Goal: Task Accomplishment & Management: Manage account settings

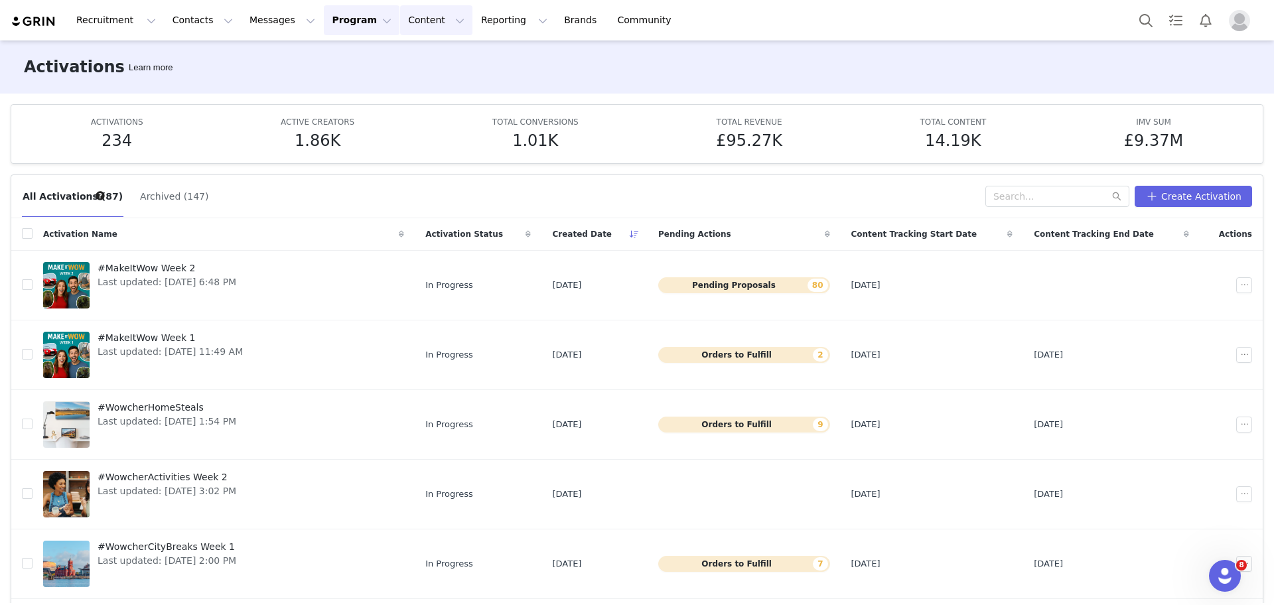
click at [400, 29] on button "Content Content" at bounding box center [436, 20] width 72 height 30
click at [473, 27] on button "Reporting Reporting" at bounding box center [514, 20] width 82 height 30
click at [473, 52] on p "Dashboard" at bounding box center [460, 59] width 50 height 14
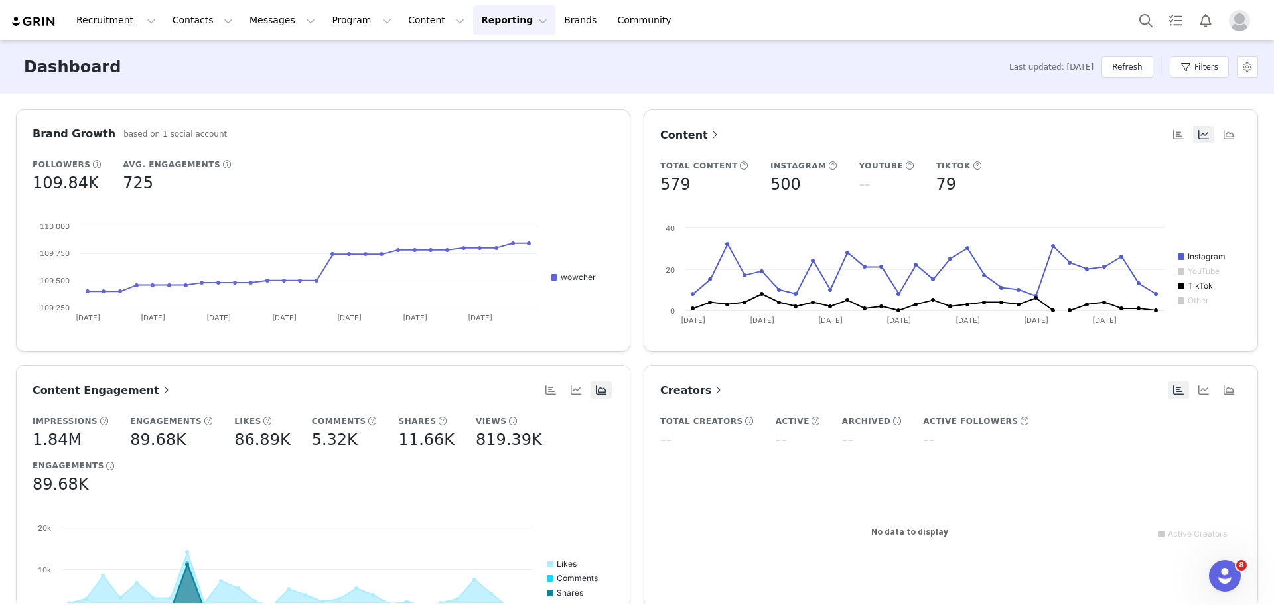
click at [473, 33] on button "Reporting Reporting" at bounding box center [514, 20] width 82 height 30
click at [463, 96] on div "Dashboard Report Builder" at bounding box center [476, 70] width 106 height 61
click at [457, 84] on p "Report Builder" at bounding box center [468, 83] width 66 height 14
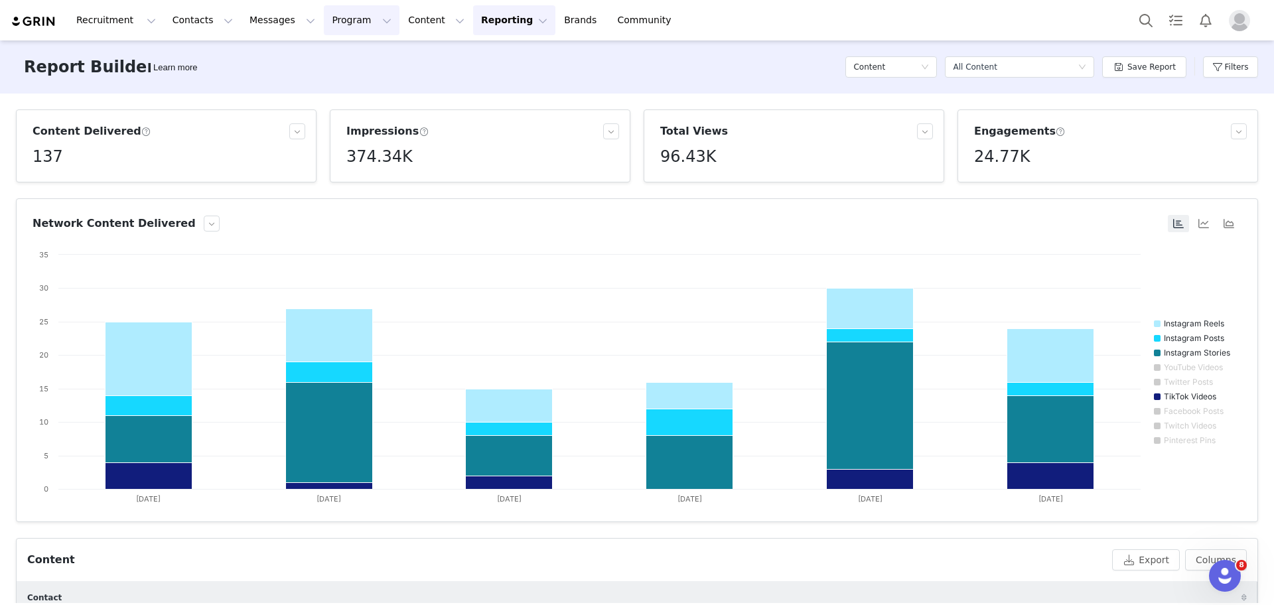
click at [324, 32] on button "Program Program" at bounding box center [362, 20] width 76 height 30
click at [326, 56] on p "Activations" at bounding box center [327, 59] width 51 height 14
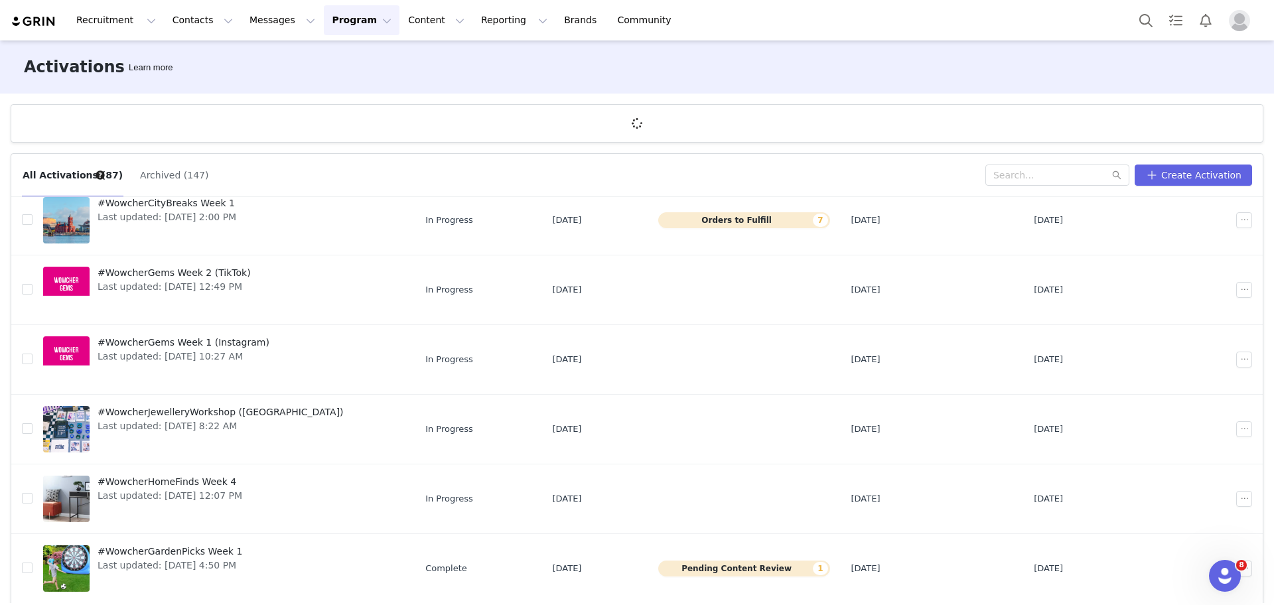
scroll to position [49, 0]
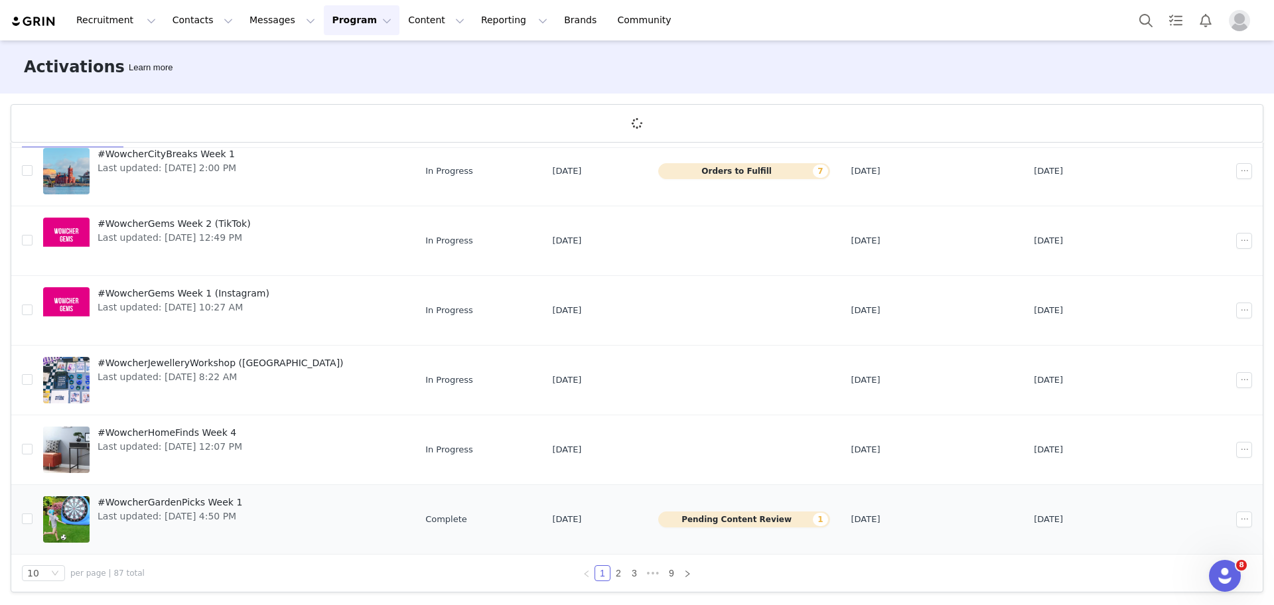
click at [758, 516] on button "Pending Content Review 1" at bounding box center [743, 520] width 171 height 16
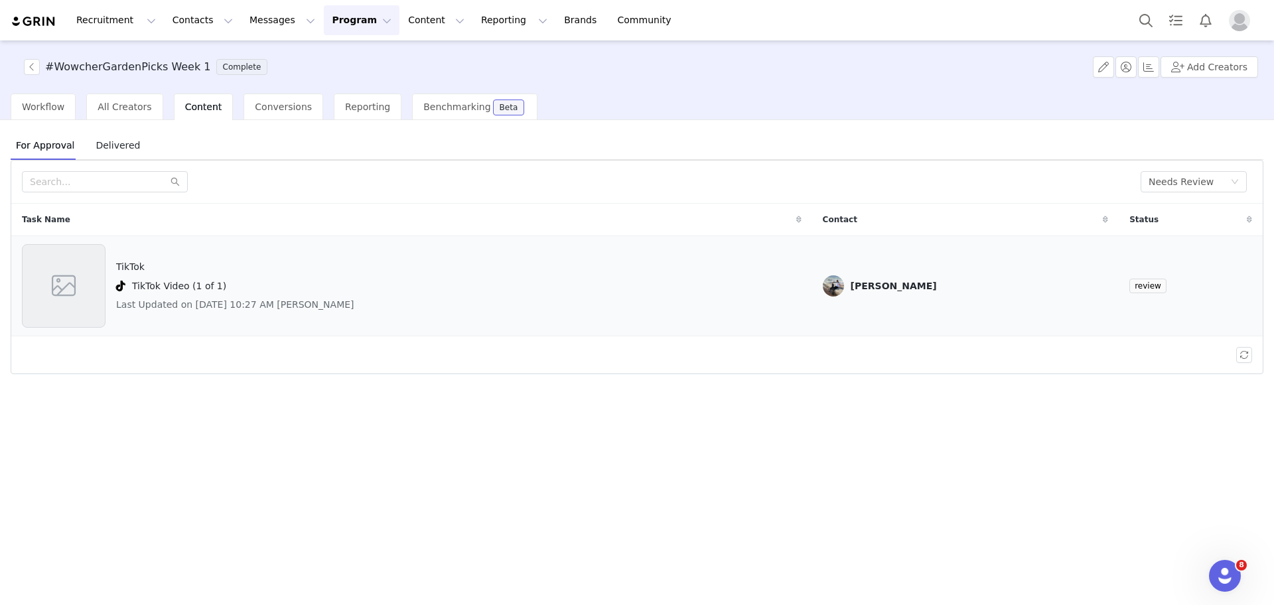
click at [66, 303] on span at bounding box center [64, 286] width 30 height 36
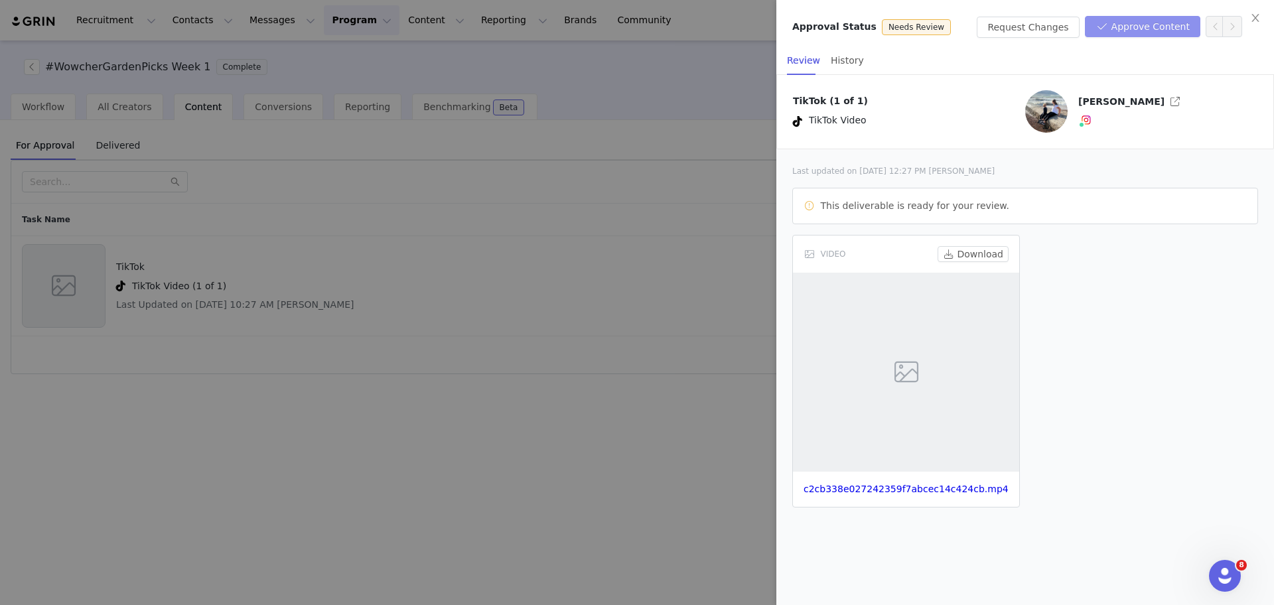
click at [1159, 36] on button "Approve Content" at bounding box center [1142, 26] width 115 height 21
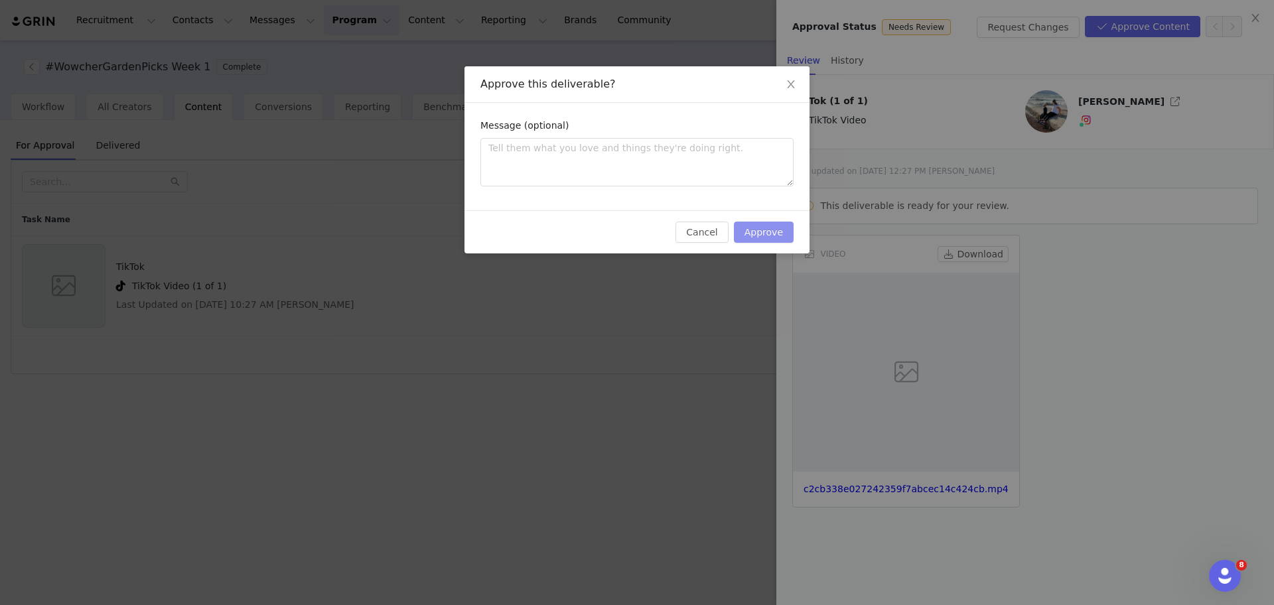
click at [774, 238] on button "Approve" at bounding box center [764, 232] width 60 height 21
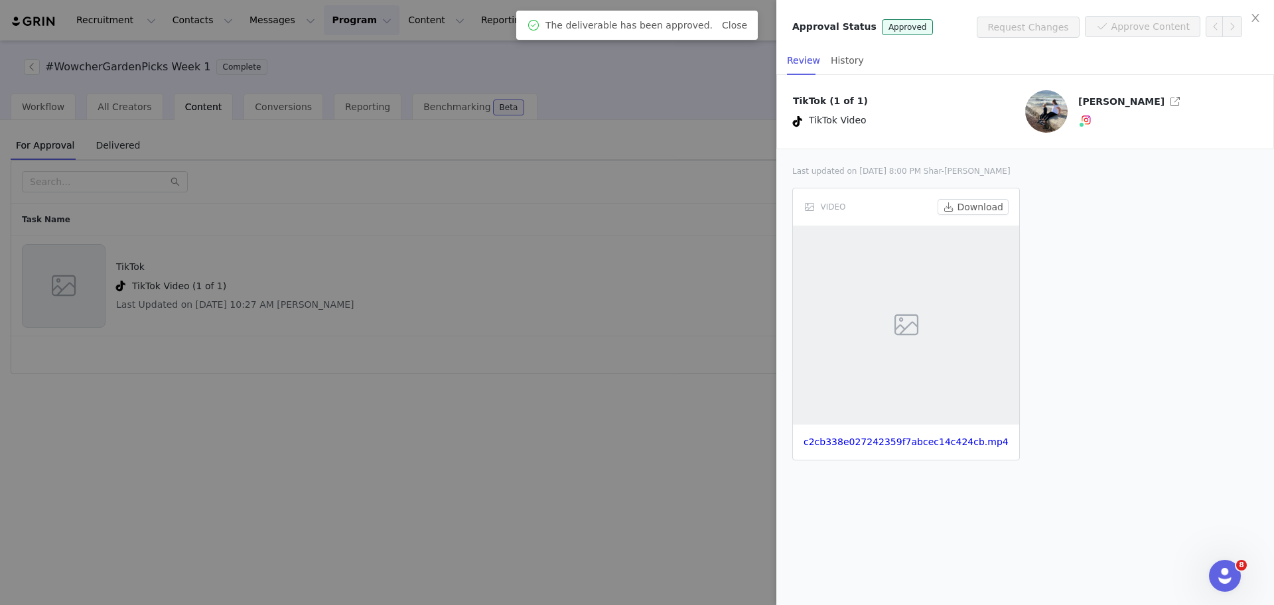
click at [670, 381] on div at bounding box center [637, 302] width 1274 height 605
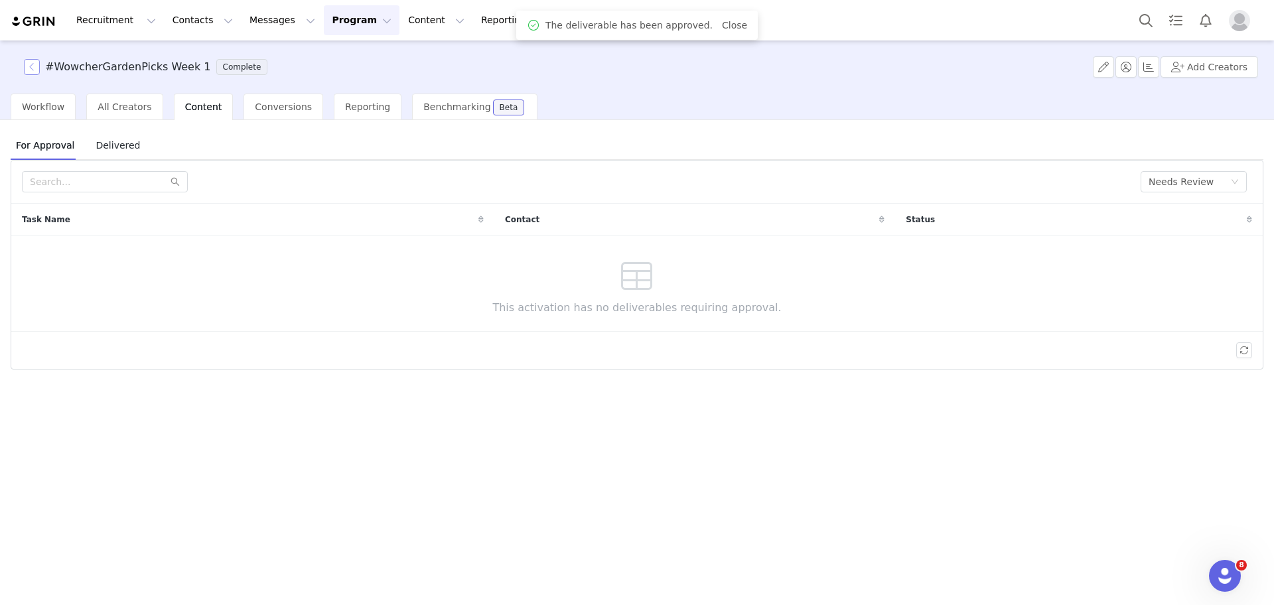
click at [34, 62] on button "button" at bounding box center [32, 67] width 16 height 16
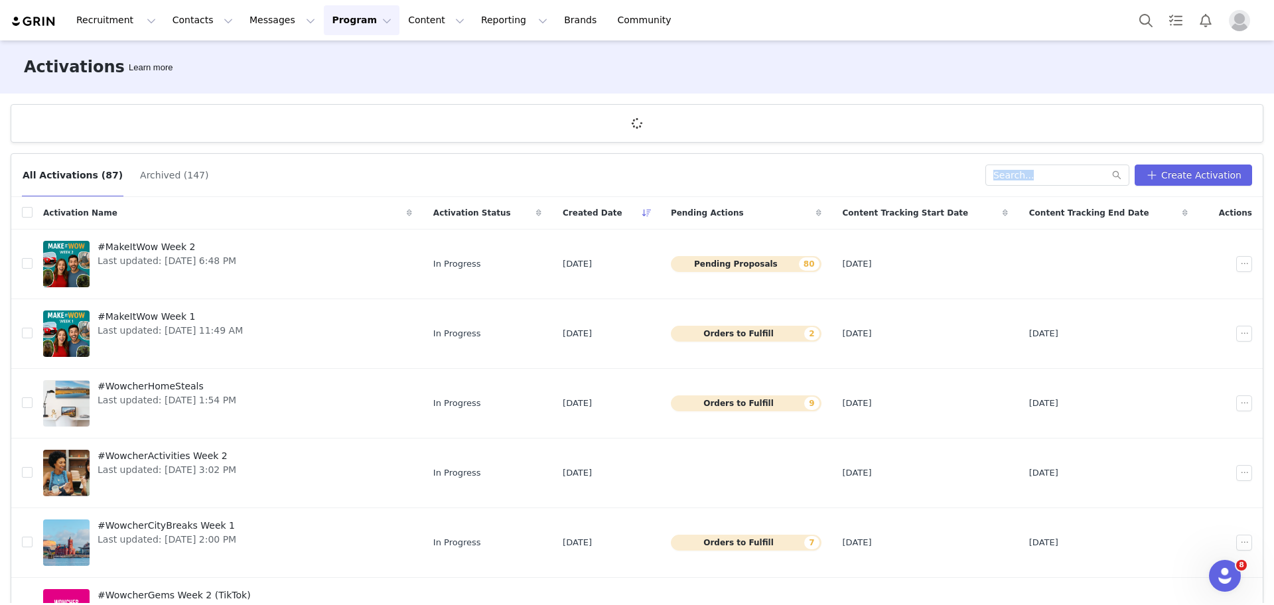
drag, startPoint x: 1273, startPoint y: 131, endPoint x: 1271, endPoint y: 254, distance: 123.4
click at [1271, 254] on div "Activations Learn more All Activations (87) Archived (147) Create Activation Ac…" at bounding box center [637, 321] width 1274 height 563
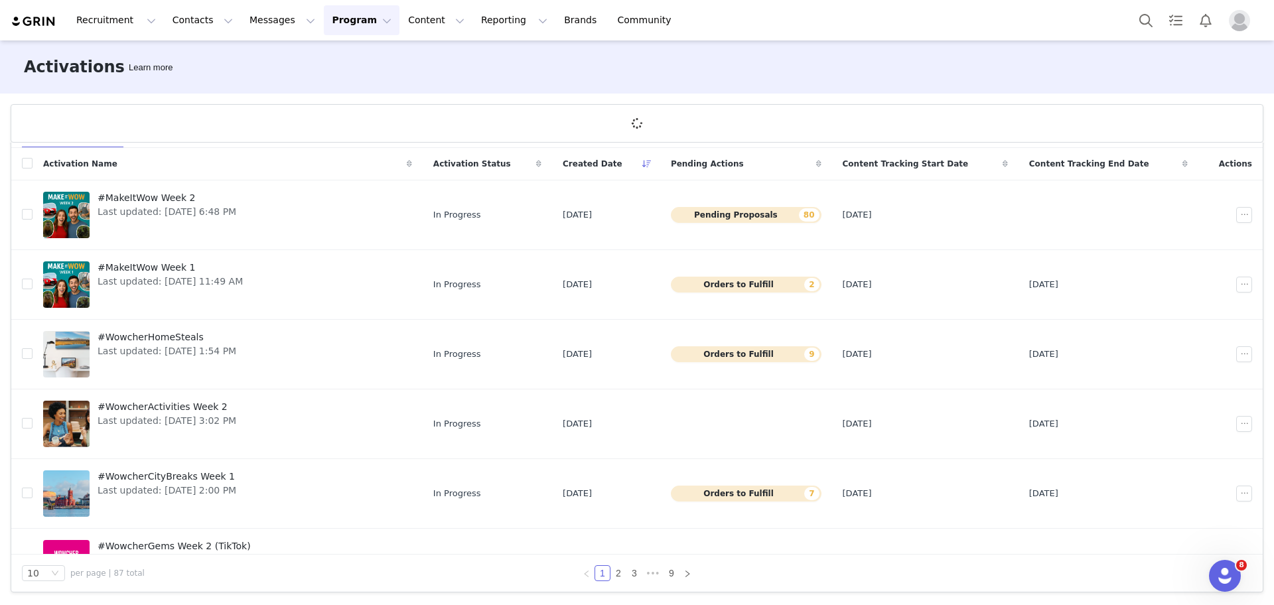
click at [1251, 328] on div "All Activations (87) Archived (147) Create Activation Activation Name Activatio…" at bounding box center [637, 373] width 1274 height 460
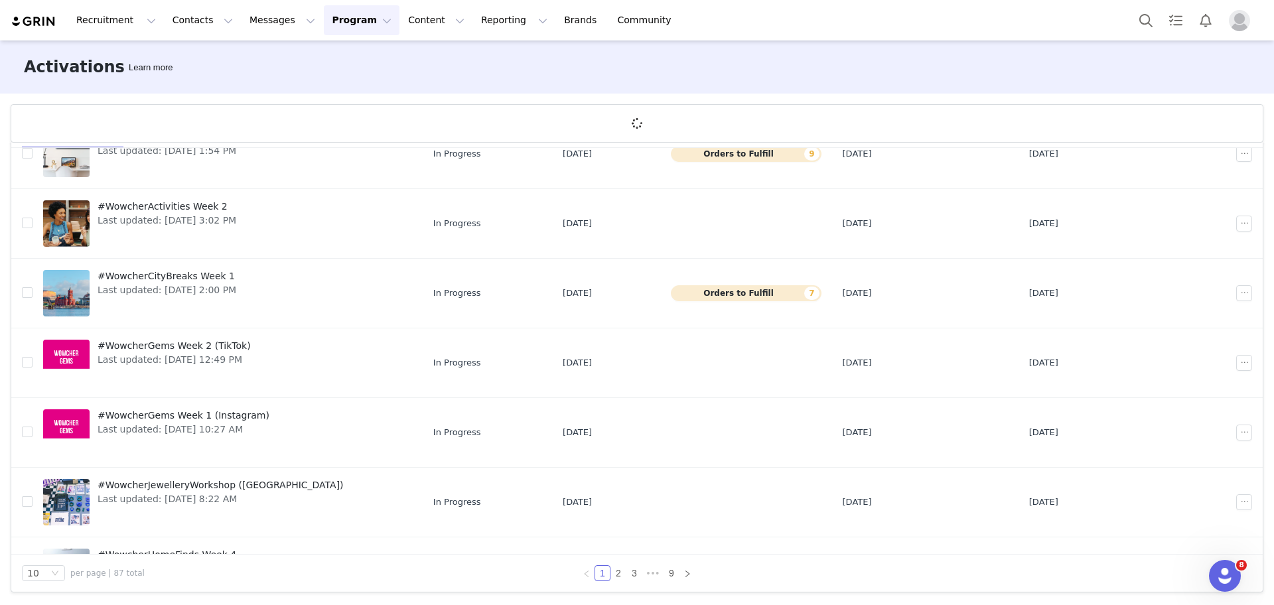
scroll to position [322, 0]
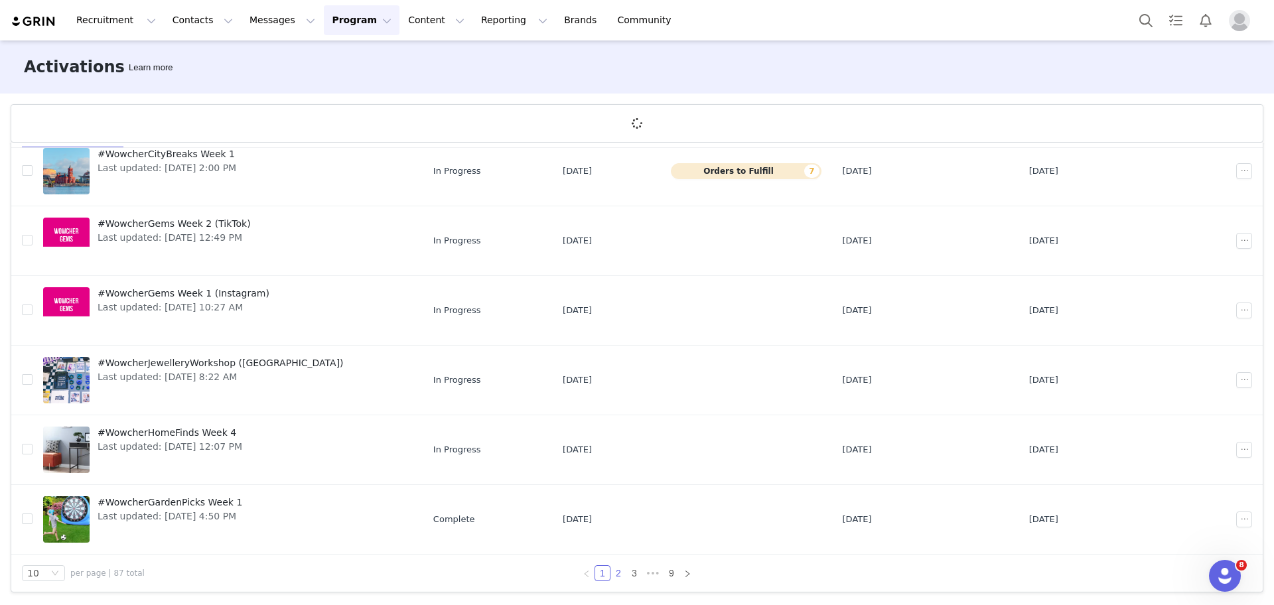
click at [611, 571] on link "2" at bounding box center [618, 573] width 15 height 15
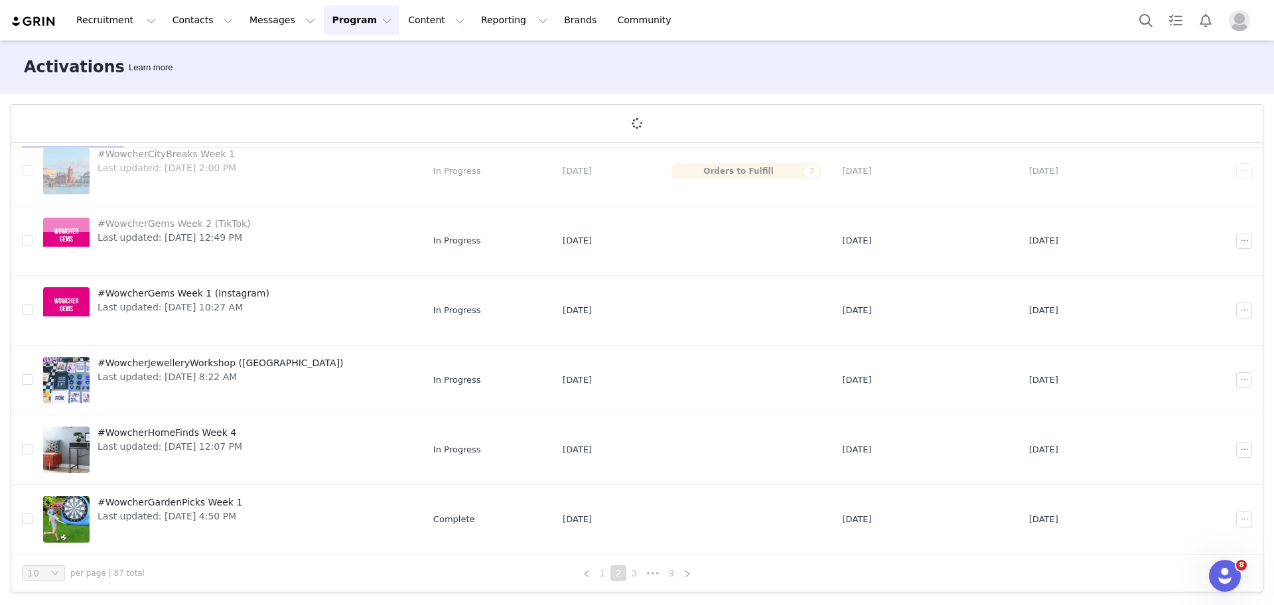
scroll to position [0, 0]
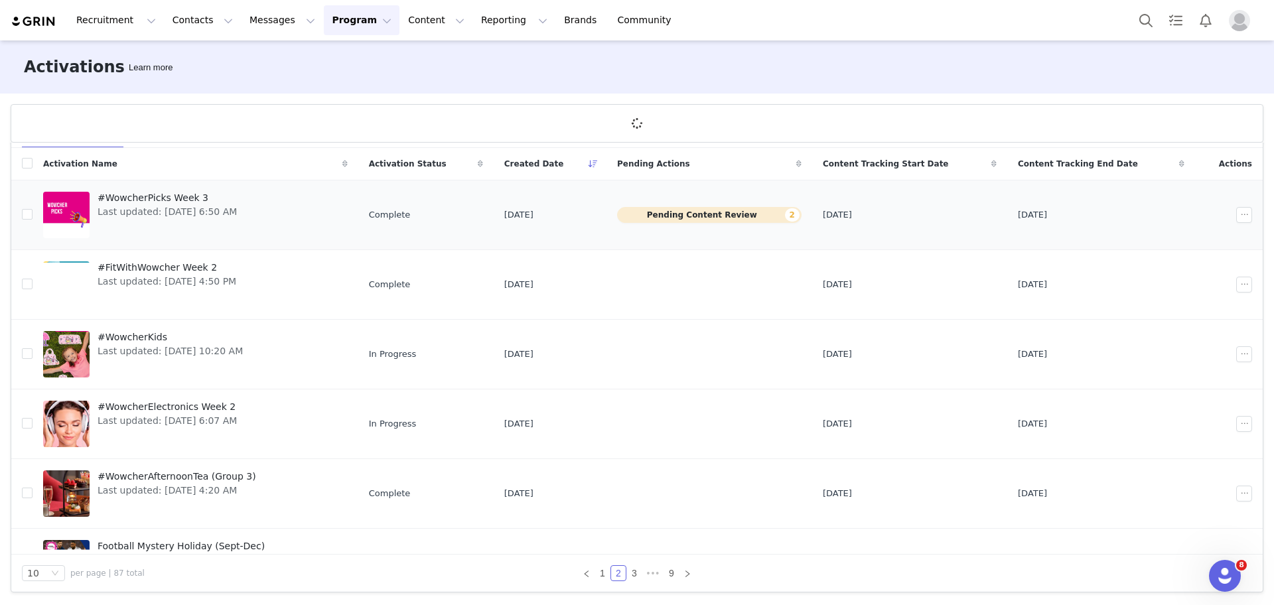
drag, startPoint x: 1064, startPoint y: 361, endPoint x: 769, endPoint y: 246, distance: 317.0
click at [741, 218] on button "Pending Content Review 2" at bounding box center [709, 215] width 184 height 16
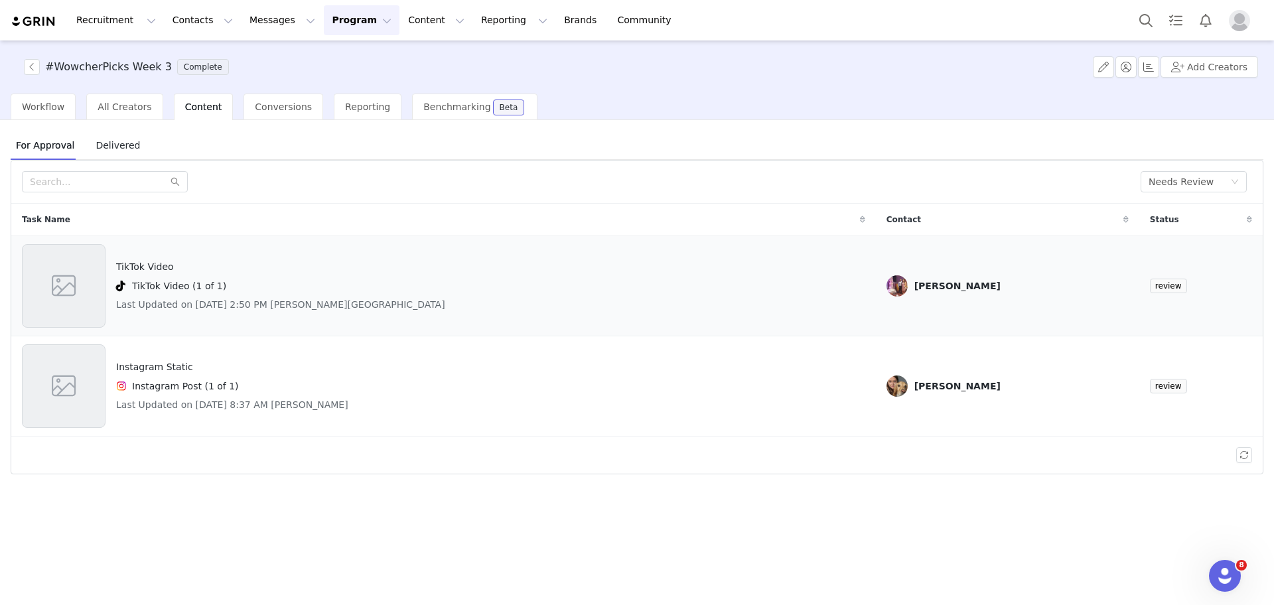
click at [70, 289] on span at bounding box center [64, 286] width 30 height 36
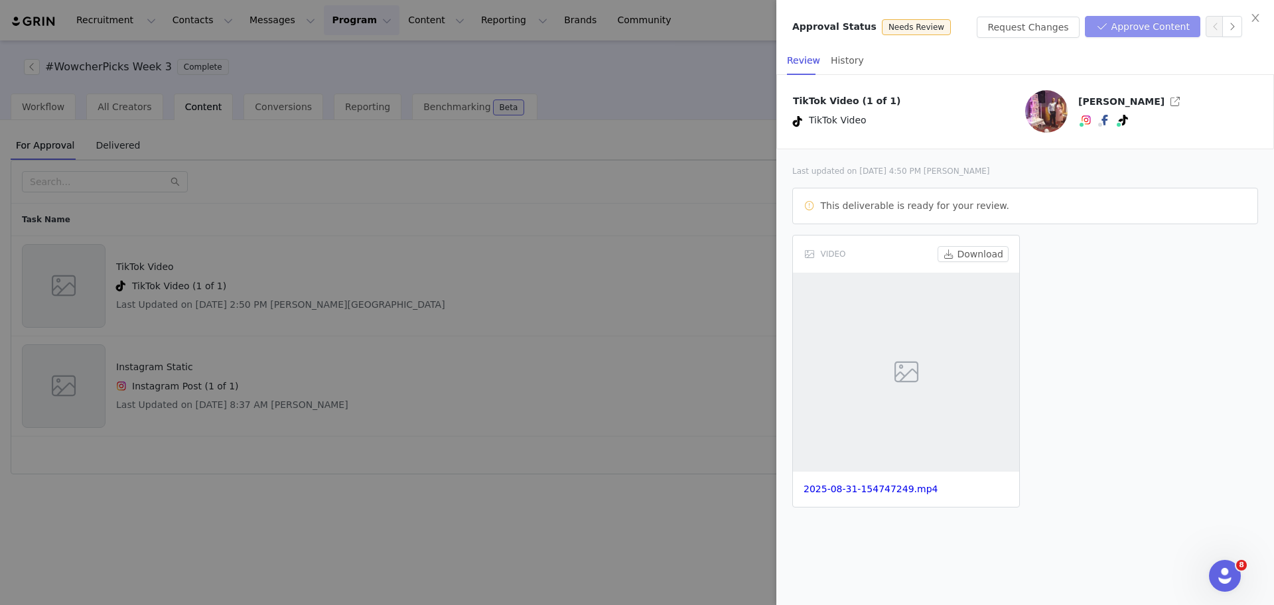
click at [1129, 28] on button "Approve Content" at bounding box center [1142, 26] width 115 height 21
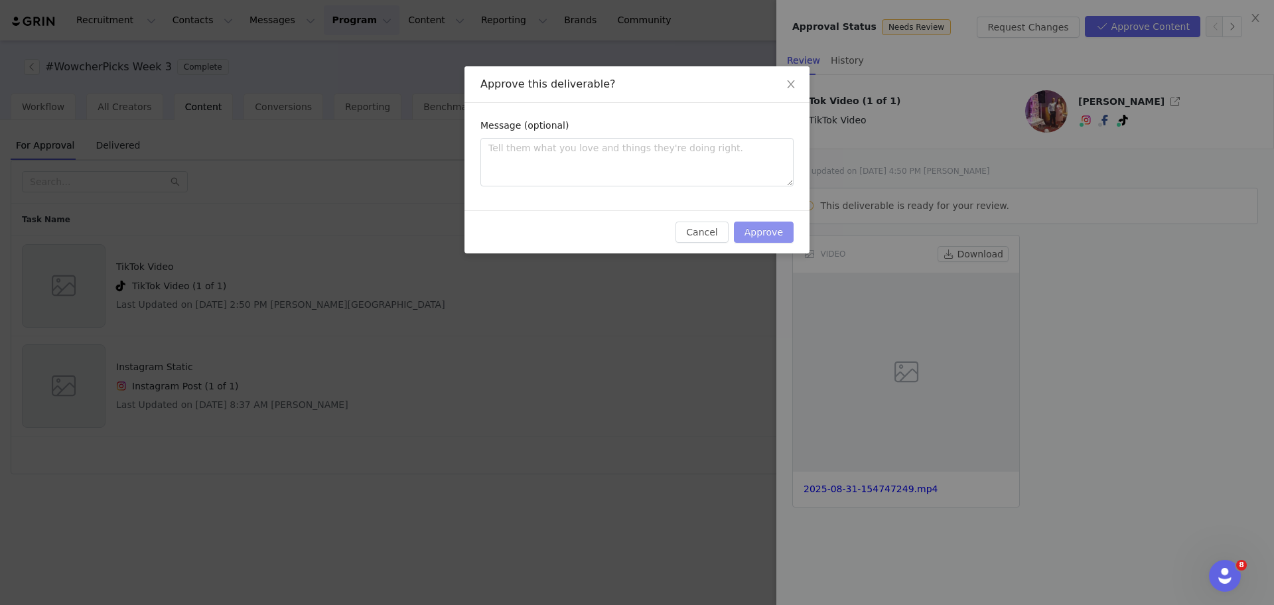
click at [758, 231] on button "Approve" at bounding box center [764, 232] width 60 height 21
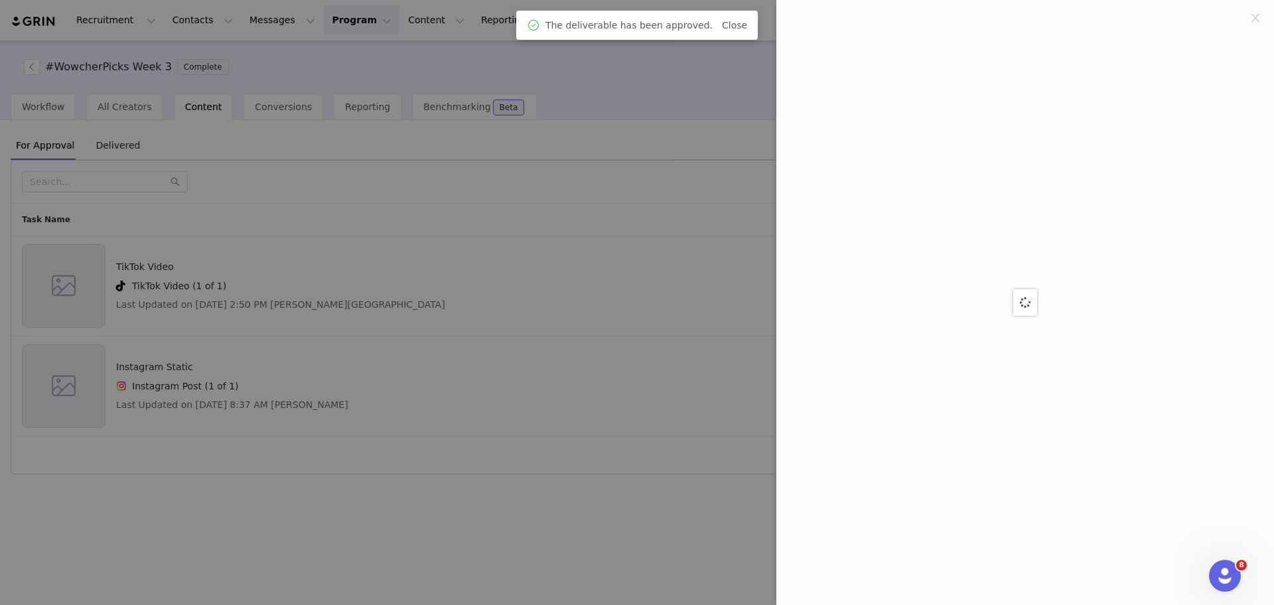
click at [587, 456] on div at bounding box center [637, 302] width 1274 height 605
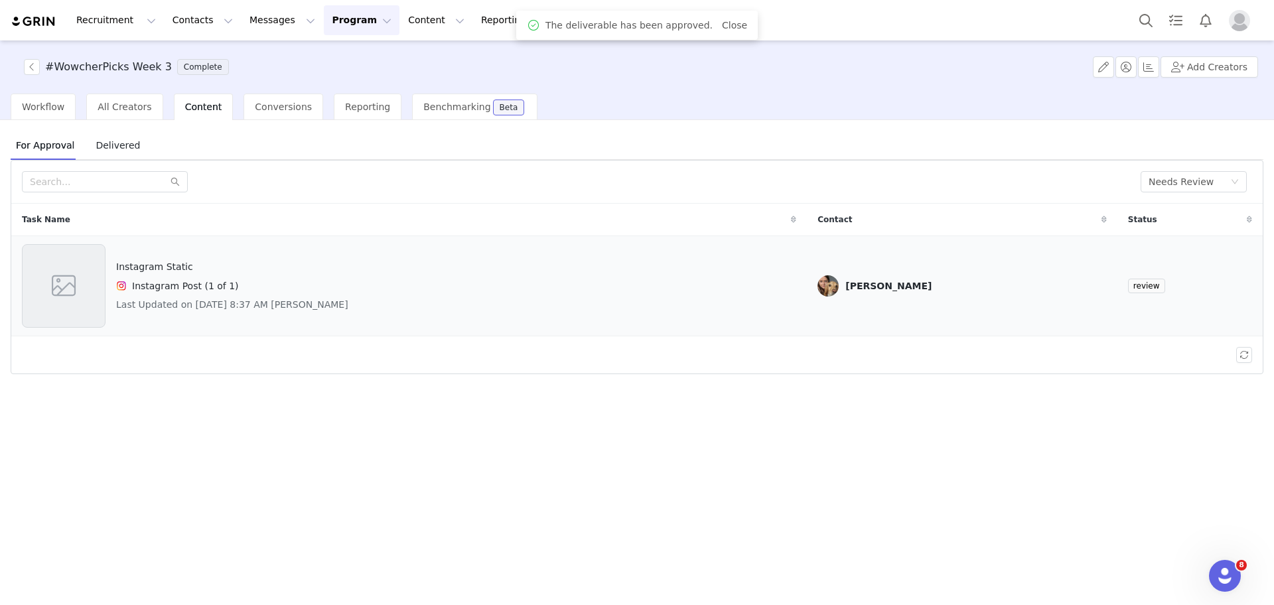
click at [85, 275] on div at bounding box center [64, 286] width 84 height 84
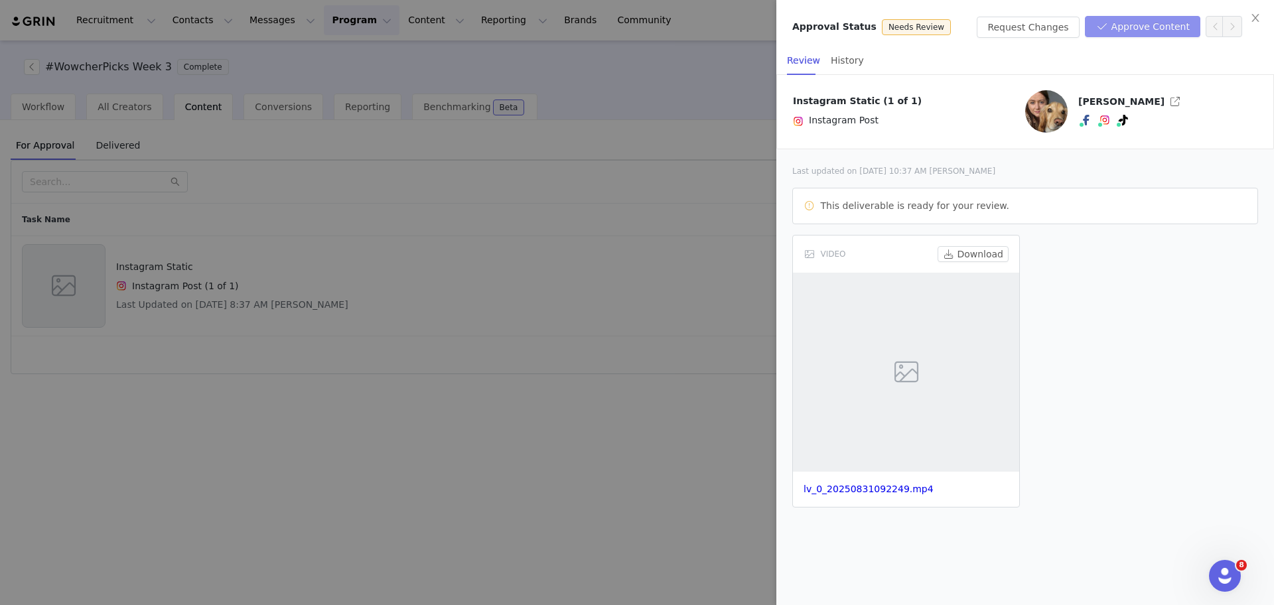
click at [1155, 21] on button "Approve Content" at bounding box center [1142, 26] width 115 height 21
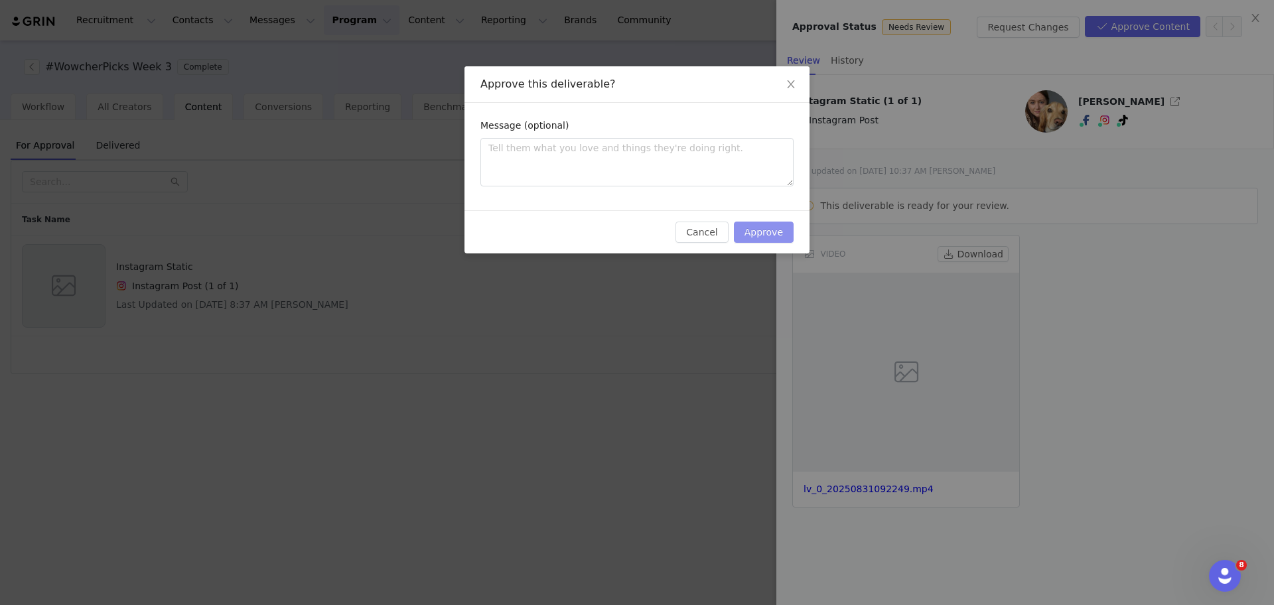
click at [756, 230] on button "Approve" at bounding box center [764, 232] width 60 height 21
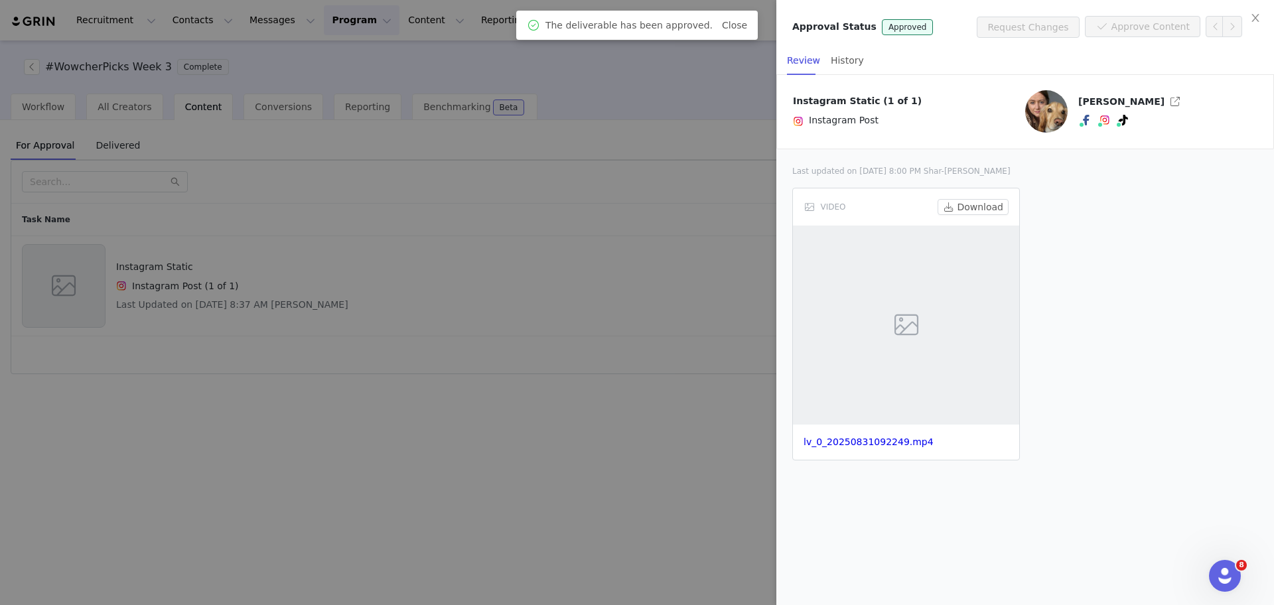
click at [627, 409] on div at bounding box center [637, 302] width 1274 height 605
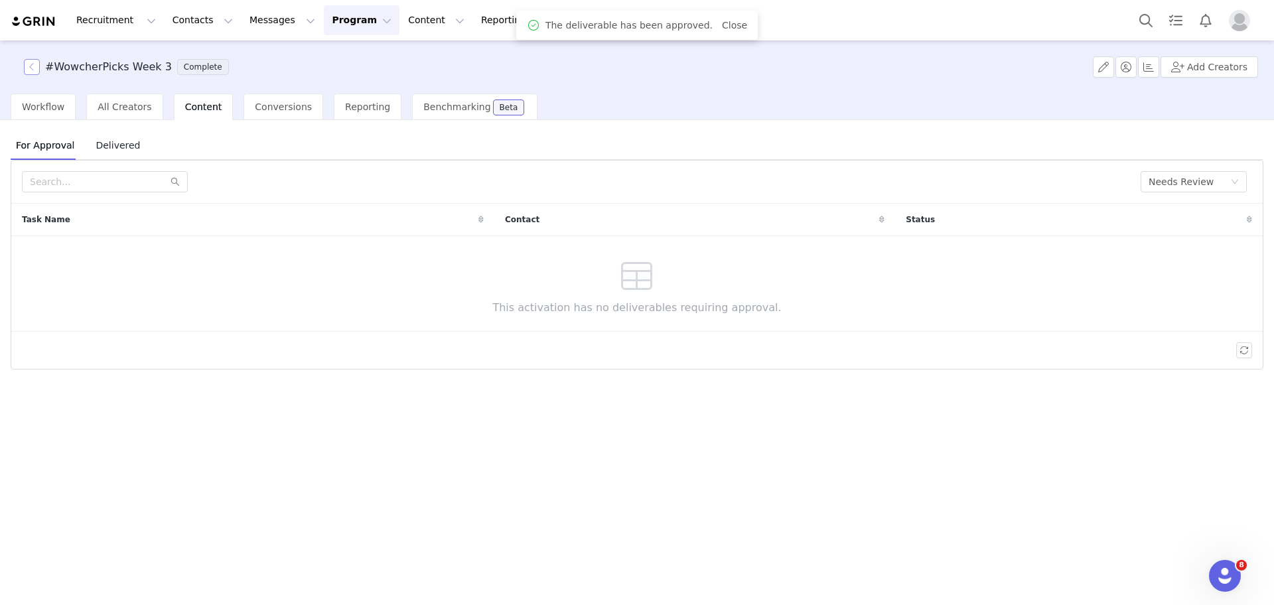
click at [35, 65] on button "button" at bounding box center [32, 67] width 16 height 16
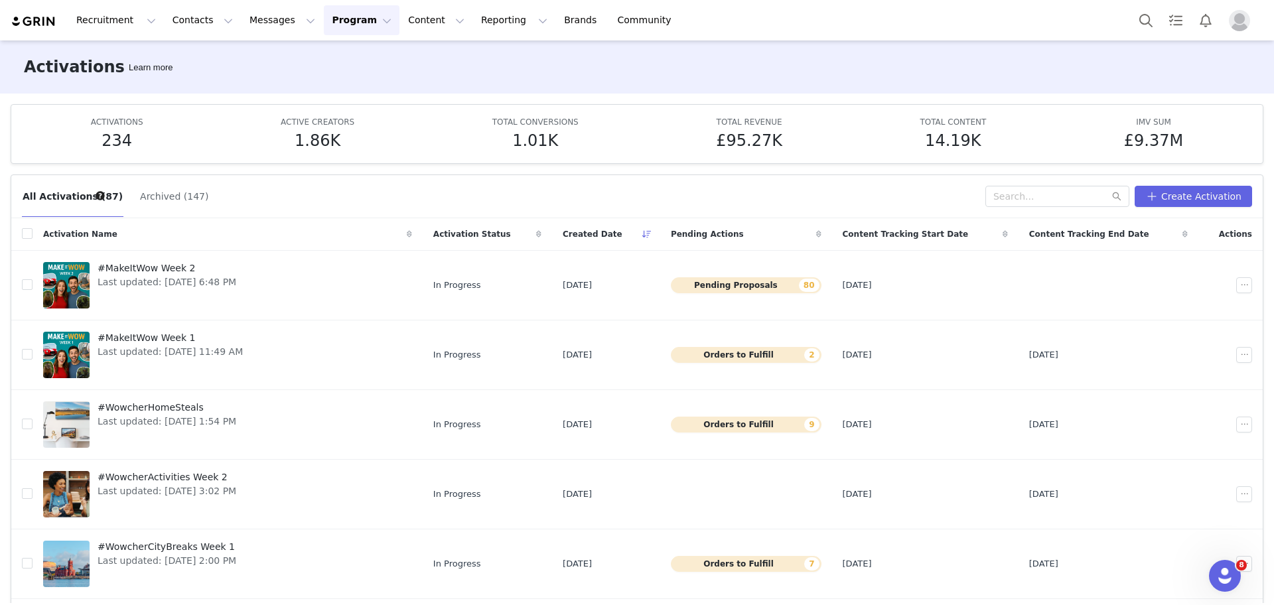
scroll to position [70, 0]
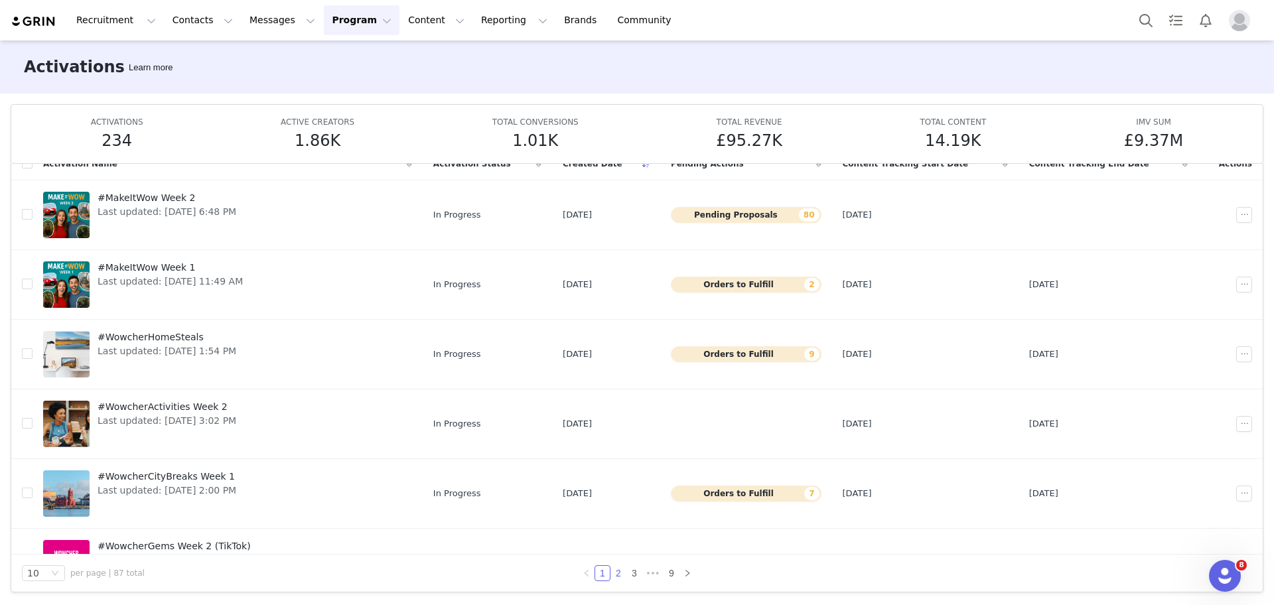
click at [611, 572] on link "2" at bounding box center [618, 573] width 15 height 15
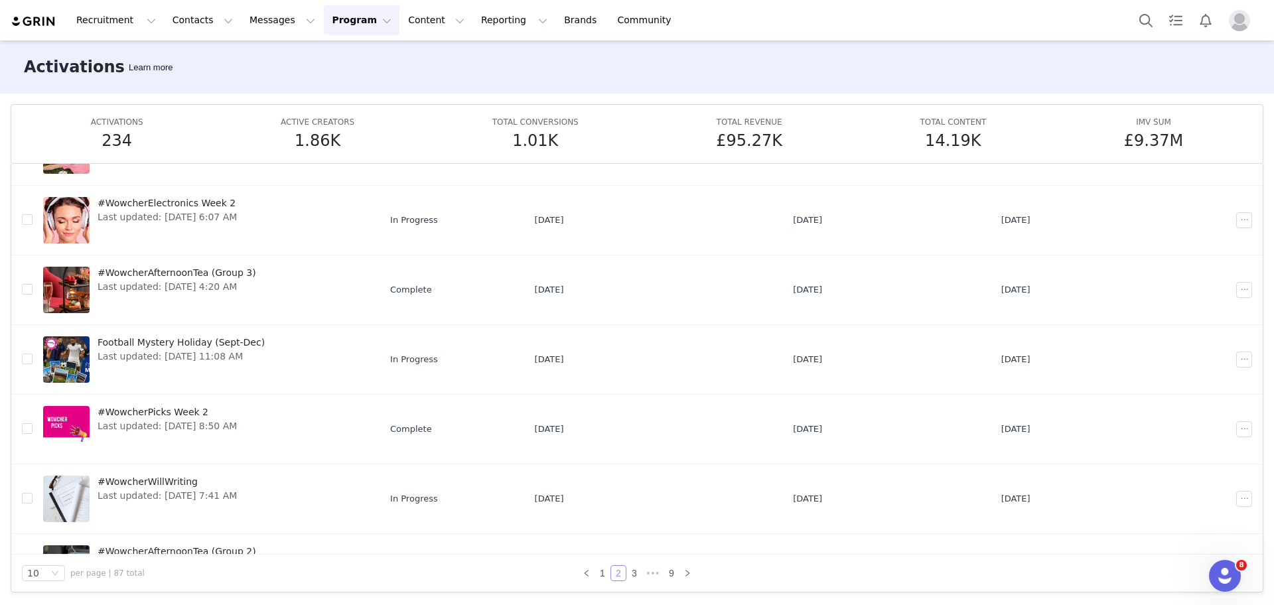
scroll to position [322, 0]
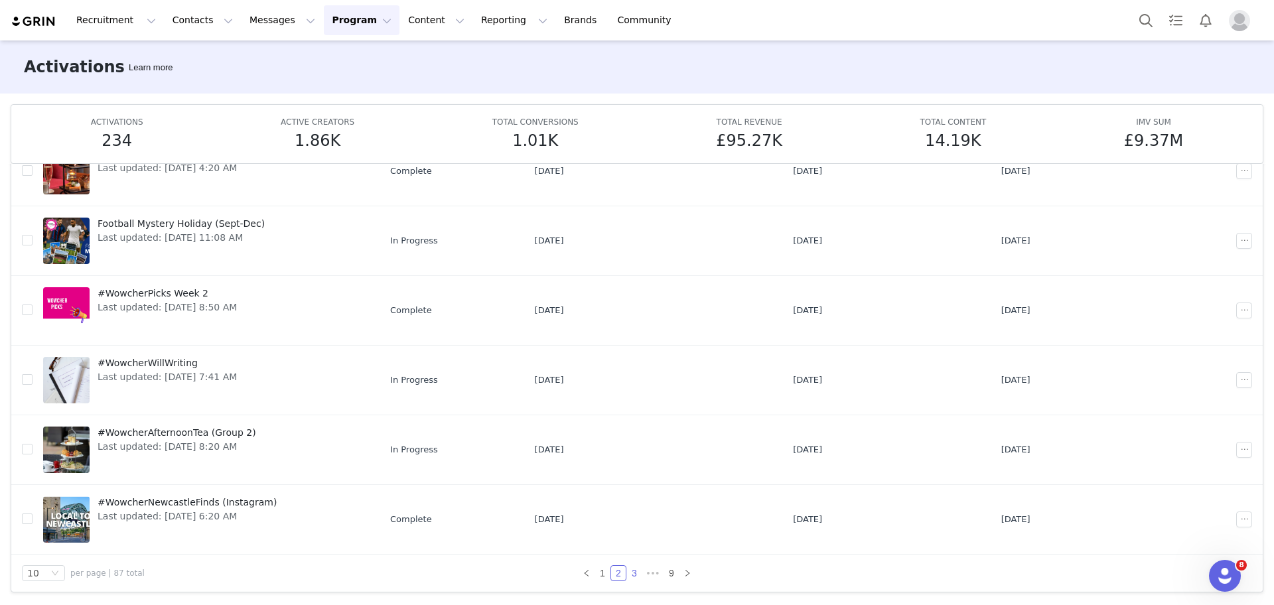
click at [635, 573] on link "3" at bounding box center [634, 573] width 15 height 15
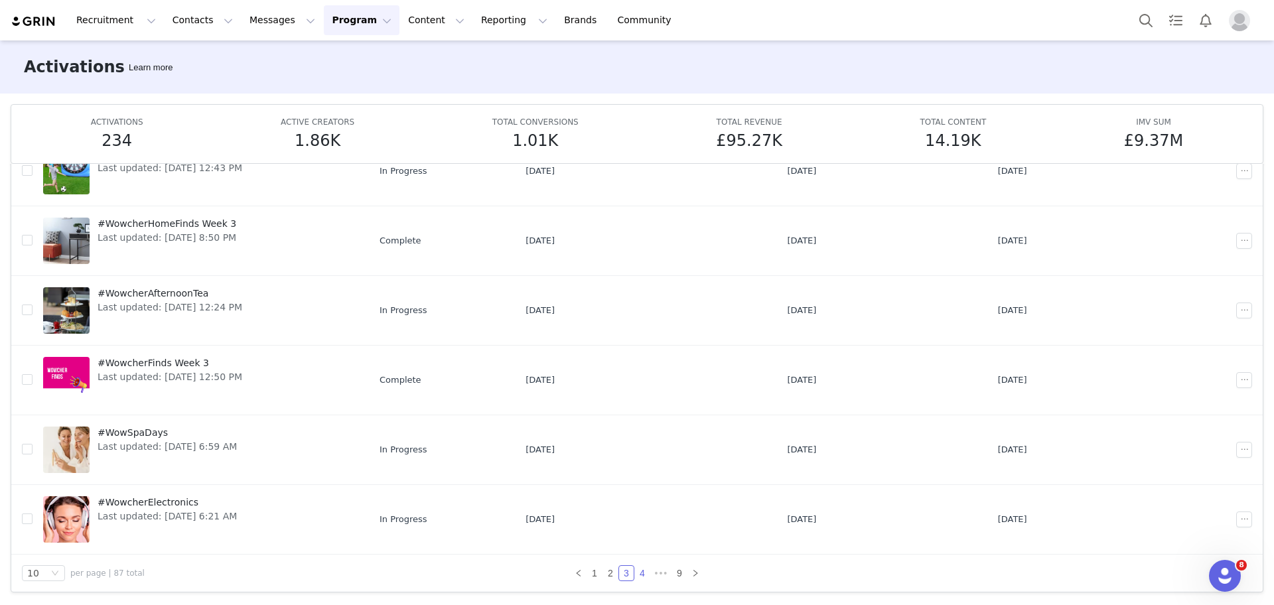
click at [635, 580] on link "4" at bounding box center [642, 573] width 15 height 15
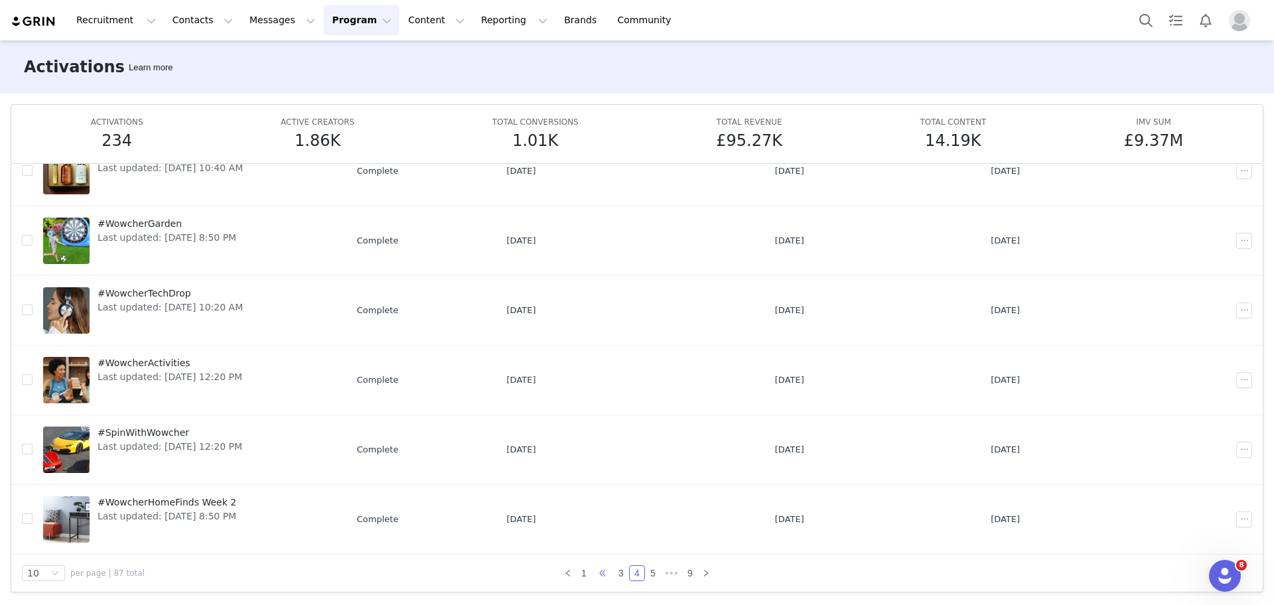
click at [592, 571] on span "•••" at bounding box center [602, 573] width 21 height 16
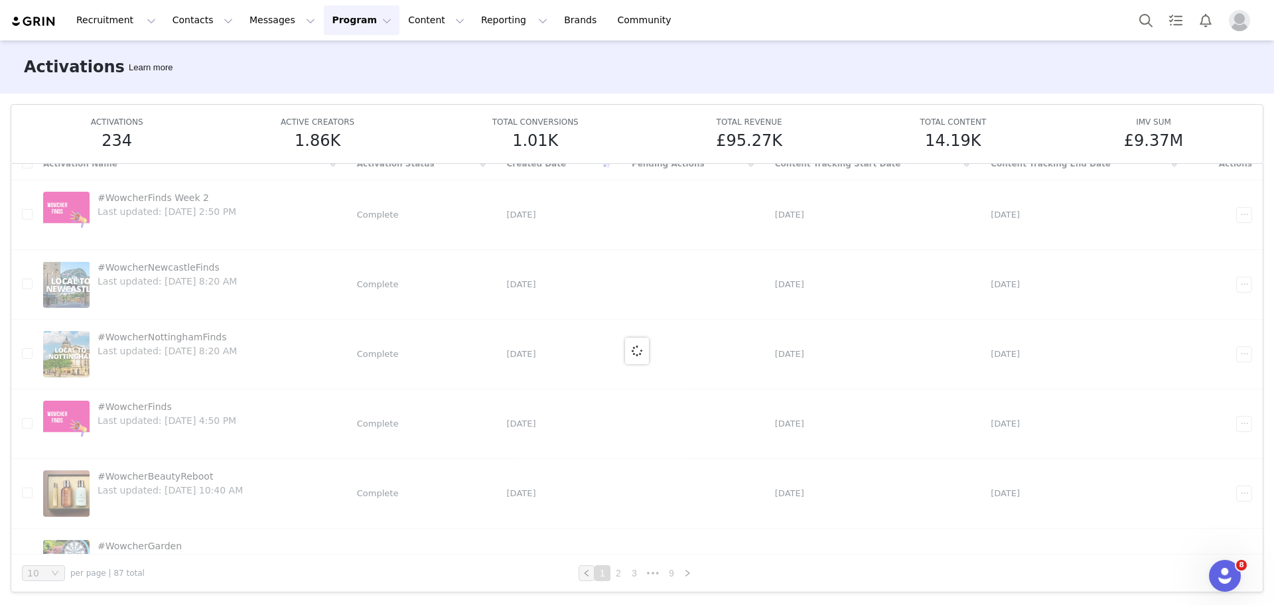
click at [583, 573] on icon "icon: left" at bounding box center [587, 573] width 8 height 8
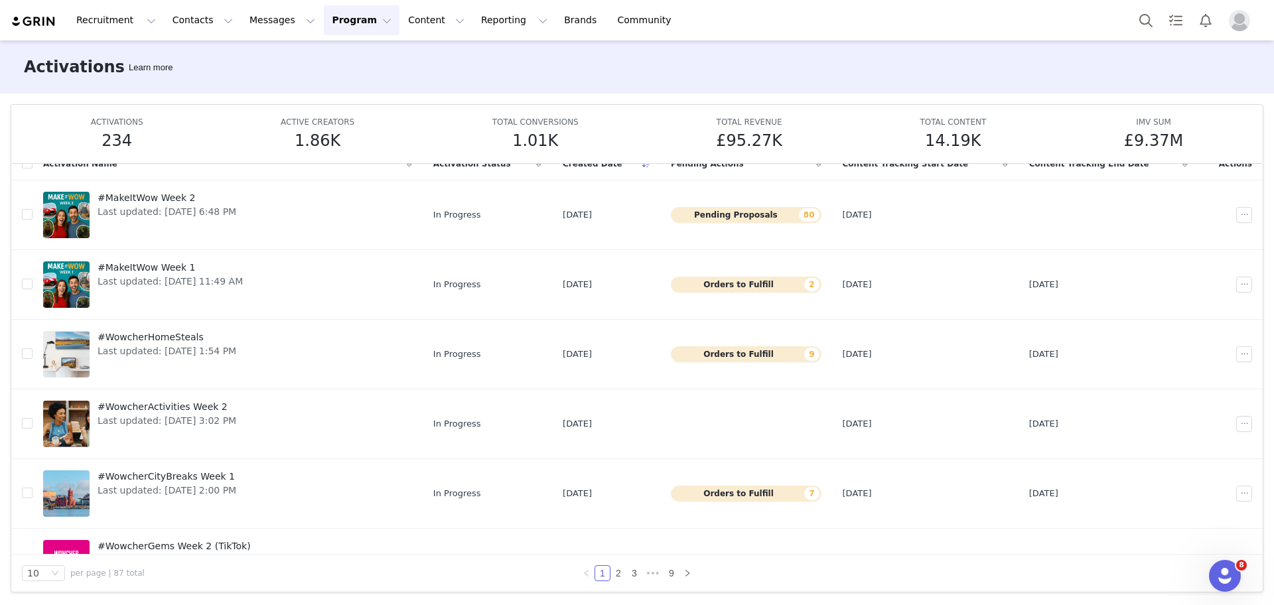
click at [583, 573] on icon "icon: left" at bounding box center [587, 573] width 8 height 8
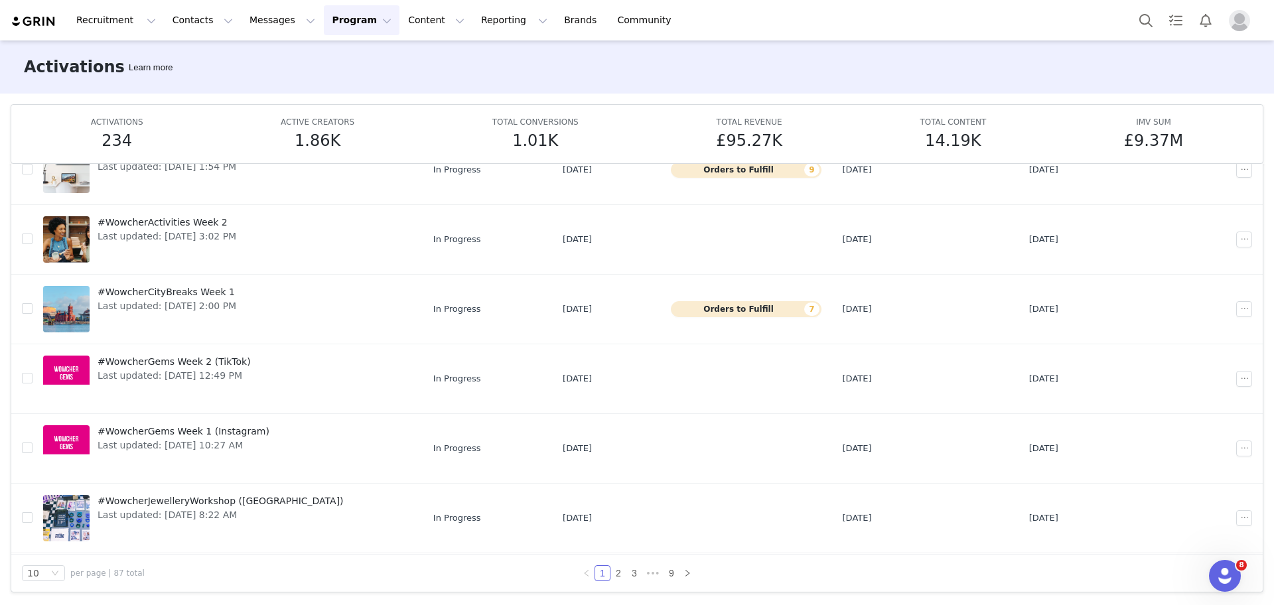
scroll to position [209, 0]
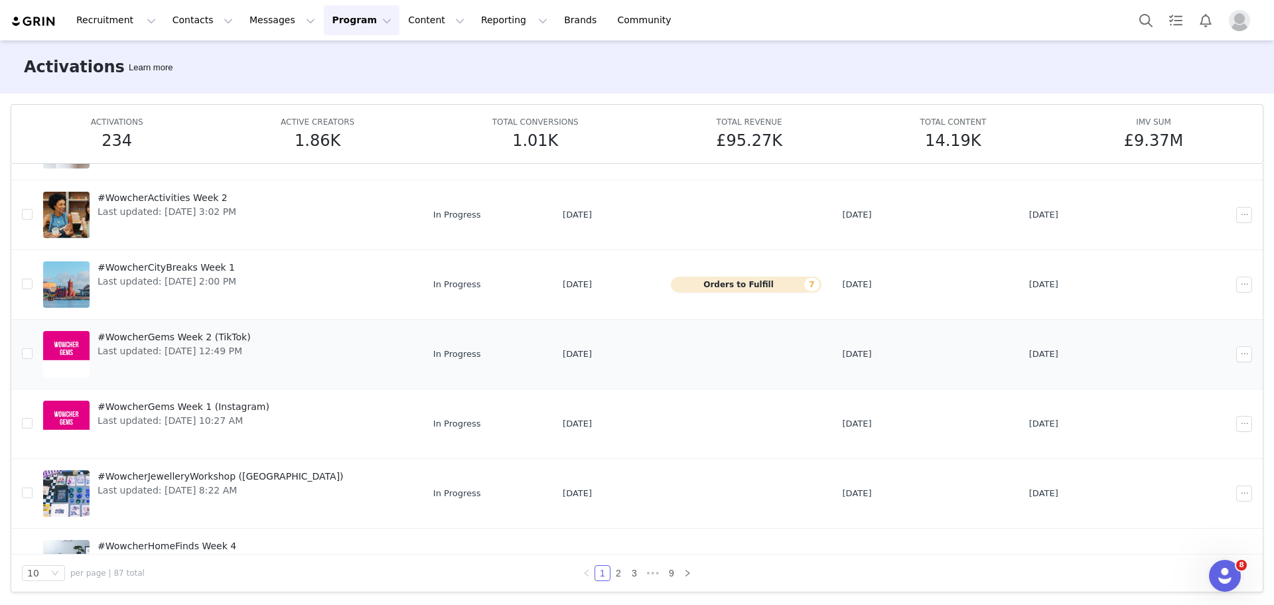
click at [209, 342] on span "#WowcherGems Week 2 (TikTok)" at bounding box center [174, 337] width 153 height 14
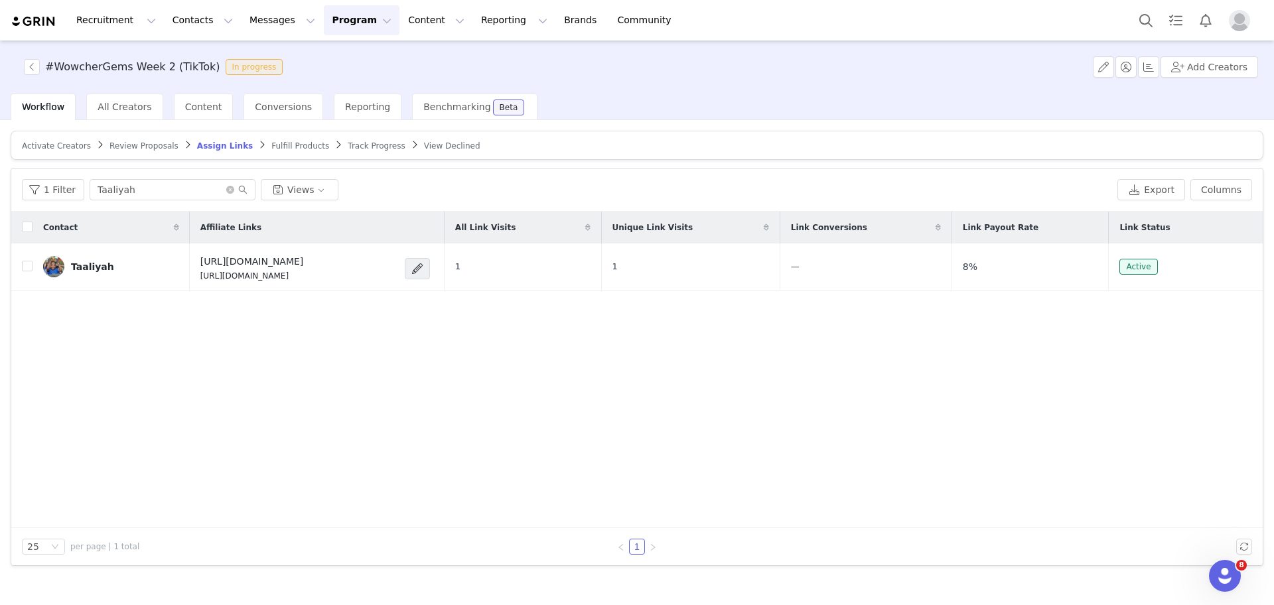
click at [128, 141] on span "Review Proposals" at bounding box center [143, 145] width 69 height 9
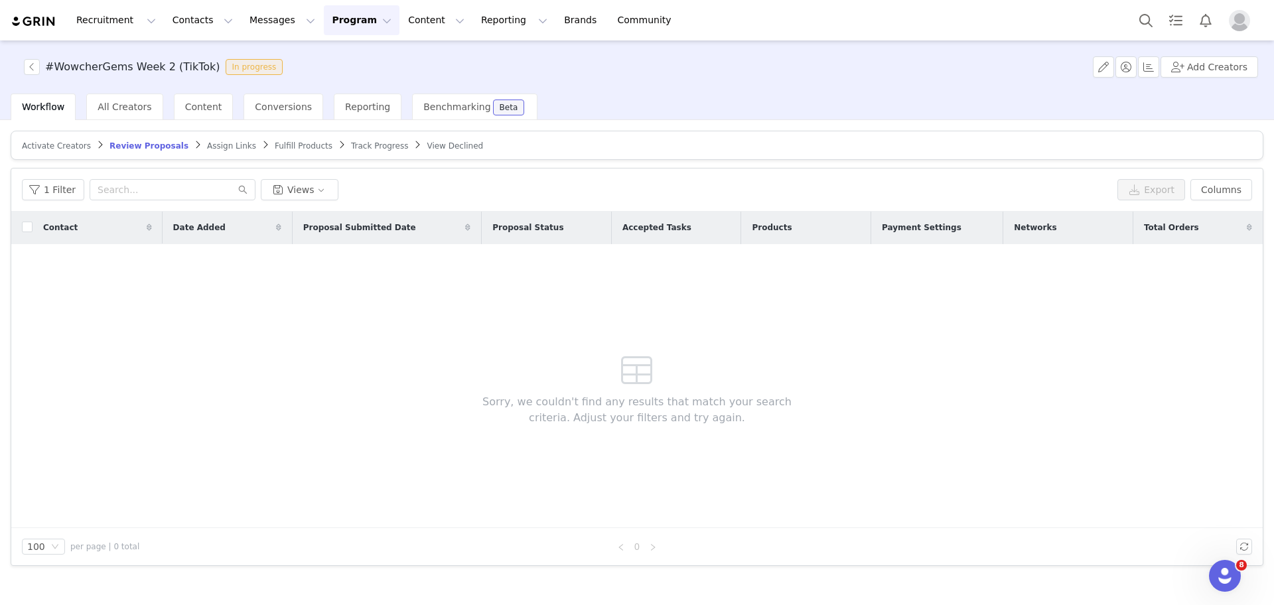
click at [275, 146] on span "Fulfill Products" at bounding box center [304, 145] width 58 height 9
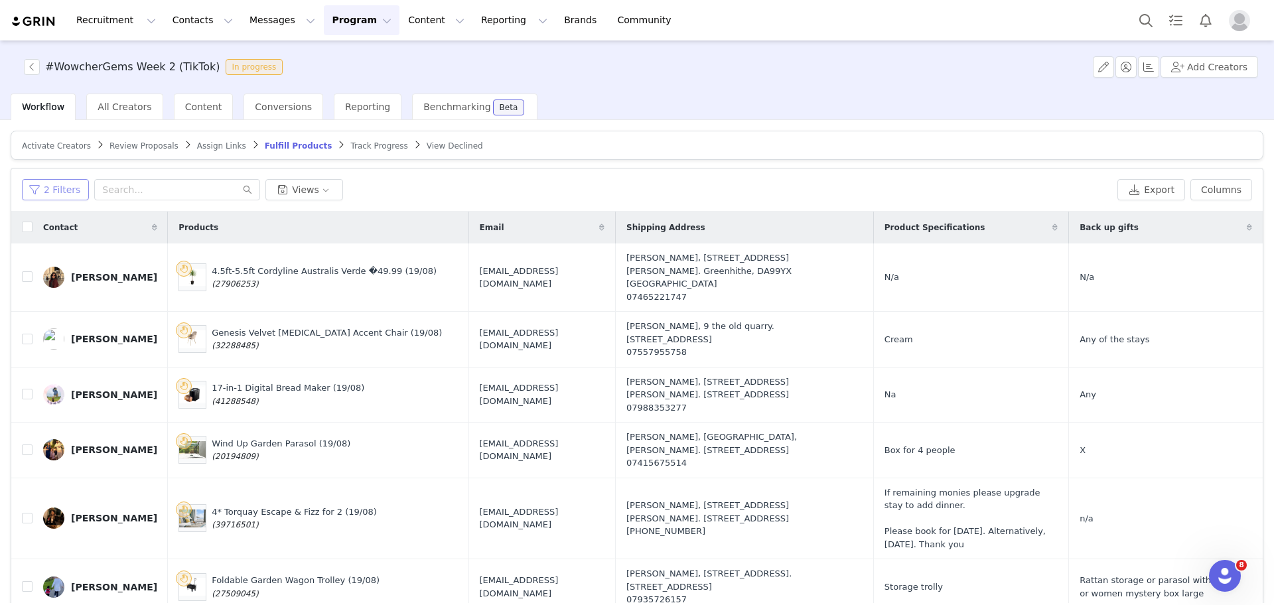
click at [76, 198] on button "2 Filters" at bounding box center [55, 189] width 67 height 21
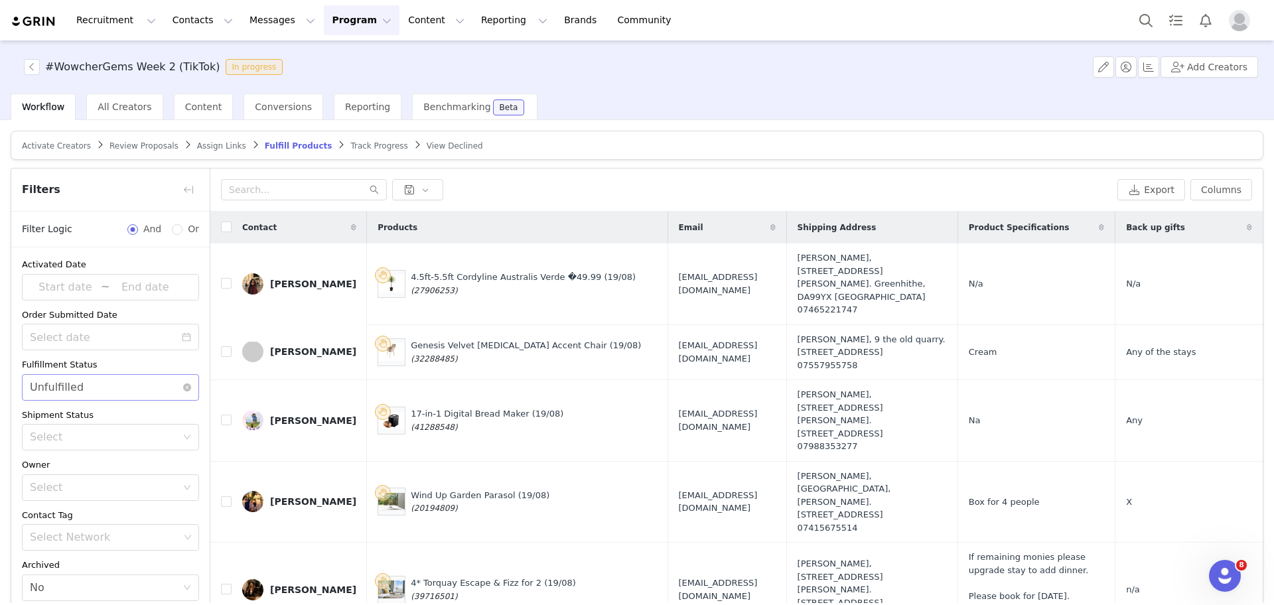
click at [127, 388] on div "Select Unfulfilled" at bounding box center [106, 387] width 153 height 25
click at [115, 414] on li "Fulfilled" at bounding box center [104, 415] width 165 height 21
click at [196, 384] on div "Activated Date ~ Order Submitted Date Fulfillment Status Select Fulfilled Shipm…" at bounding box center [110, 429] width 198 height 364
click at [96, 564] on div "Advanced Filters + Add Field" at bounding box center [110, 585] width 198 height 43
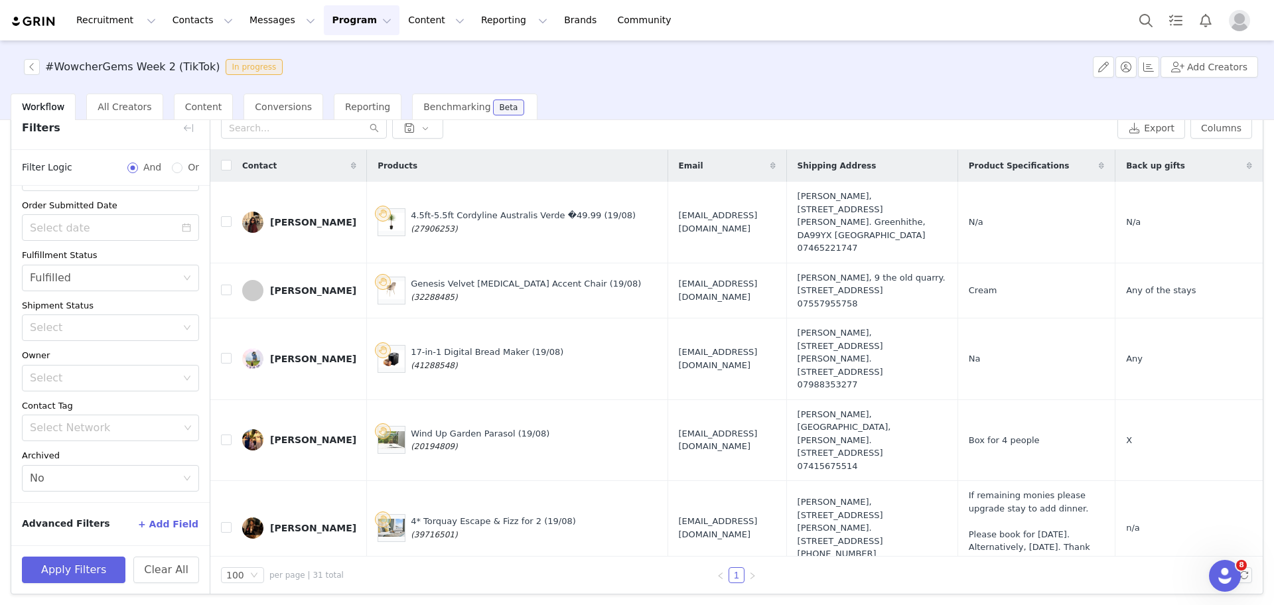
scroll to position [63, 0]
click at [96, 563] on button "Apply Filters" at bounding box center [74, 568] width 104 height 27
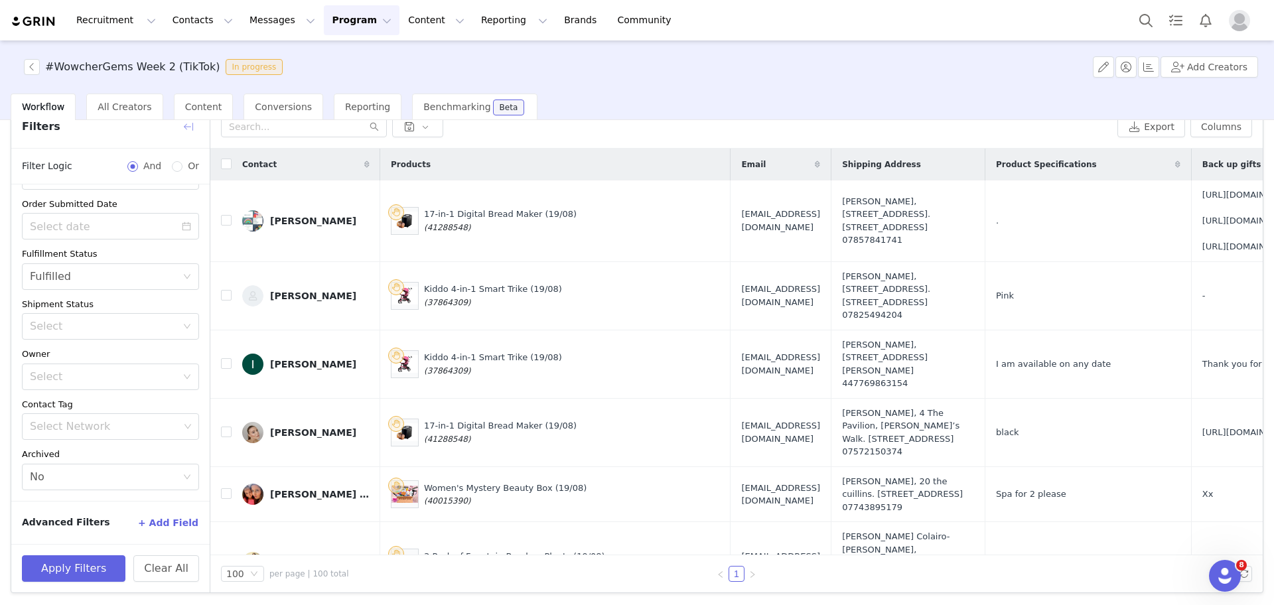
click at [184, 130] on button "button" at bounding box center [188, 126] width 21 height 21
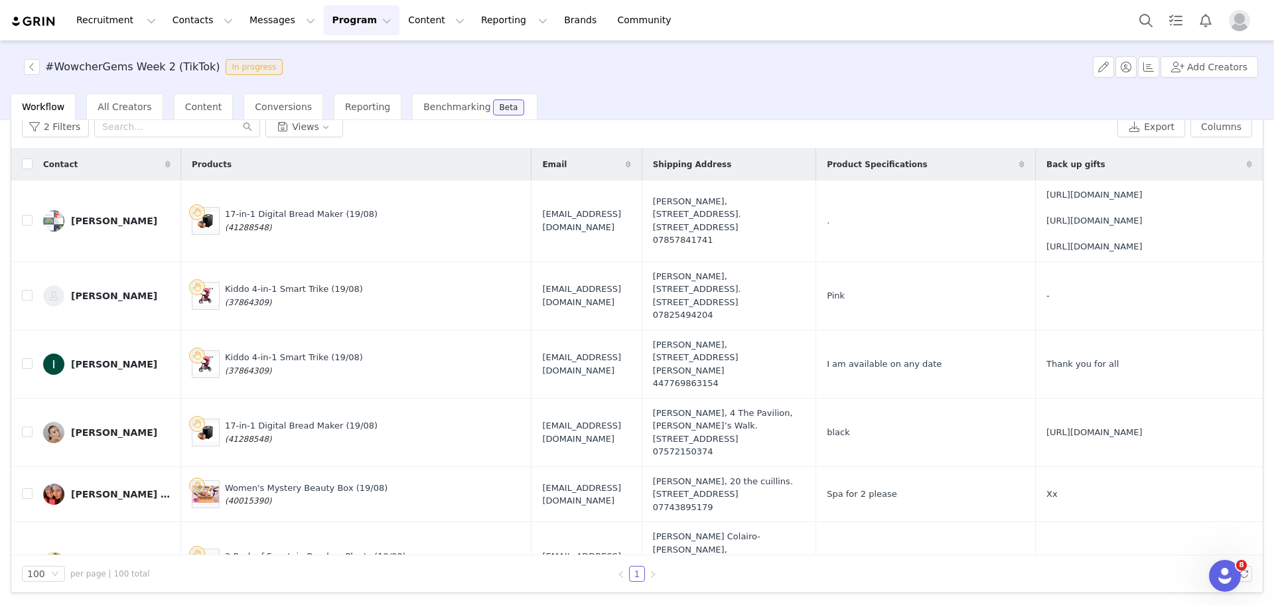
click at [21, 165] on th at bounding box center [21, 165] width 21 height 32
click at [29, 165] on input "checkbox" at bounding box center [27, 164] width 11 height 11
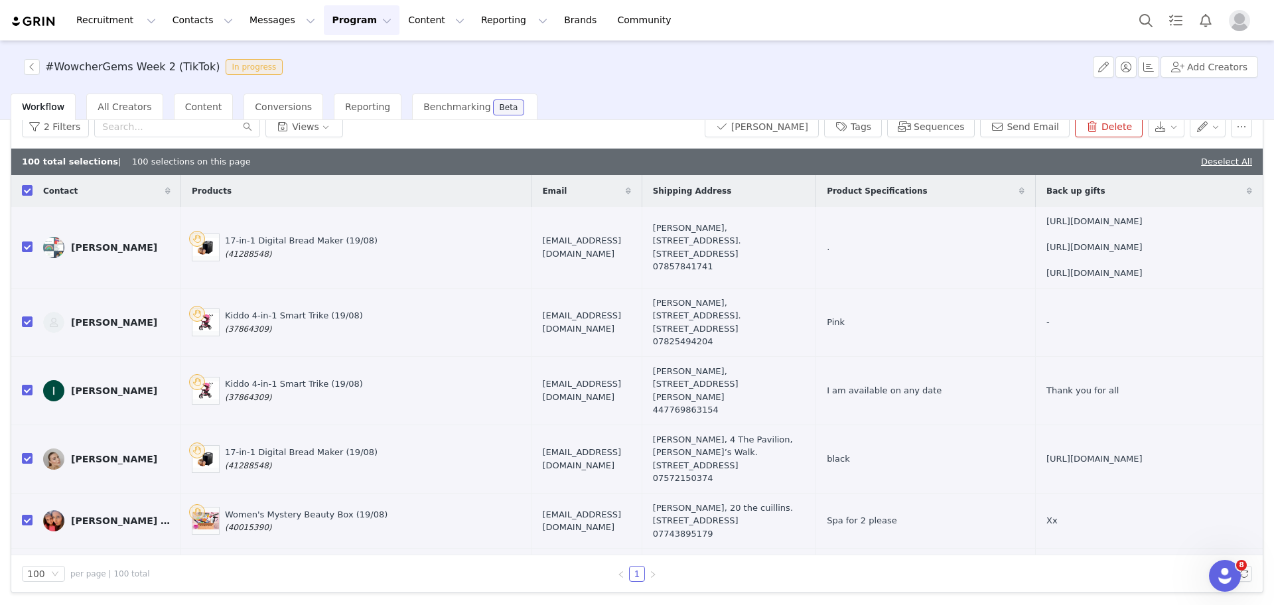
checkbox input "true"
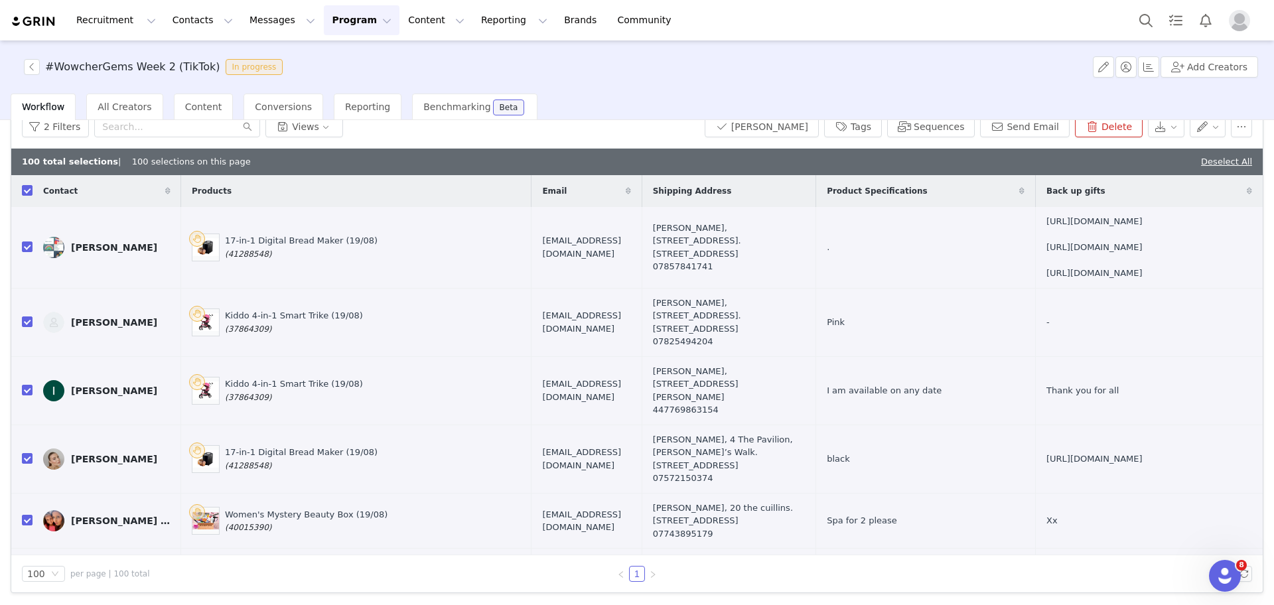
checkbox input "true"
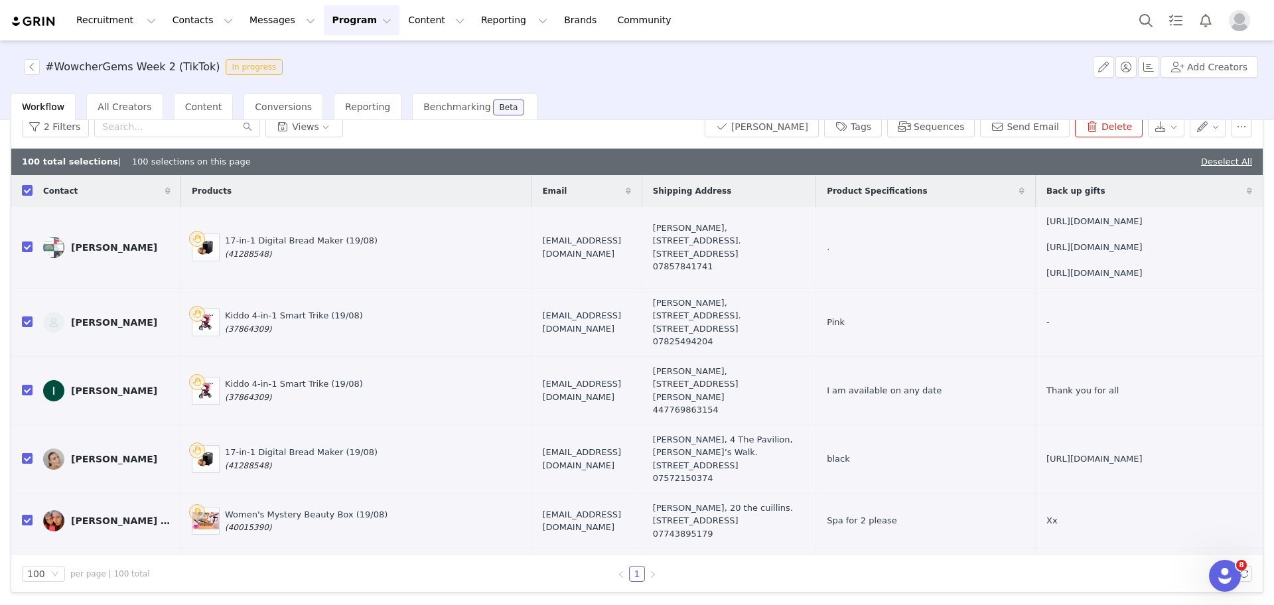
checkbox input "true"
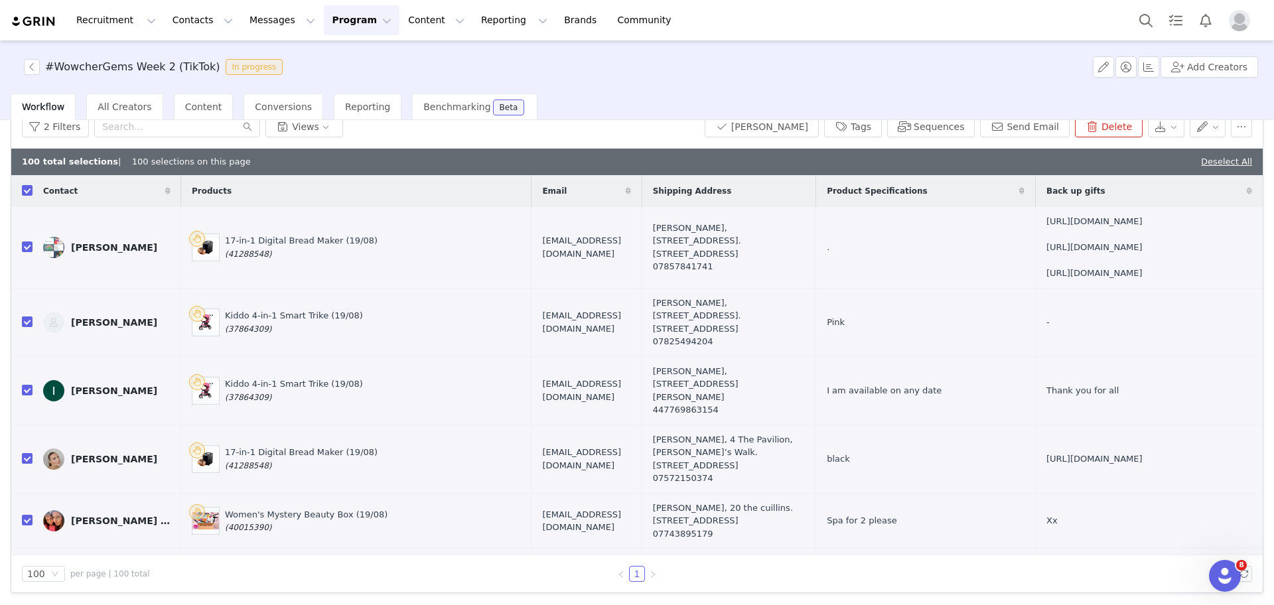
checkbox input "true"
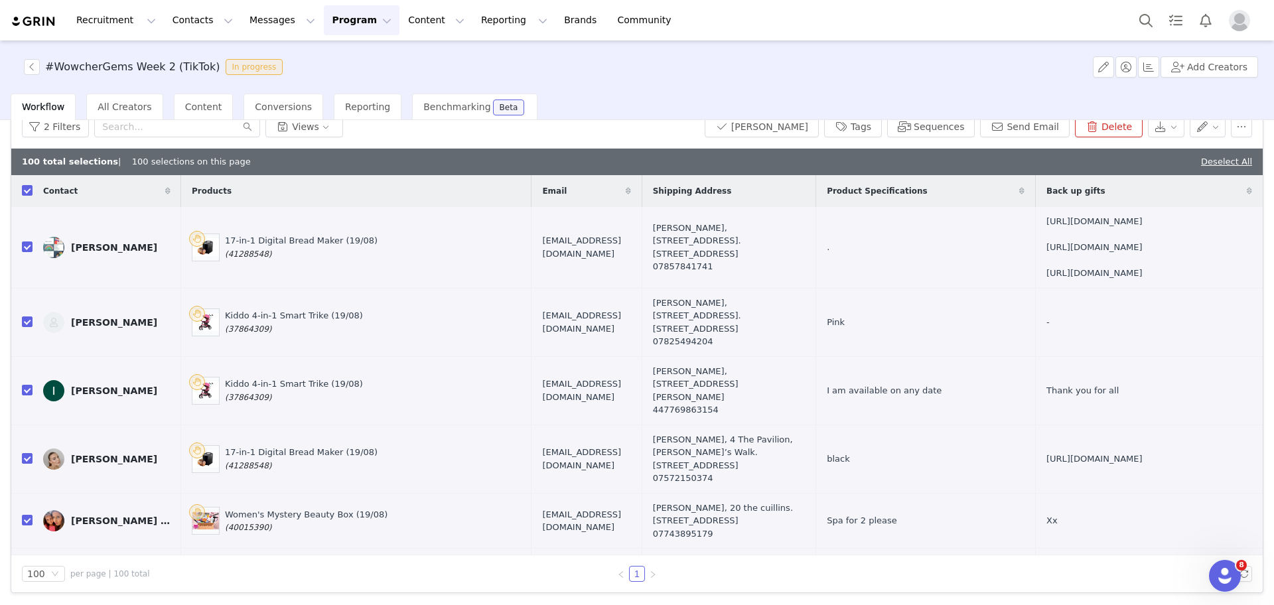
checkbox input "true"
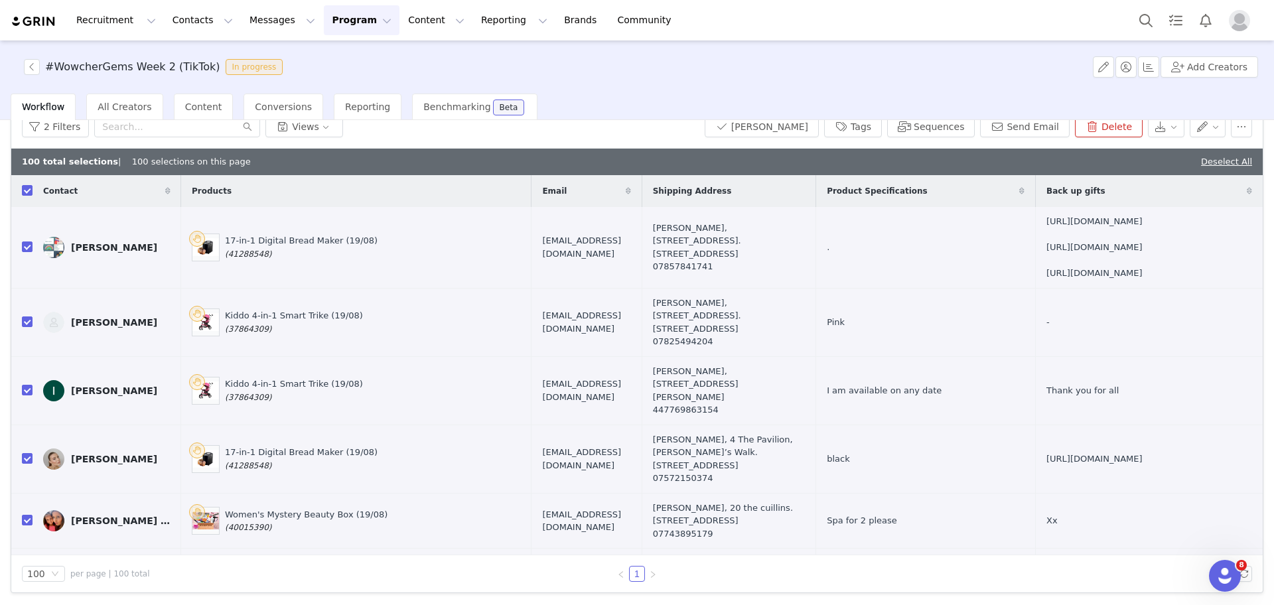
checkbox input "true"
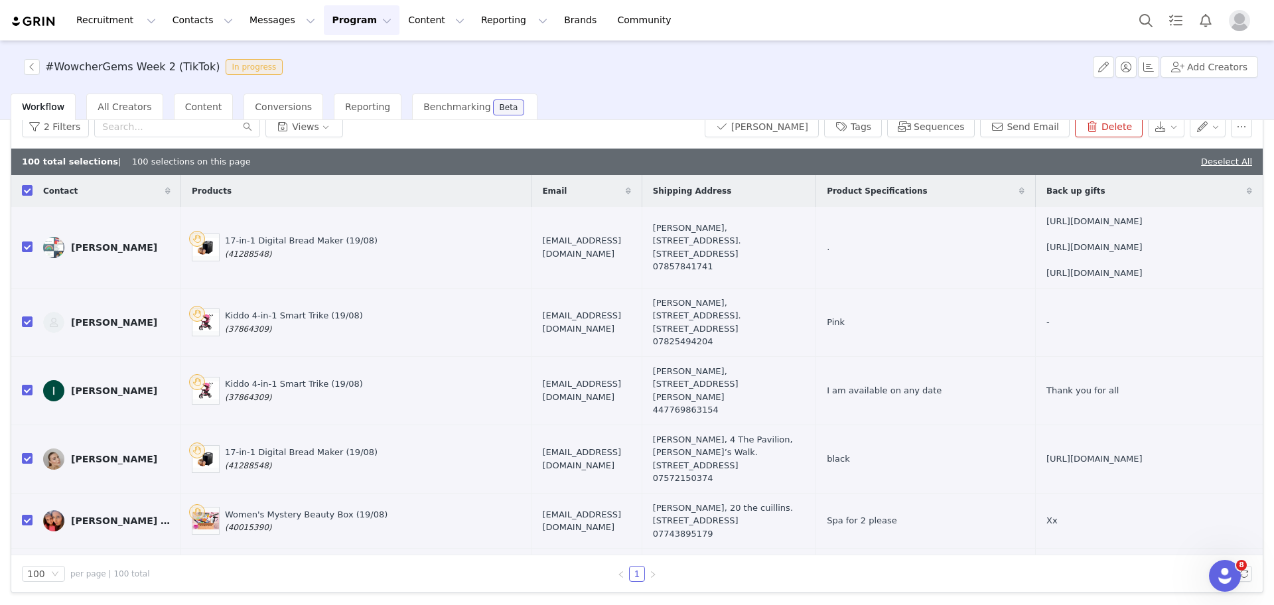
checkbox input "true"
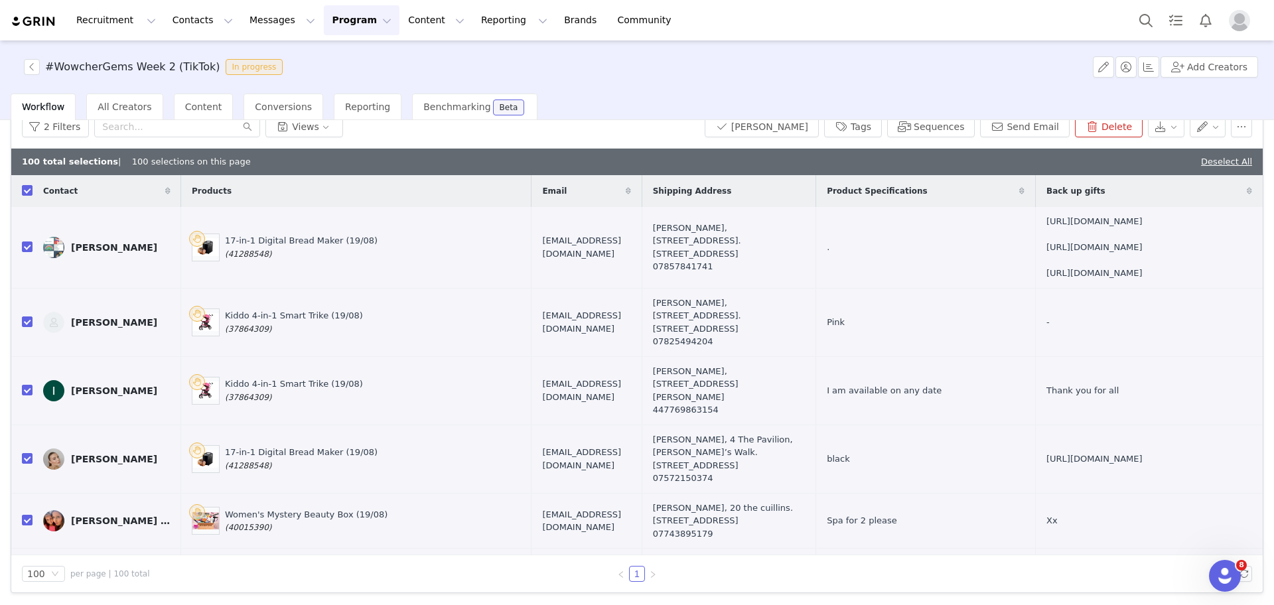
checkbox input "true"
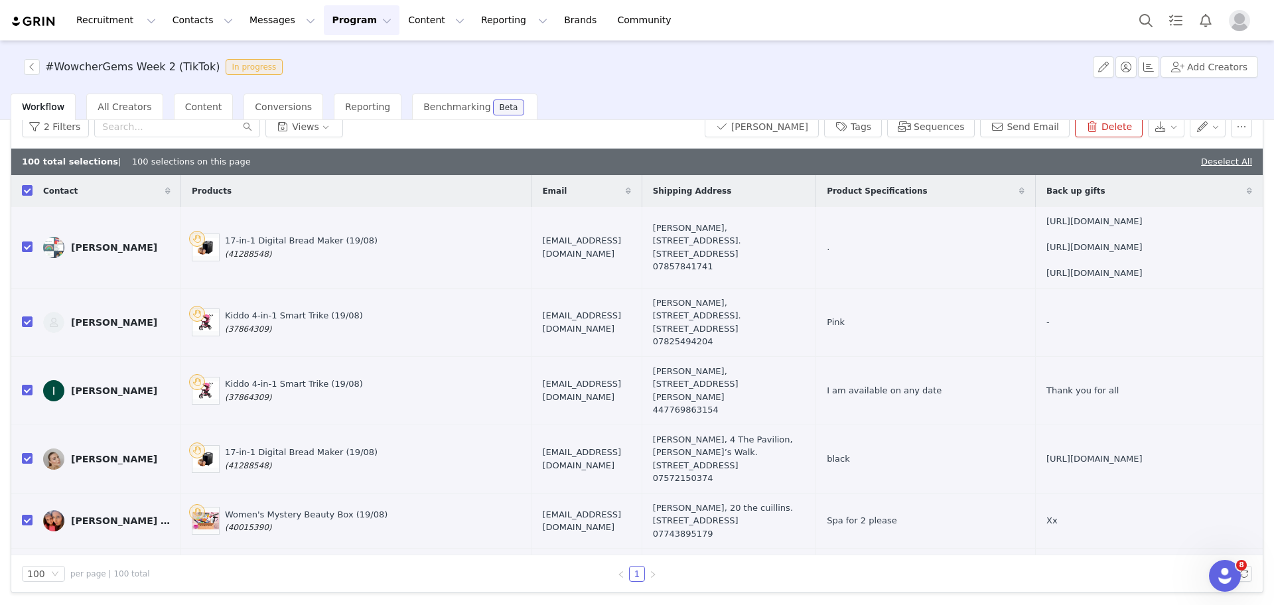
checkbox input "true"
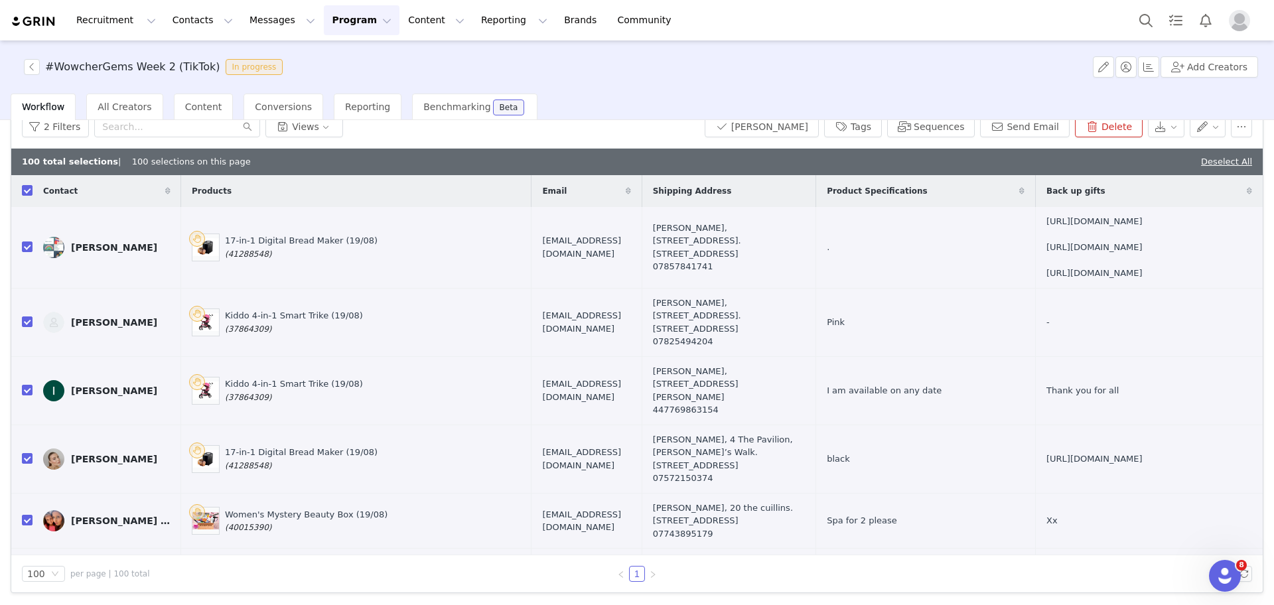
checkbox input "true"
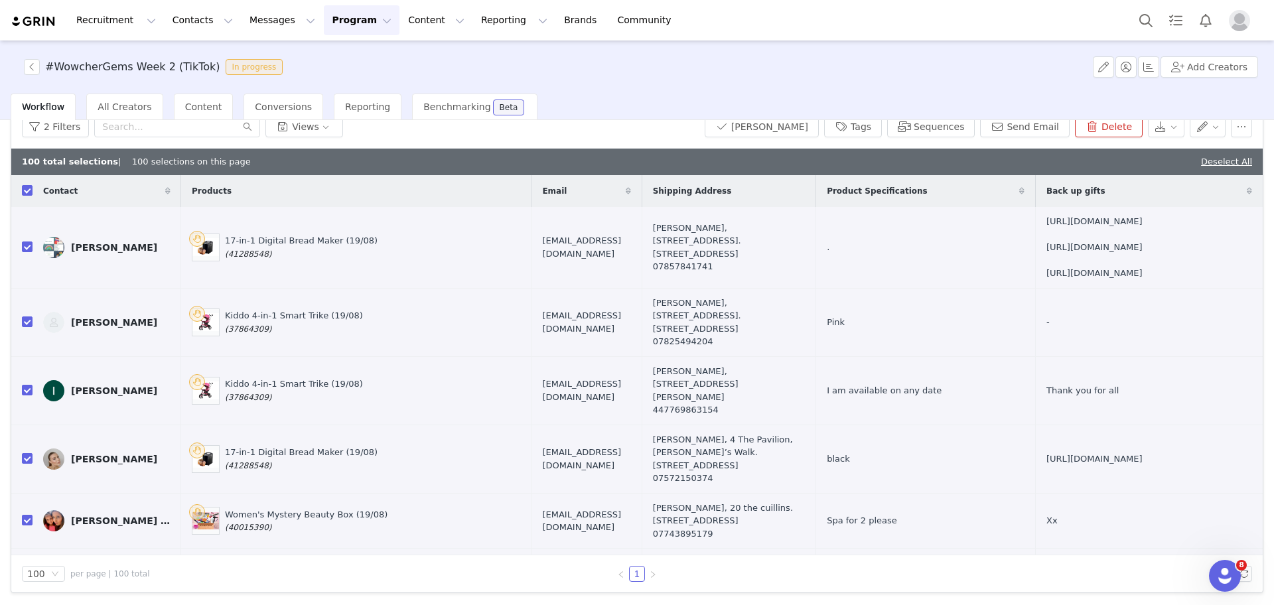
checkbox input "true"
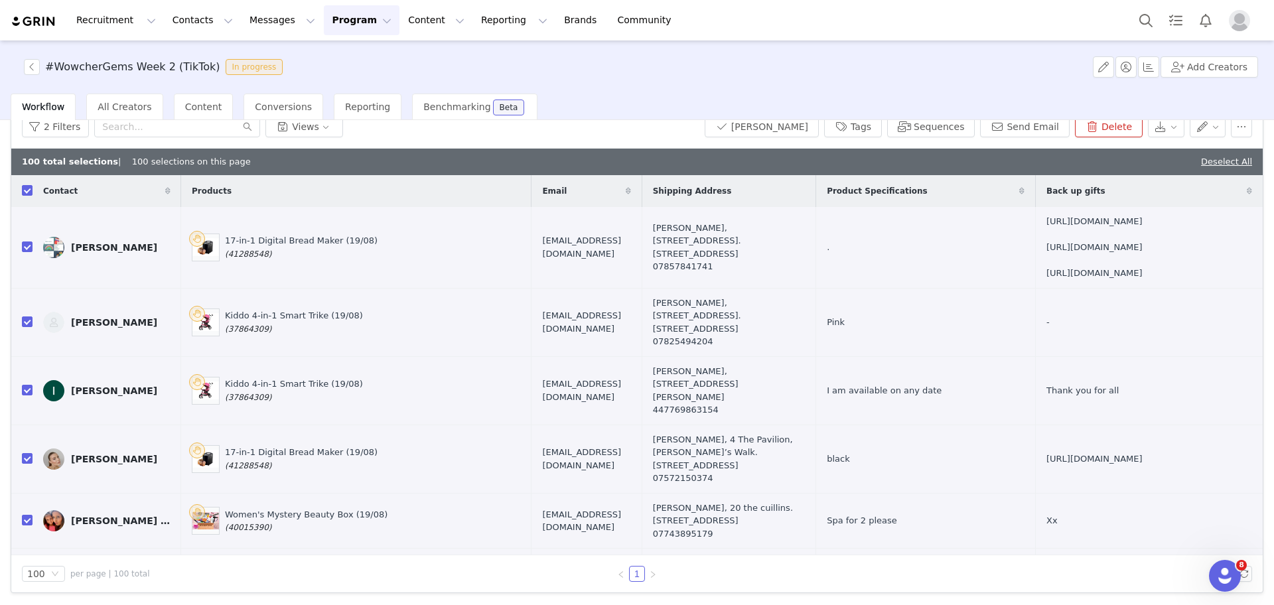
checkbox input "true"
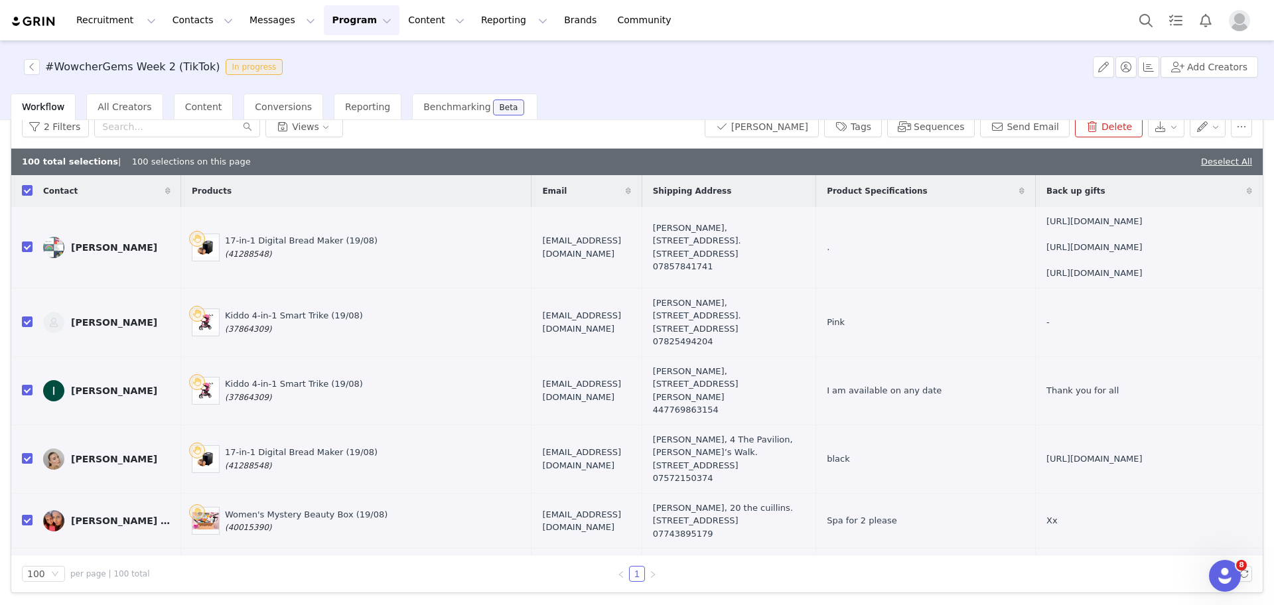
checkbox input "true"
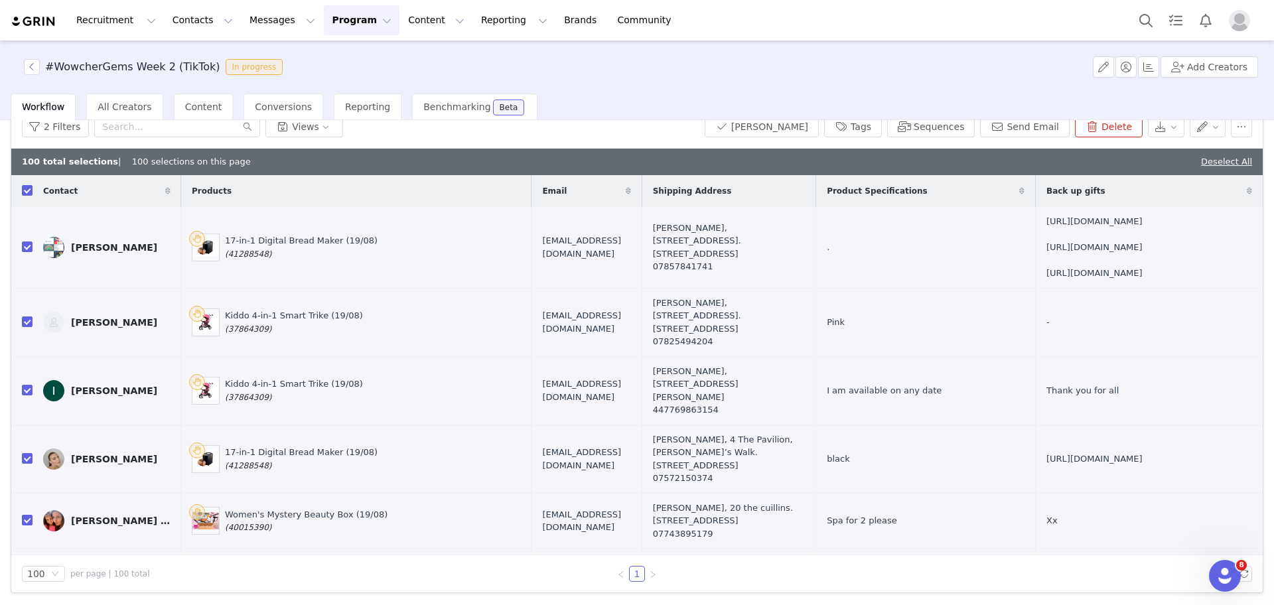
checkbox input "true"
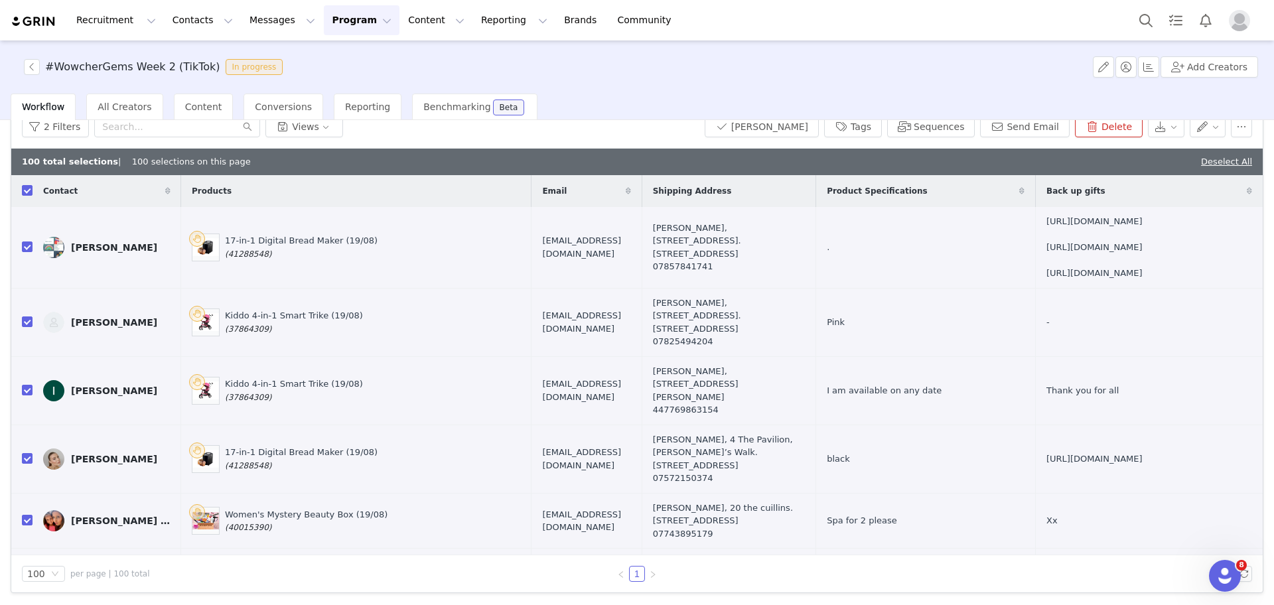
checkbox input "true"
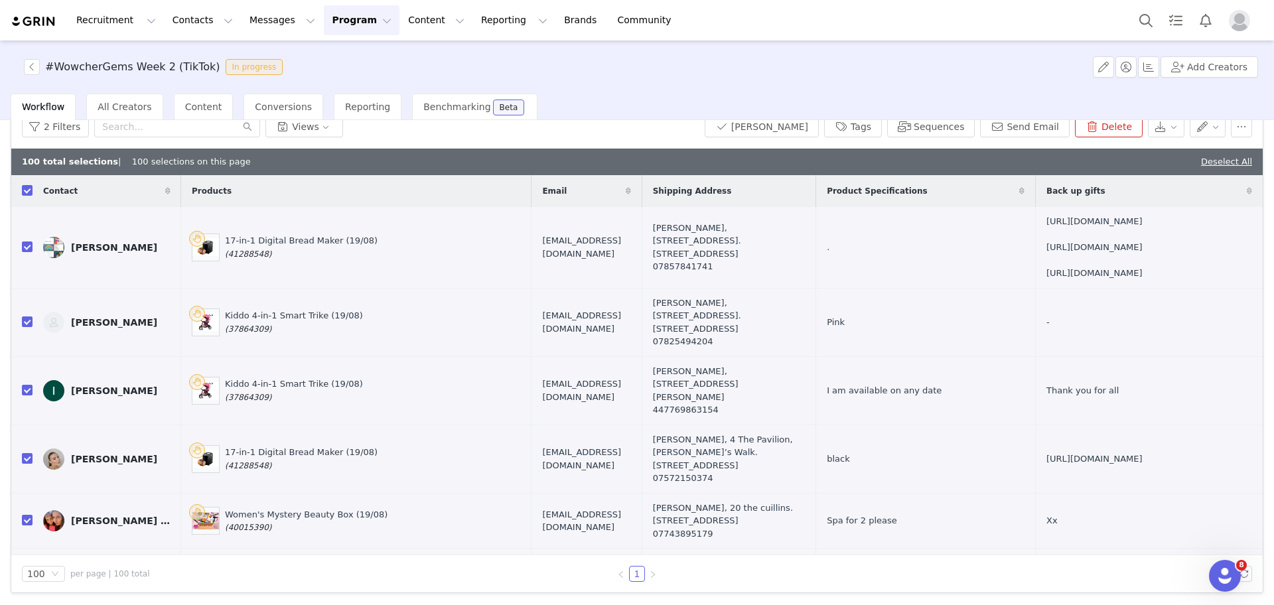
checkbox input "true"
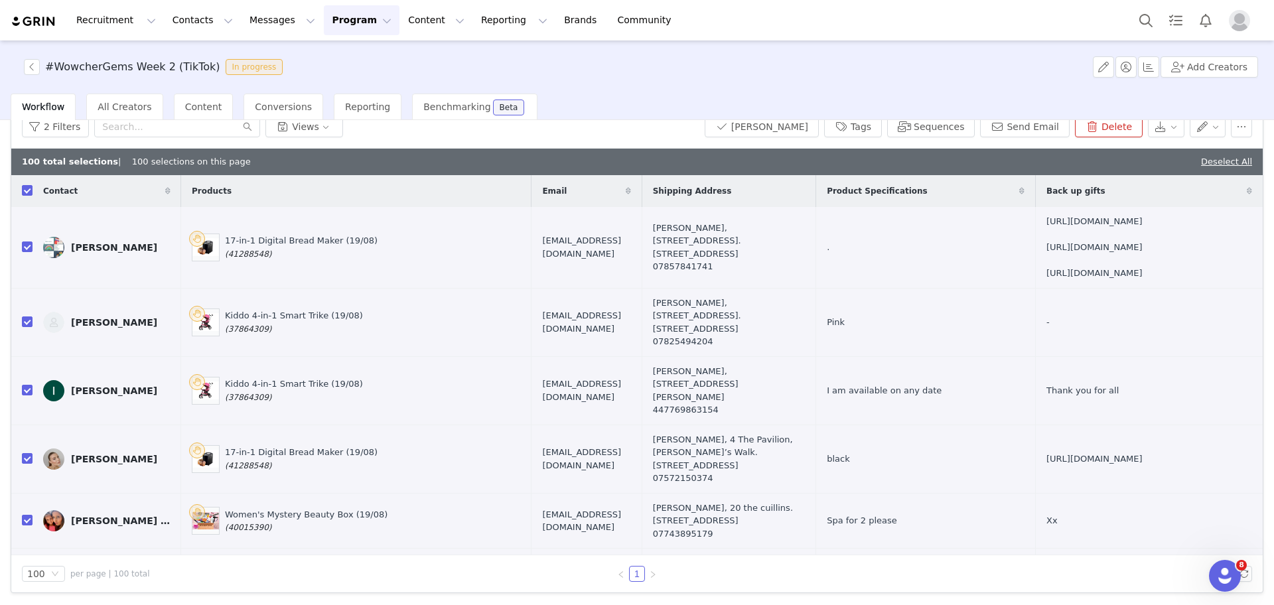
checkbox input "true"
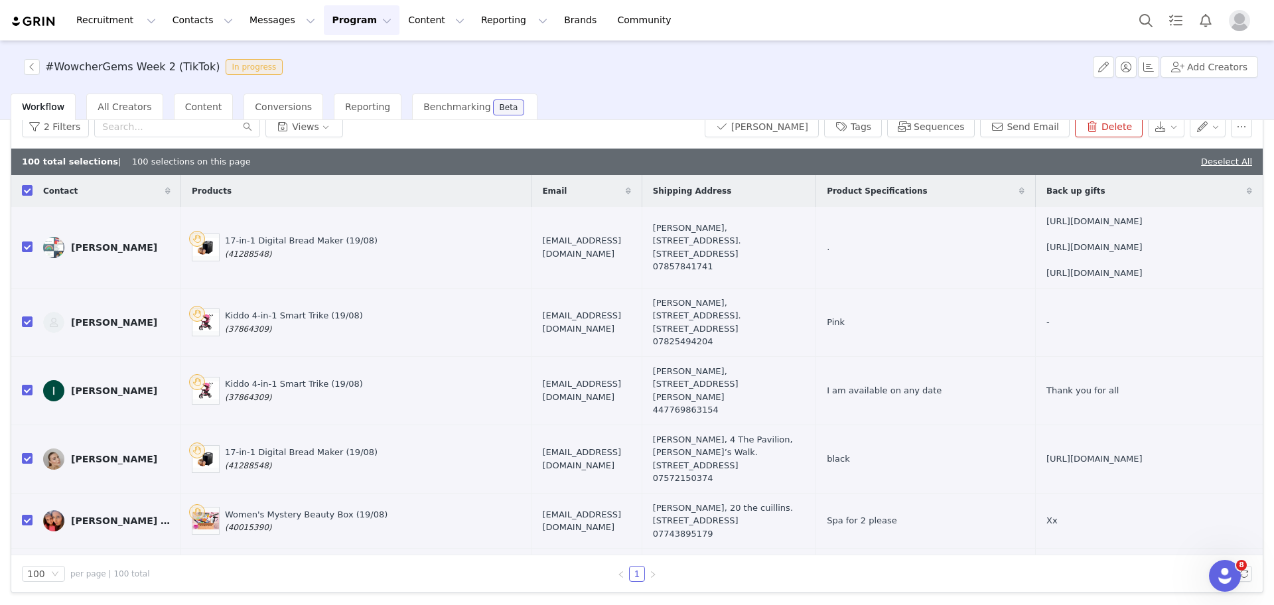
checkbox input "true"
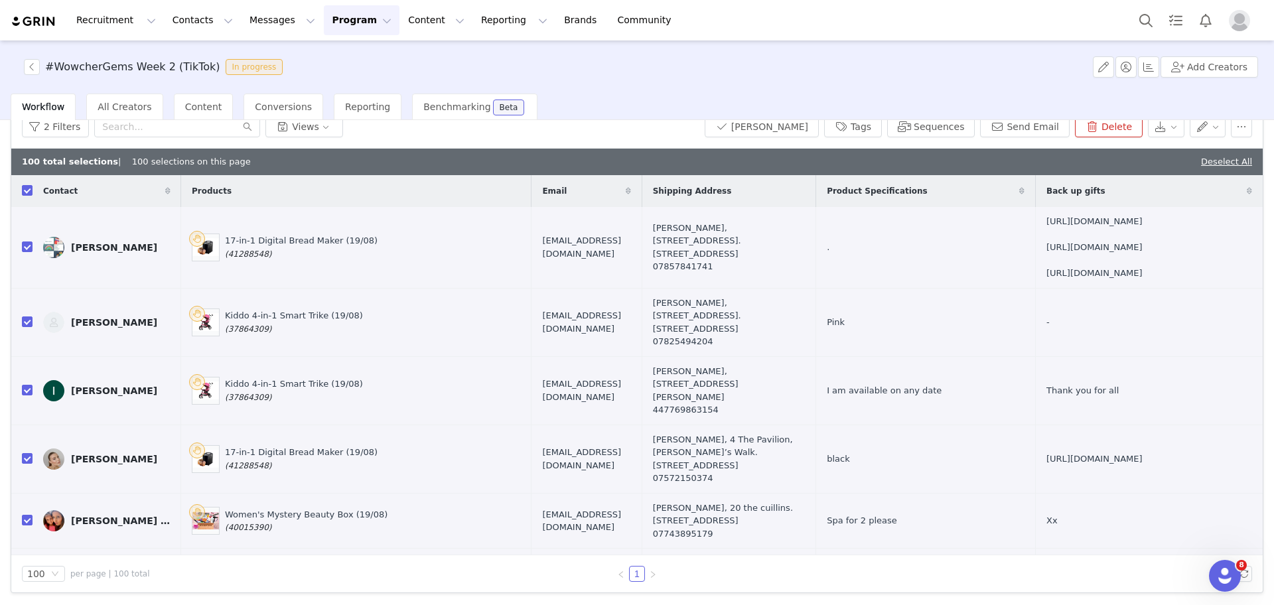
checkbox input "true"
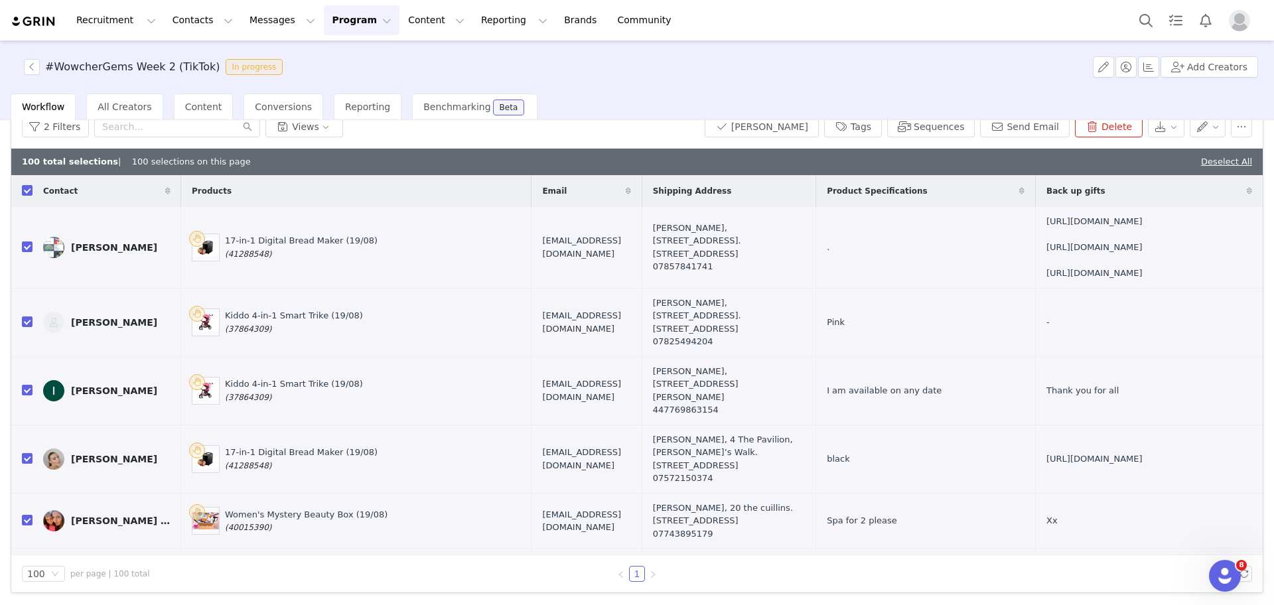
checkbox input "true"
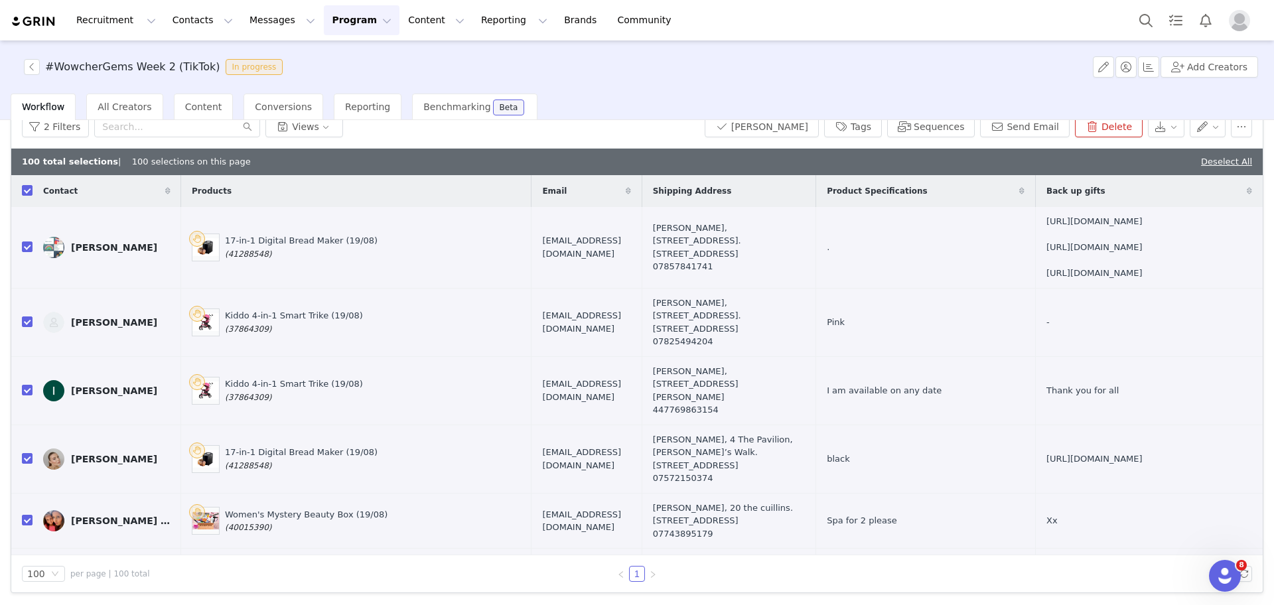
checkbox input "true"
click at [1011, 126] on button "Send Email" at bounding box center [1025, 126] width 90 height 21
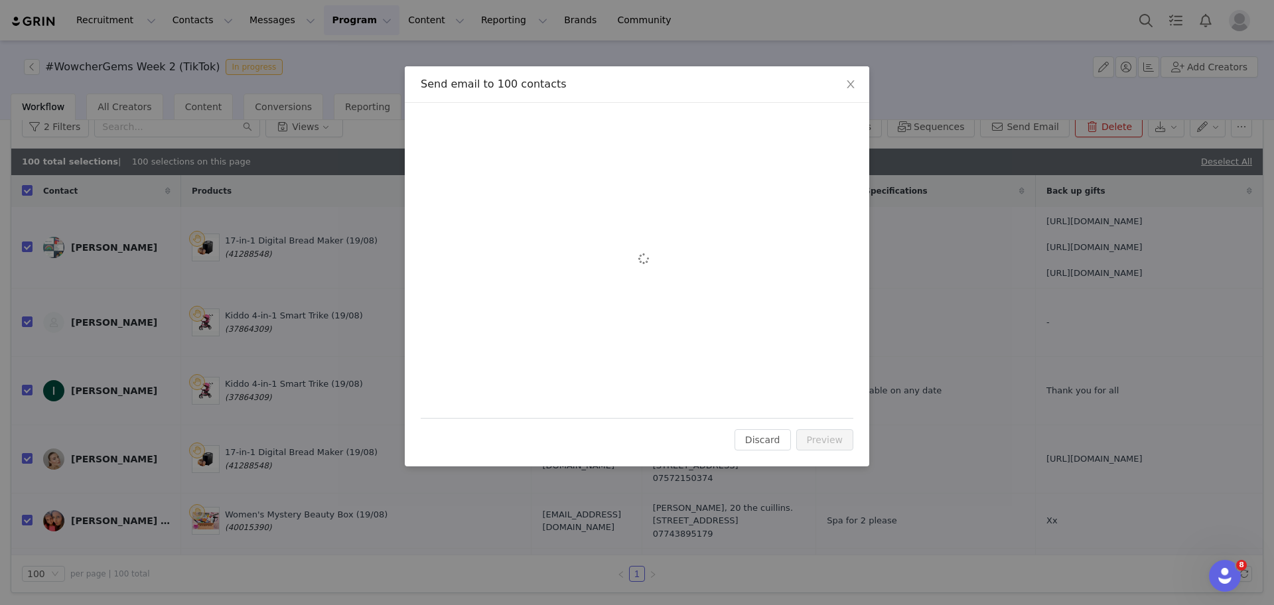
scroll to position [0, 0]
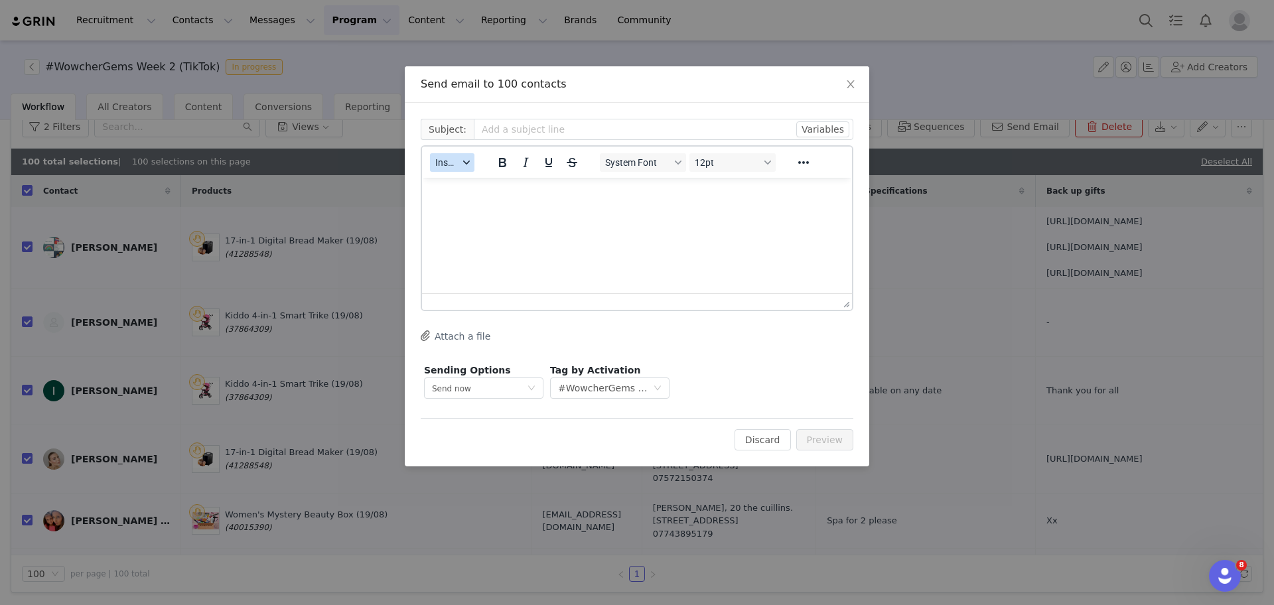
click at [470, 165] on div "button" at bounding box center [466, 162] width 11 height 7
click at [479, 188] on div "Insert Template" at bounding box center [500, 186] width 119 height 16
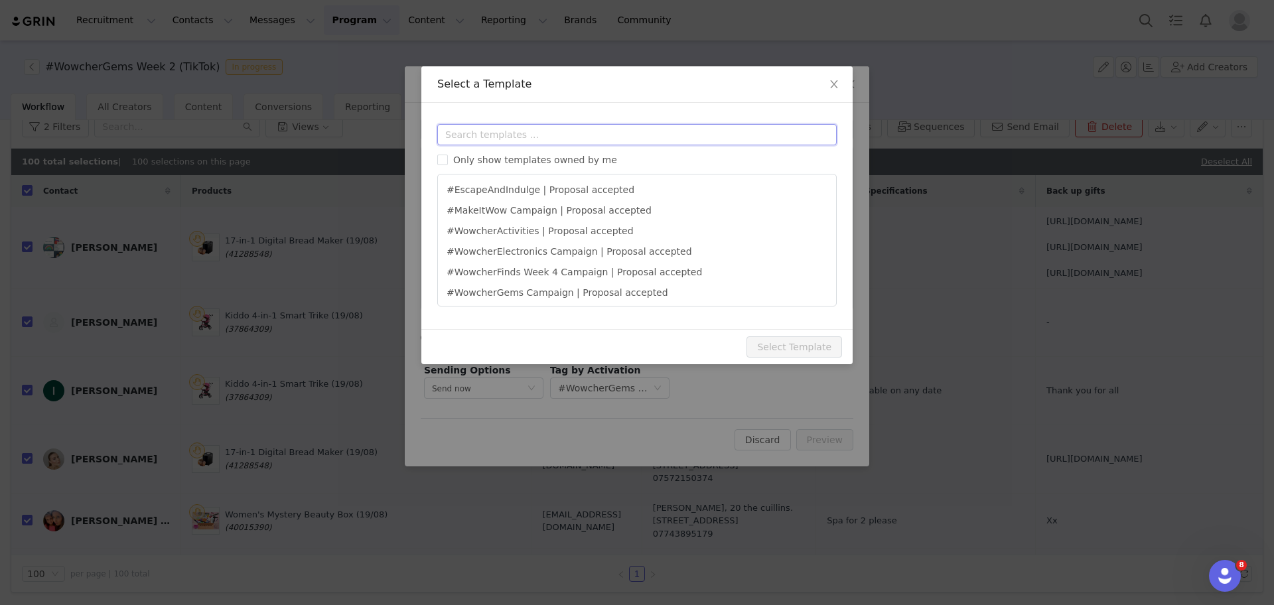
click at [587, 135] on input "text" at bounding box center [636, 134] width 399 height 21
click at [649, 87] on div "Select a Template" at bounding box center [636, 84] width 399 height 15
click at [470, 344] on div "Select Template" at bounding box center [636, 346] width 431 height 35
click at [532, 330] on div "Select Template" at bounding box center [636, 346] width 431 height 35
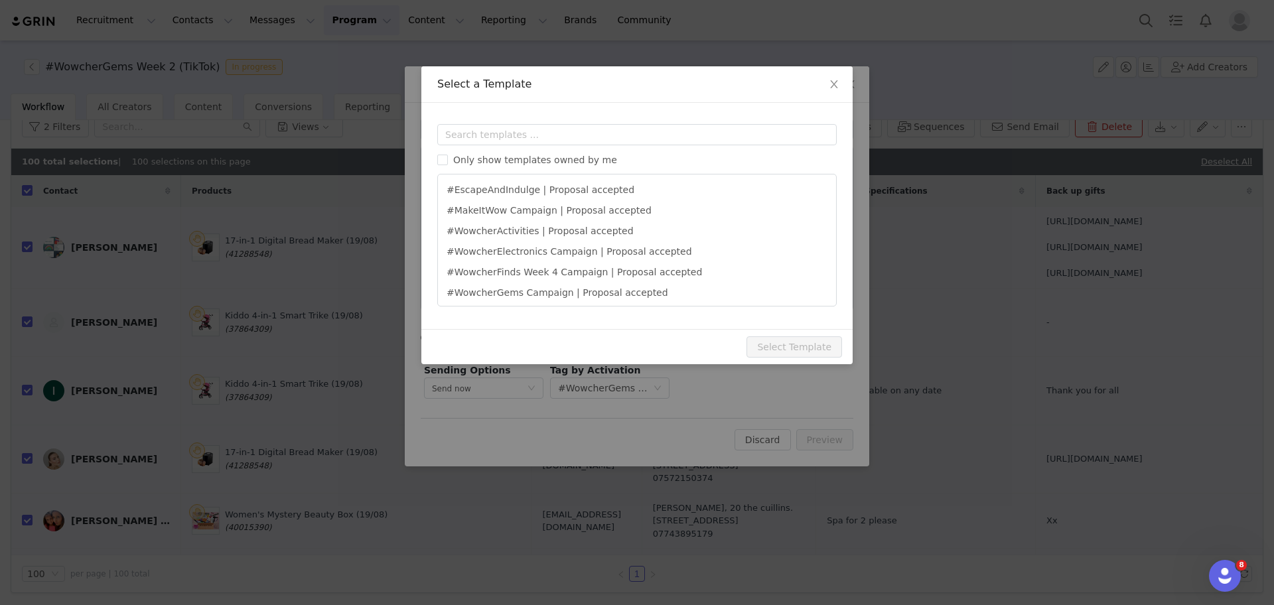
click at [863, 257] on div "Select a Template Templates Only show templates owned by me #EscapeAndIndulge |…" at bounding box center [637, 302] width 1274 height 605
click at [840, 89] on span "Close" at bounding box center [833, 84] width 37 height 37
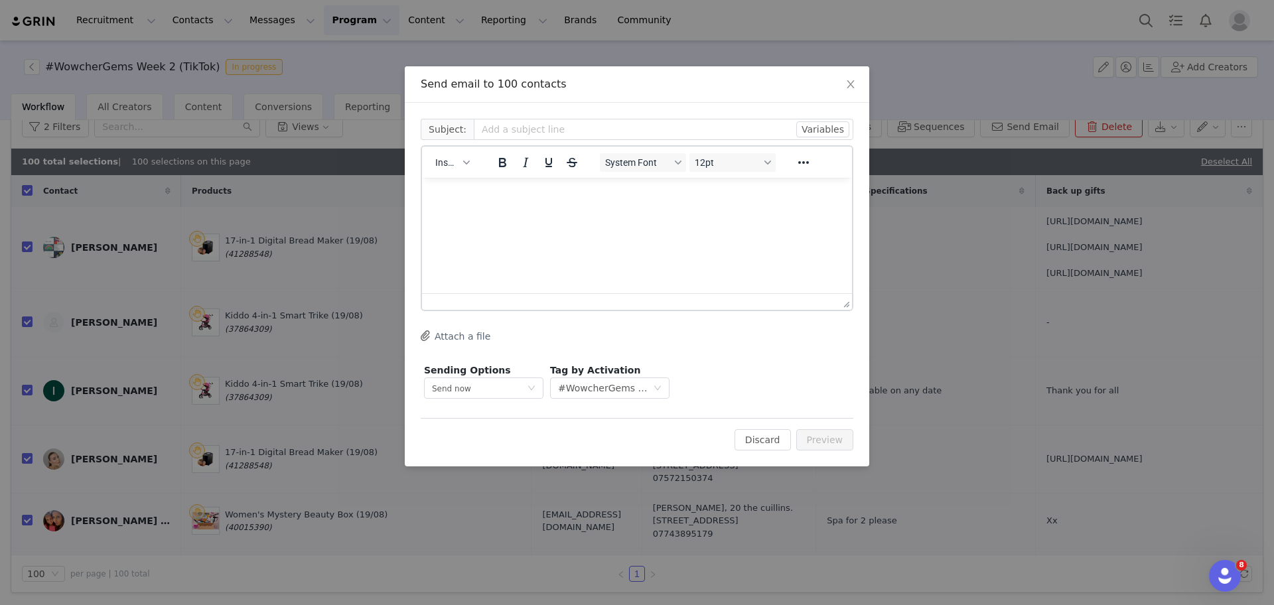
click at [585, 195] on p "Rich Text Area. Press ALT-0 for help." at bounding box center [637, 195] width 409 height 15
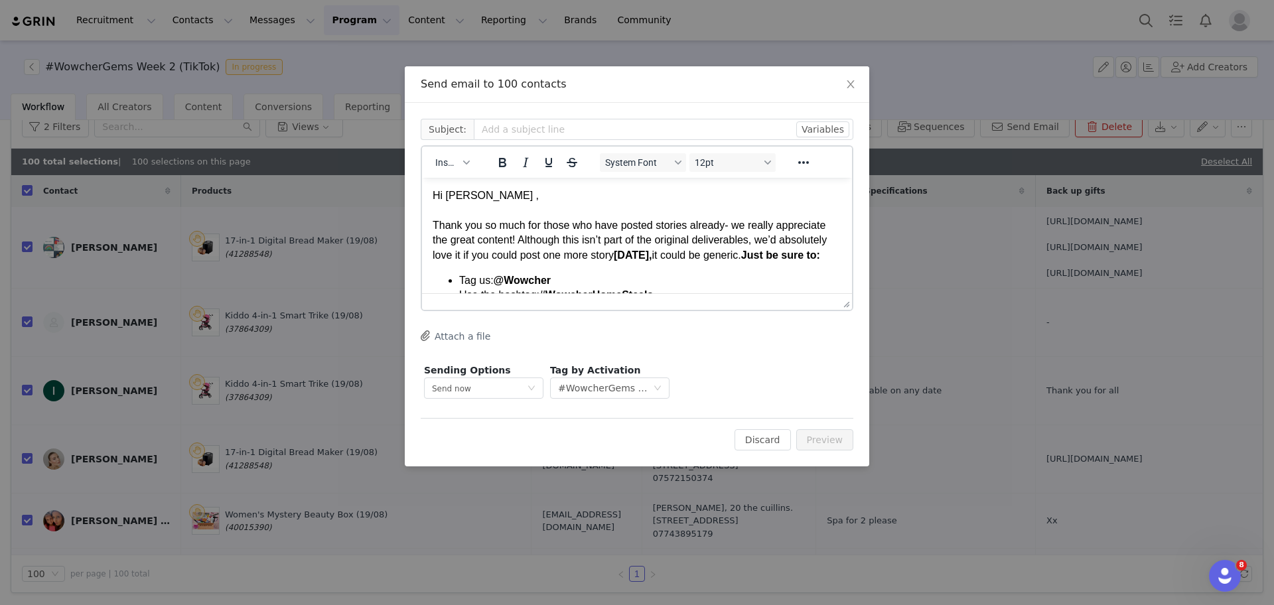
scroll to position [123, 0]
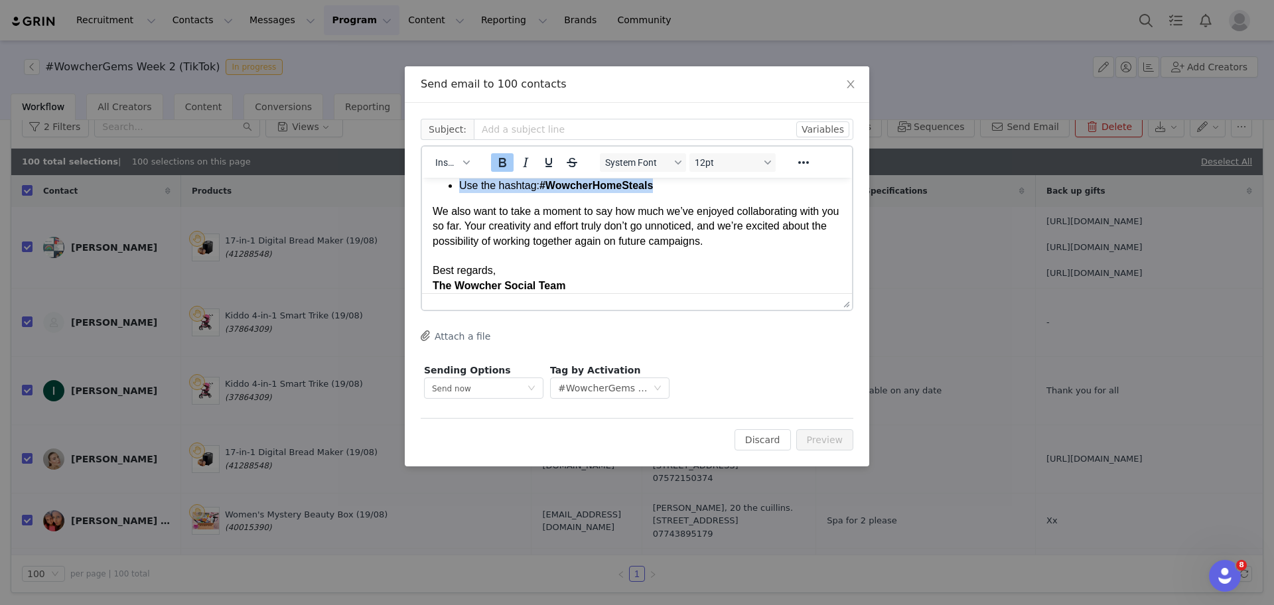
drag, startPoint x: 658, startPoint y: 190, endPoint x: 595, endPoint y: 190, distance: 62.4
click at [595, 190] on ul "Tag us: @Wowcher Use the hashtag: #WowcherHomeSteals" at bounding box center [637, 179] width 409 height 30
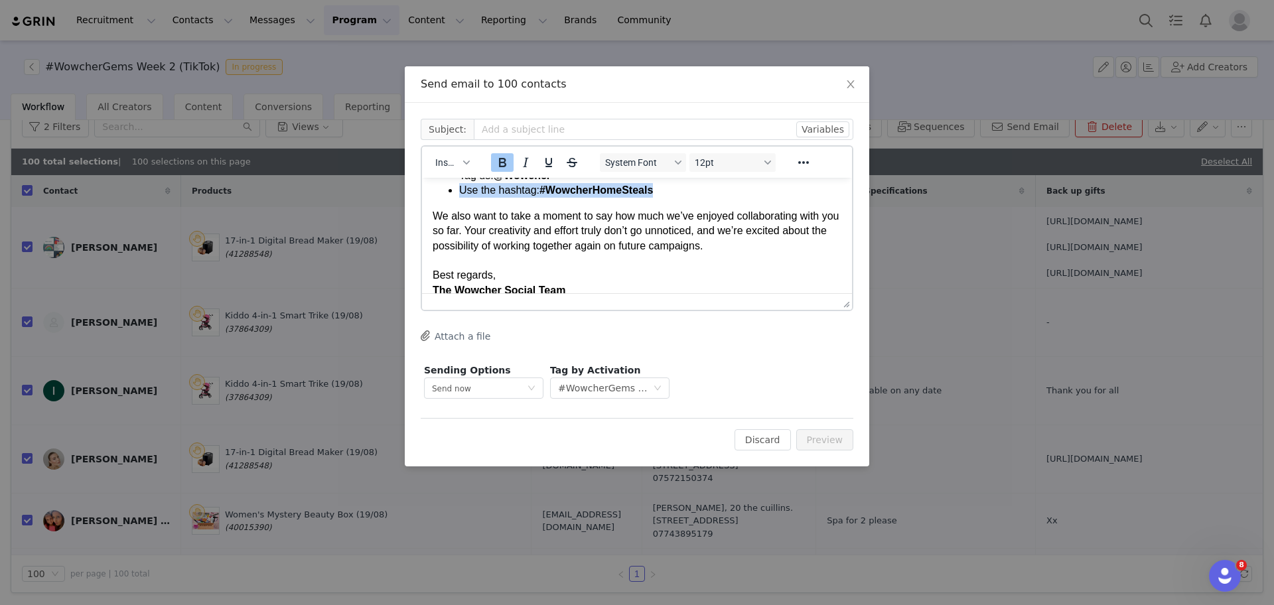
click at [597, 196] on strong "#WowcherHomeSteals" at bounding box center [595, 189] width 113 height 11
drag, startPoint x: 597, startPoint y: 210, endPoint x: 670, endPoint y: 210, distance: 73.0
click at [670, 198] on li "Use the hashtag: #WowcherHomeSteals" at bounding box center [650, 190] width 382 height 15
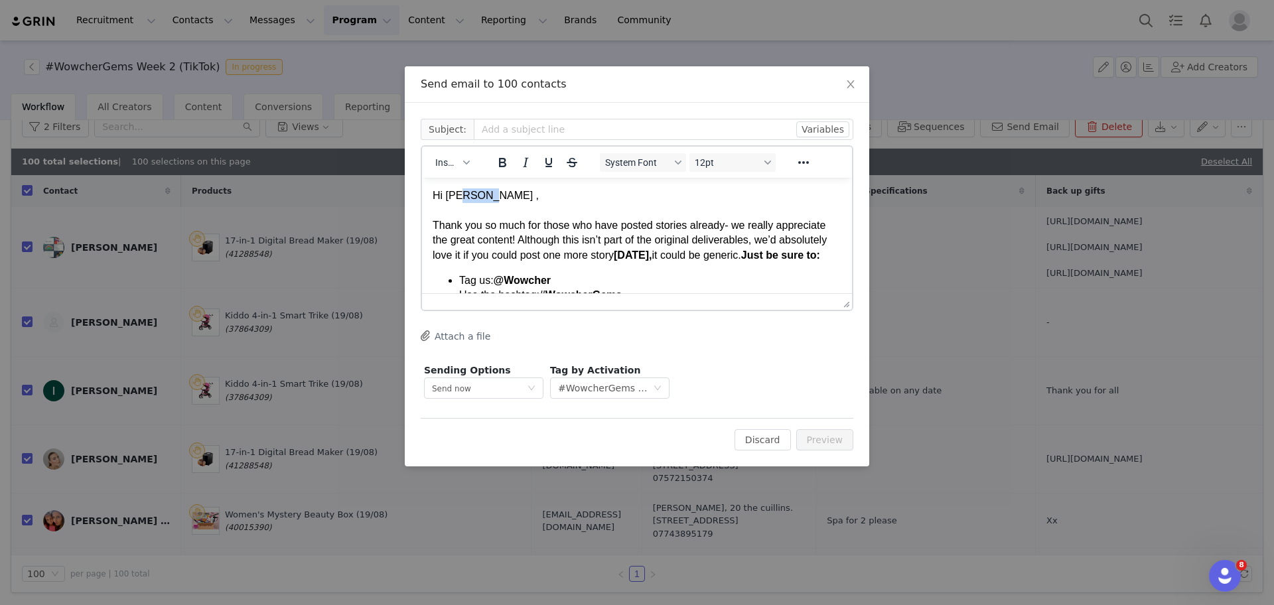
drag, startPoint x: 496, startPoint y: 196, endPoint x: 462, endPoint y: 194, distance: 33.9
click at [462, 194] on div "Hi Poppie ," at bounding box center [637, 195] width 409 height 15
click at [827, 127] on button "Variables" at bounding box center [822, 129] width 53 height 16
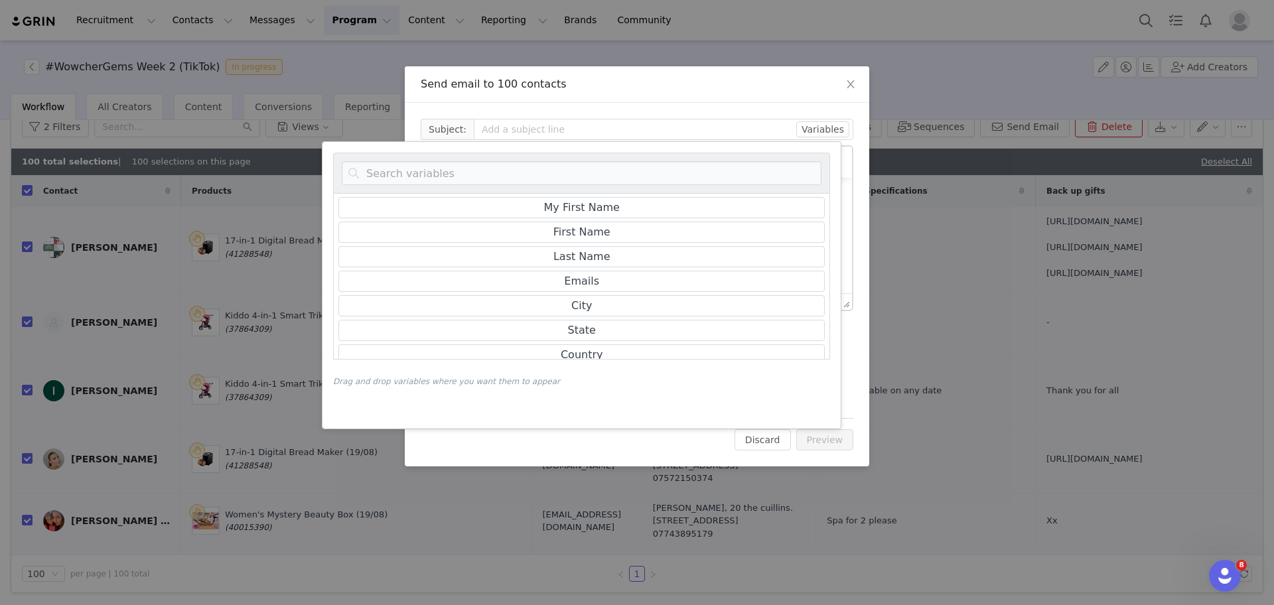
click at [612, 88] on div "Send email to 100 contacts" at bounding box center [637, 84] width 433 height 15
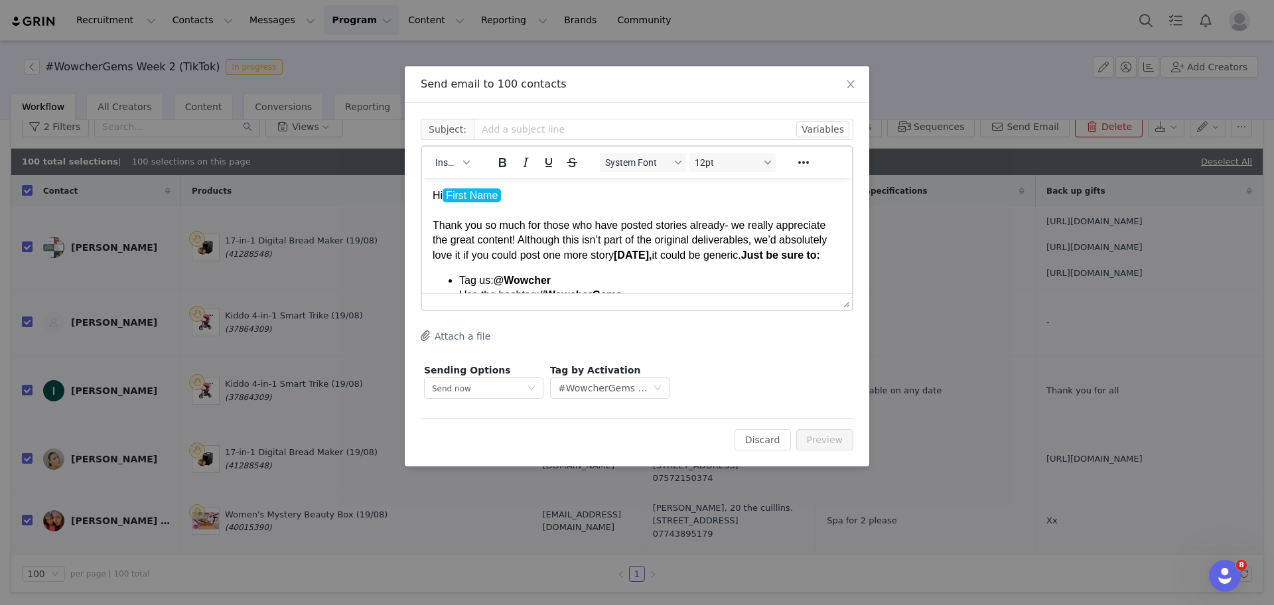
click at [520, 199] on div "Hi First Name ﻿" at bounding box center [637, 195] width 409 height 15
click at [598, 130] on input "text" at bounding box center [664, 129] width 380 height 21
paste input "We Need You! Let’s Hype Up #WowcherHomeSteals Together"
drag, startPoint x: 689, startPoint y: 126, endPoint x: 639, endPoint y: 135, distance: 50.5
click at [639, 135] on input "We Need You! Let’s Hype Up #WowcherHomeSteals Together" at bounding box center [664, 129] width 380 height 21
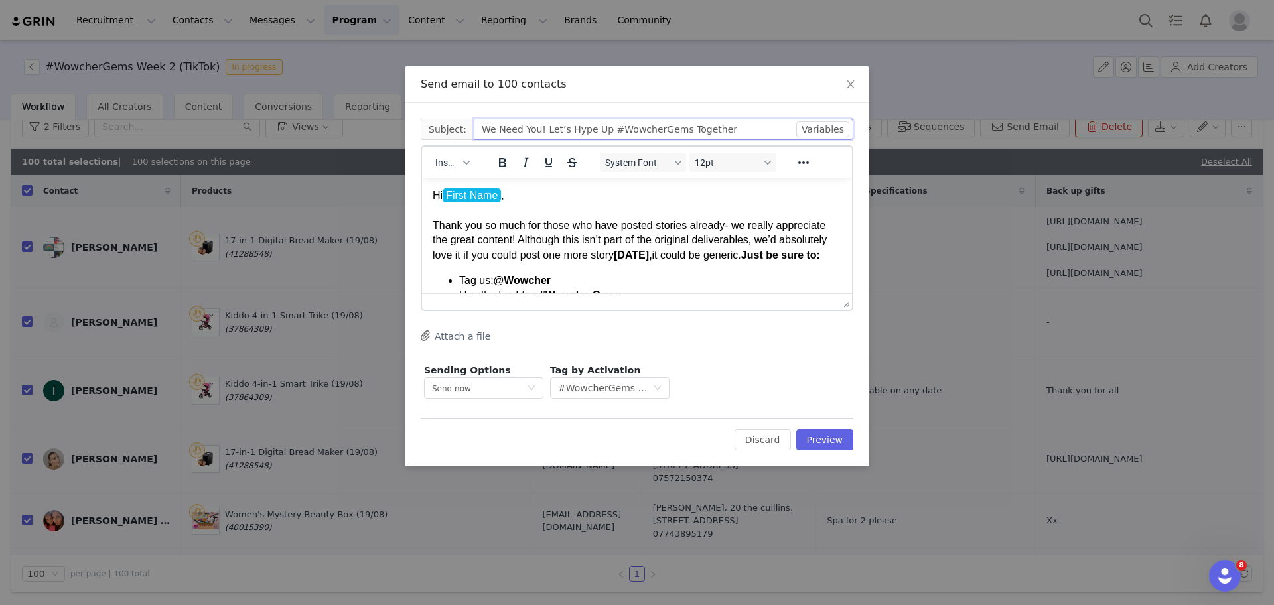
type input "We Need You! Let’s Hype Up #WowcherGems Together"
click at [821, 444] on button "Preview" at bounding box center [825, 439] width 58 height 21
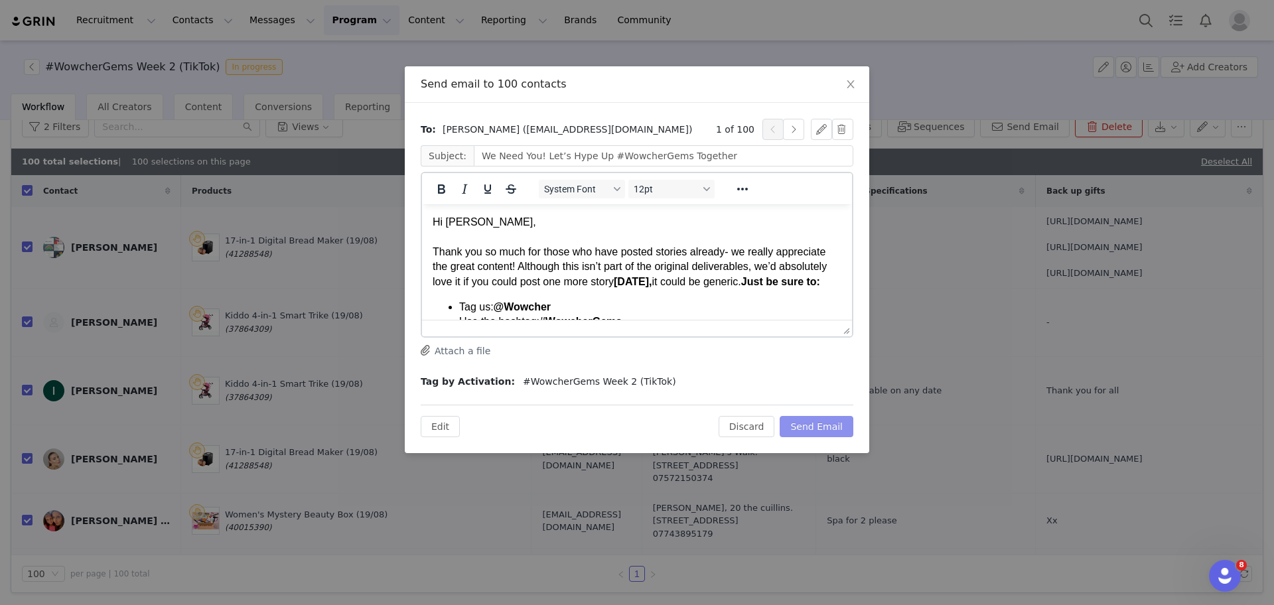
click at [818, 419] on button "Send Email" at bounding box center [817, 426] width 74 height 21
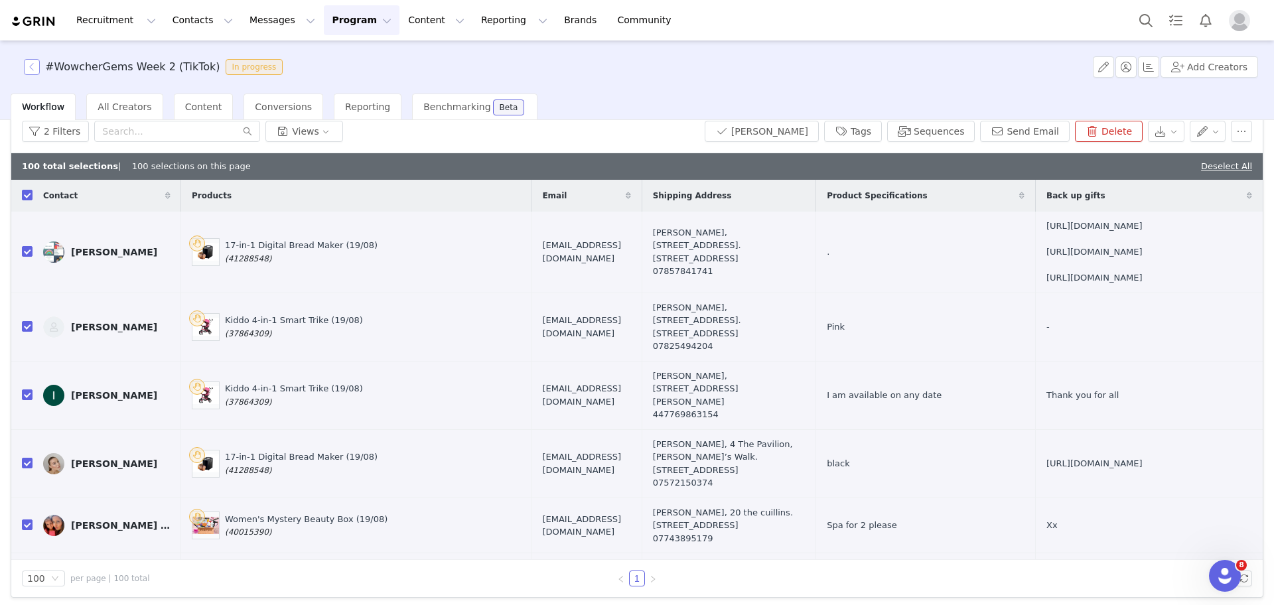
click at [31, 71] on button "button" at bounding box center [32, 67] width 16 height 16
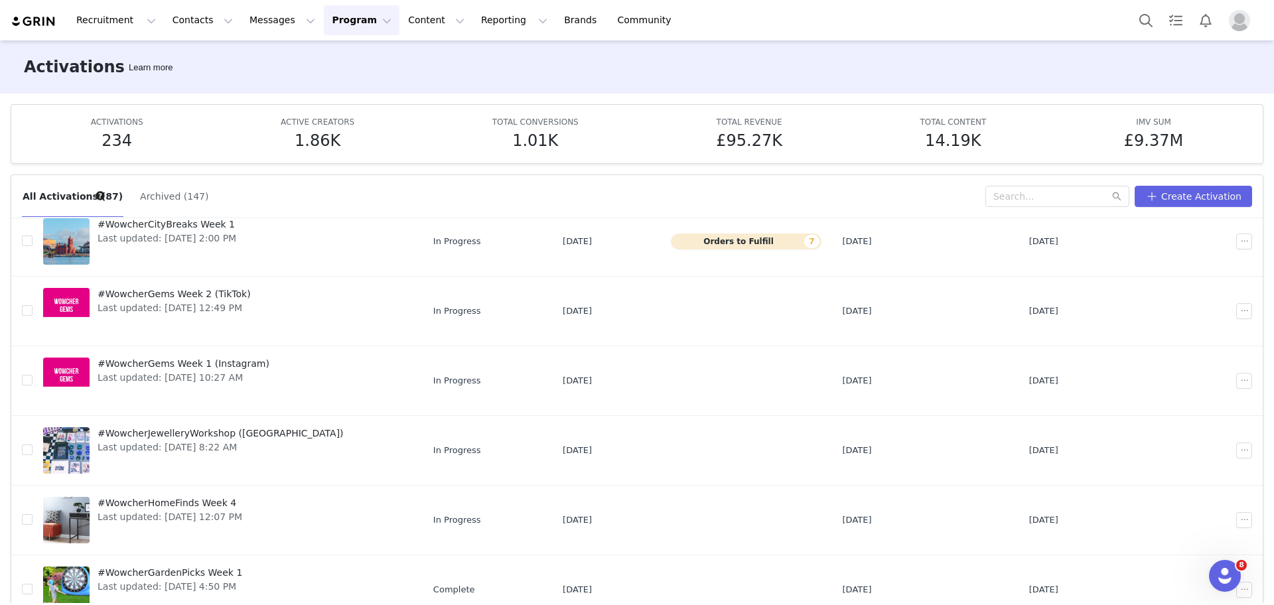
scroll to position [70, 0]
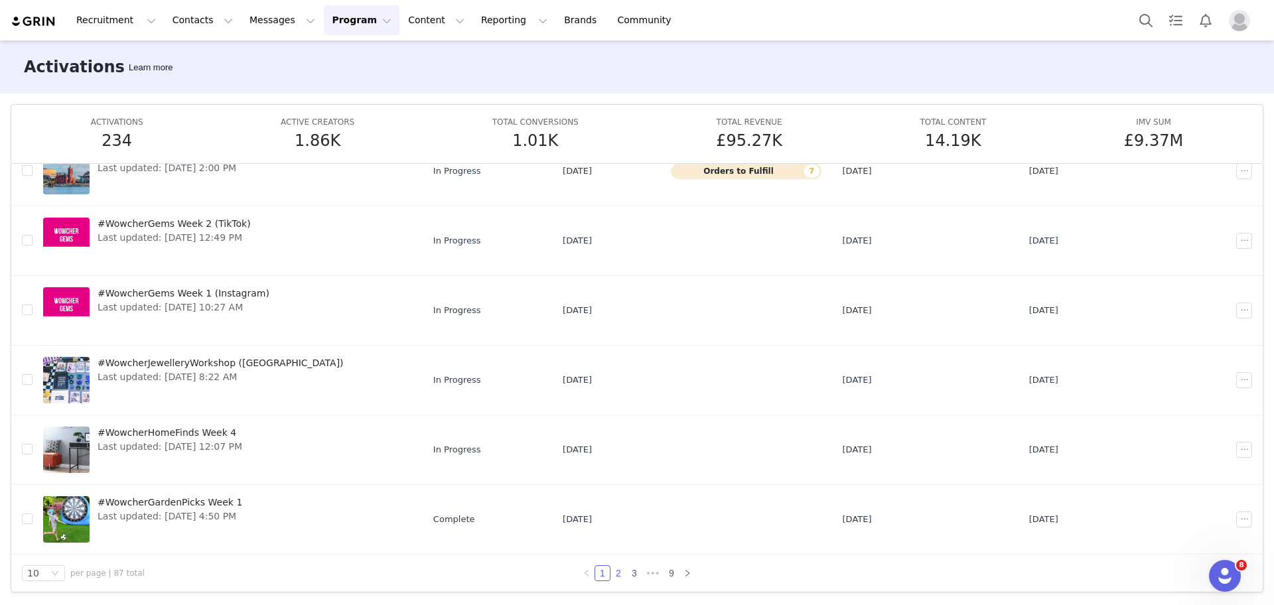
click at [613, 577] on link "2" at bounding box center [618, 573] width 15 height 15
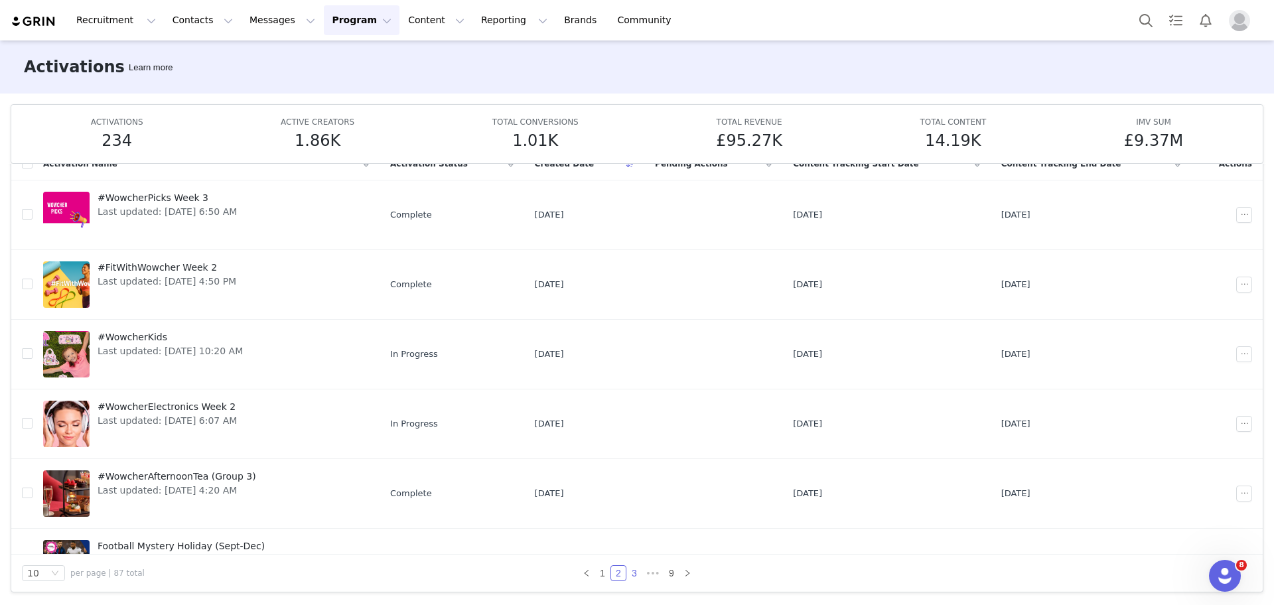
click at [627, 578] on link "3" at bounding box center [634, 573] width 15 height 15
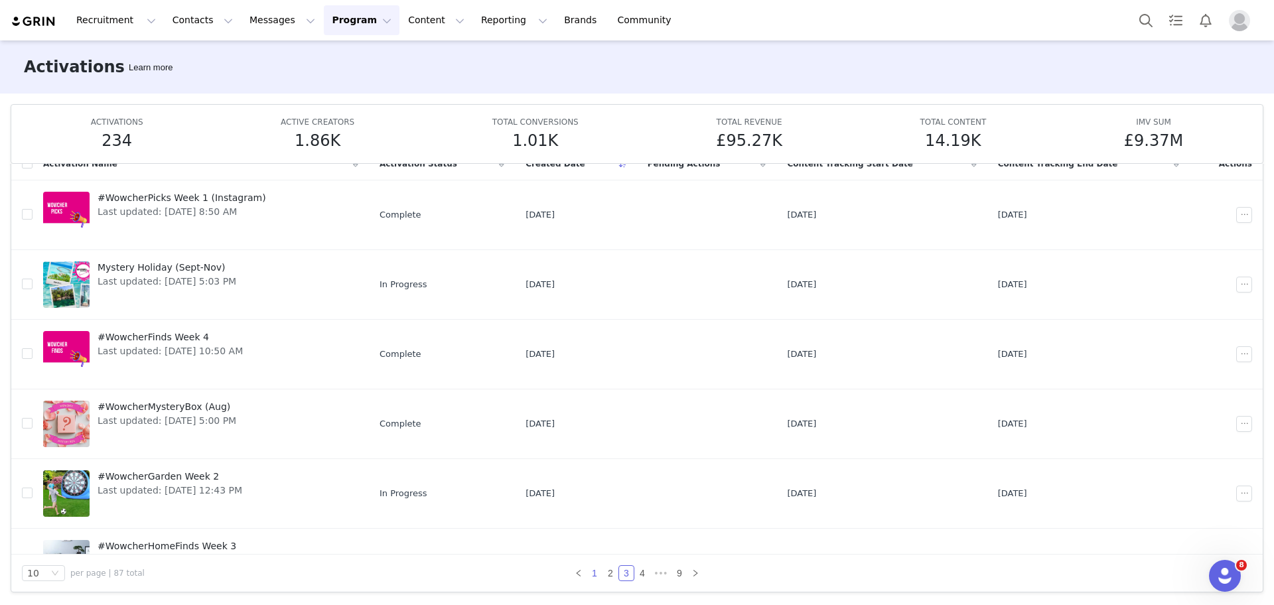
click at [591, 572] on link "1" at bounding box center [594, 573] width 15 height 15
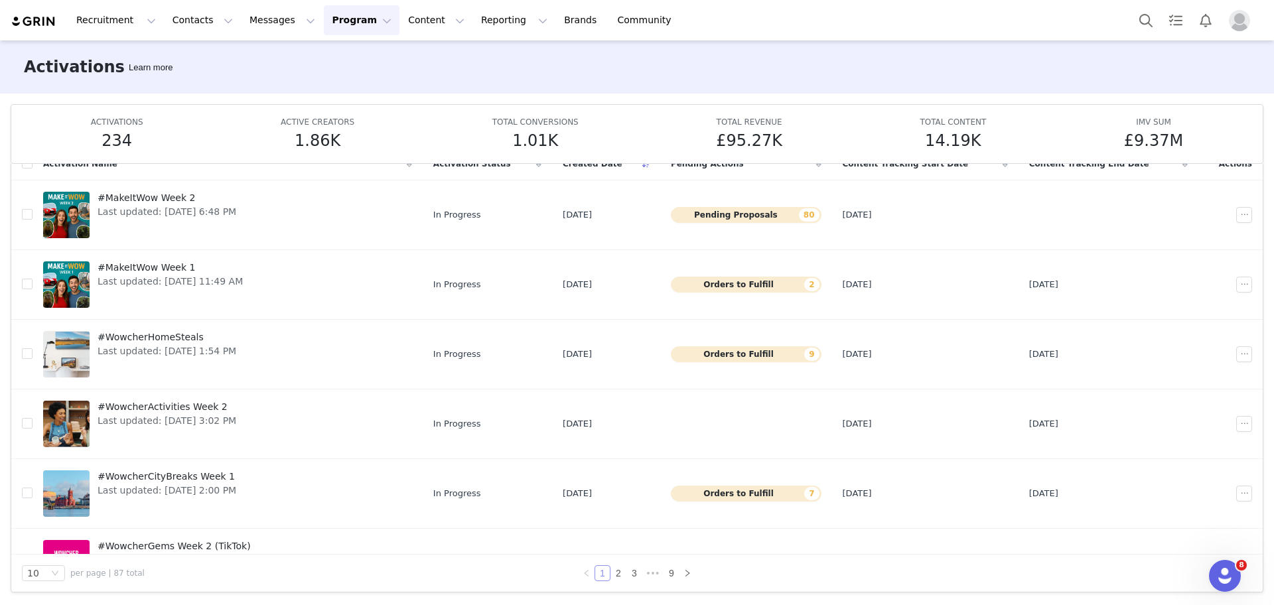
scroll to position [5, 0]
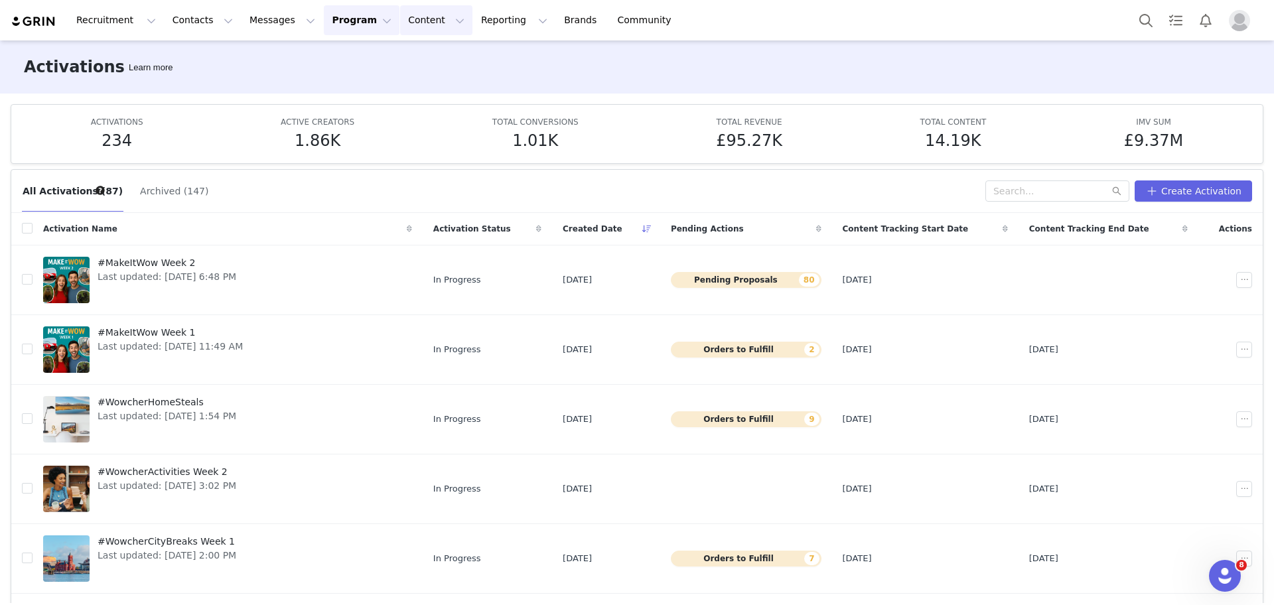
click at [400, 13] on button "Content Content" at bounding box center [436, 20] width 72 height 30
click at [474, 17] on button "Reporting Reporting" at bounding box center [514, 20] width 82 height 30
click at [490, 80] on p "Report Builder" at bounding box center [468, 83] width 66 height 14
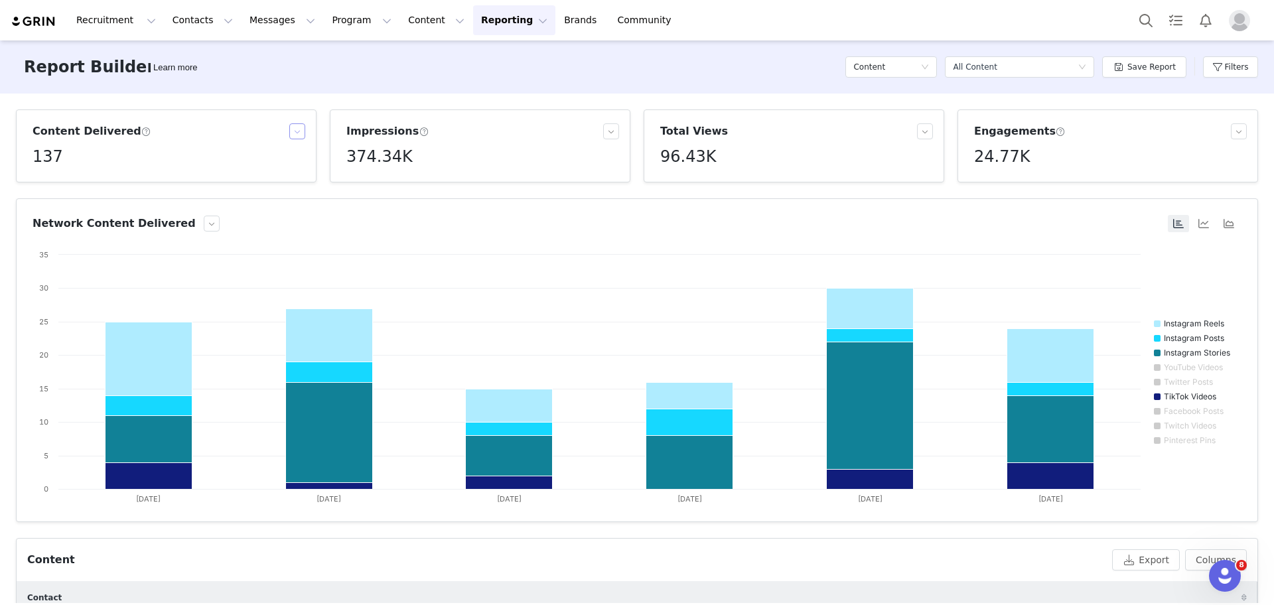
click at [292, 129] on button "button" at bounding box center [297, 131] width 16 height 16
click at [317, 95] on div "Content Delivered 137 Impressions 374.34K Total Views 96.43K Engagements 24.77K…" at bounding box center [637, 349] width 1274 height 510
click at [1234, 60] on button "Filters" at bounding box center [1230, 66] width 55 height 21
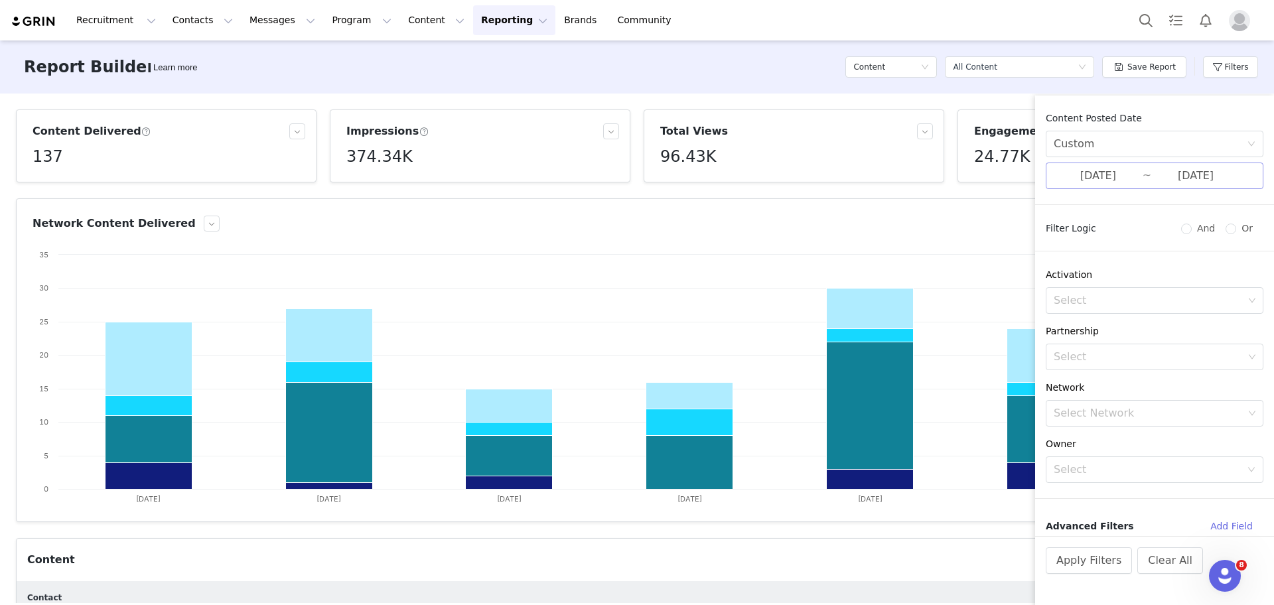
click at [1125, 168] on input "[DATE]" at bounding box center [1098, 175] width 89 height 17
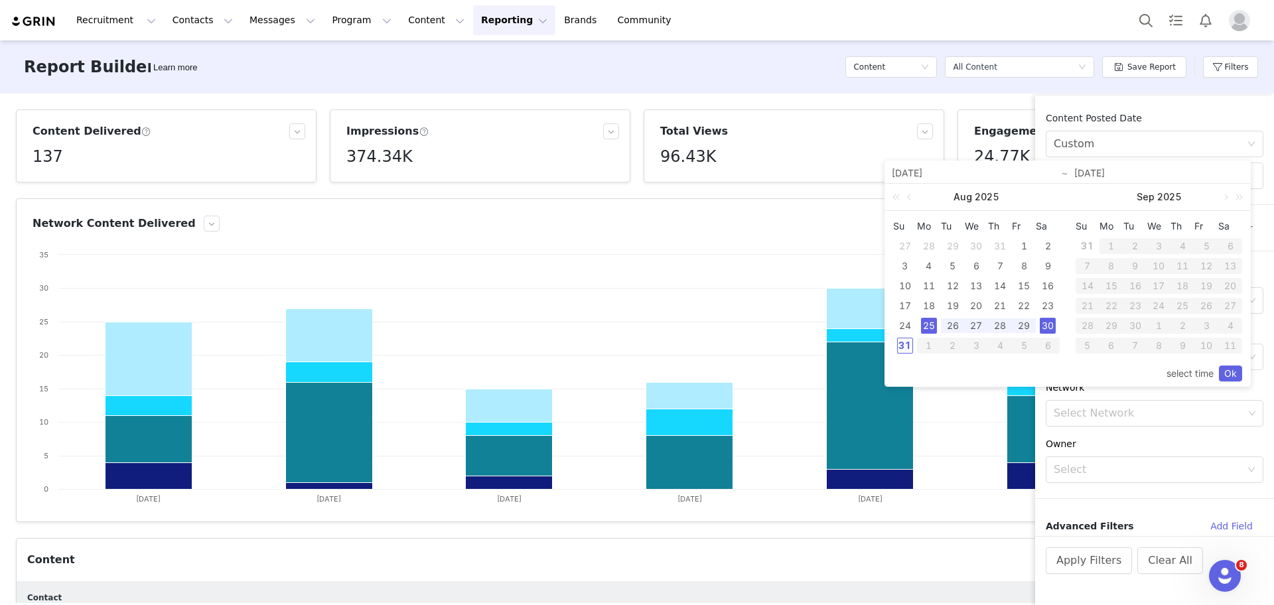
click at [907, 352] on div "31" at bounding box center [905, 346] width 16 height 16
click at [928, 332] on div "25" at bounding box center [929, 326] width 16 height 16
type input "[DATE]"
type input "08/31/2025"
click at [1224, 368] on link "Ok" at bounding box center [1230, 374] width 23 height 16
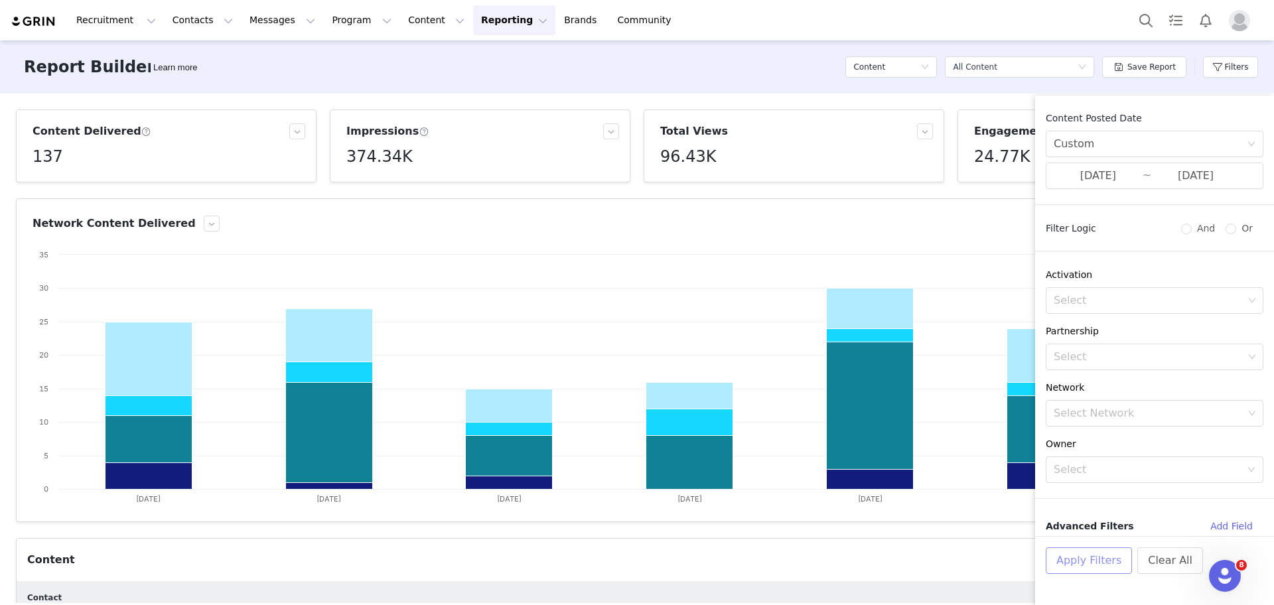
click at [1100, 567] on button "Apply Filters" at bounding box center [1089, 560] width 86 height 27
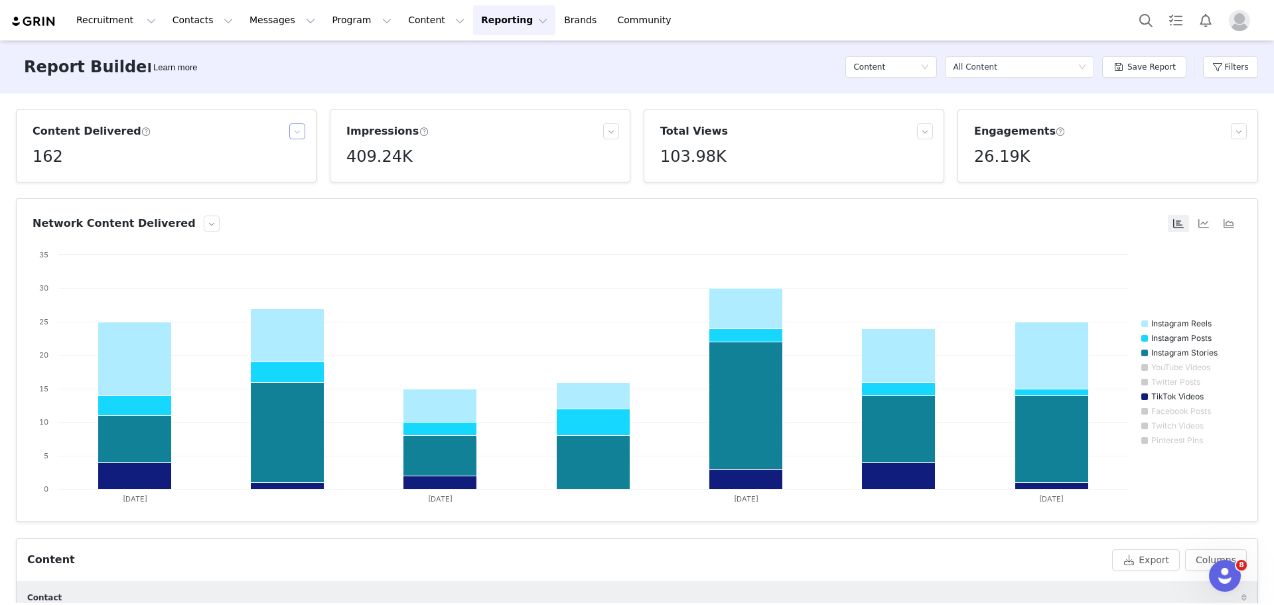
click at [289, 128] on div at bounding box center [297, 131] width 16 height 16
click at [289, 128] on button "button" at bounding box center [297, 131] width 16 height 16
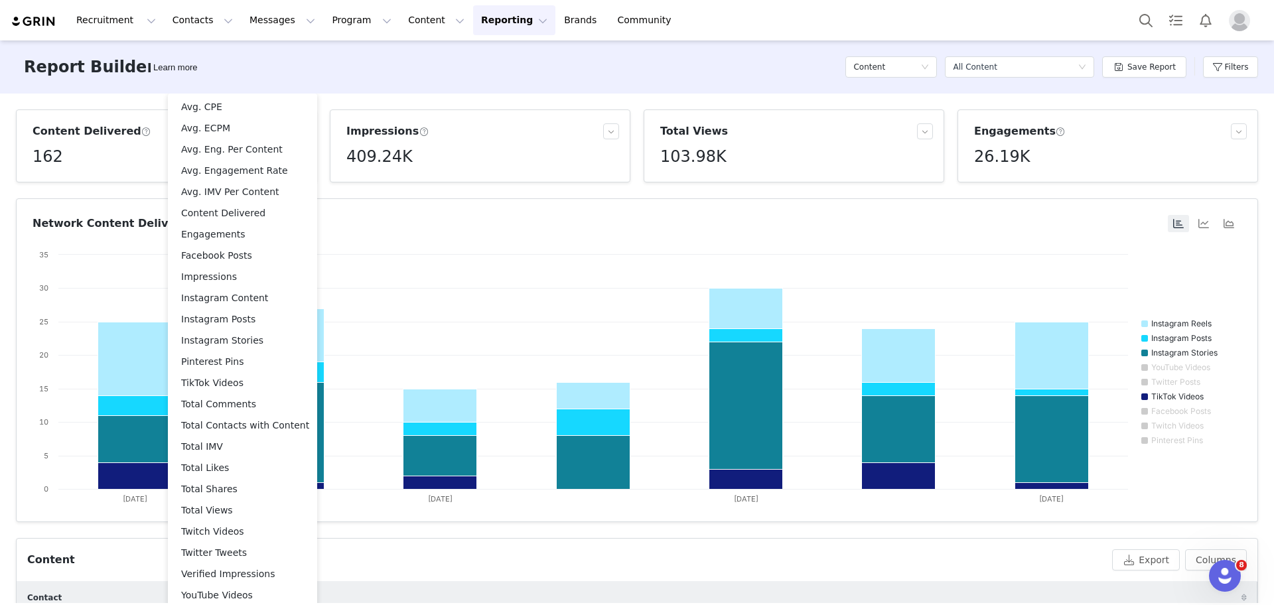
click at [477, 64] on div "Report Builder Learn more Content Select a report All Content Save Report Filte…" at bounding box center [637, 66] width 1274 height 53
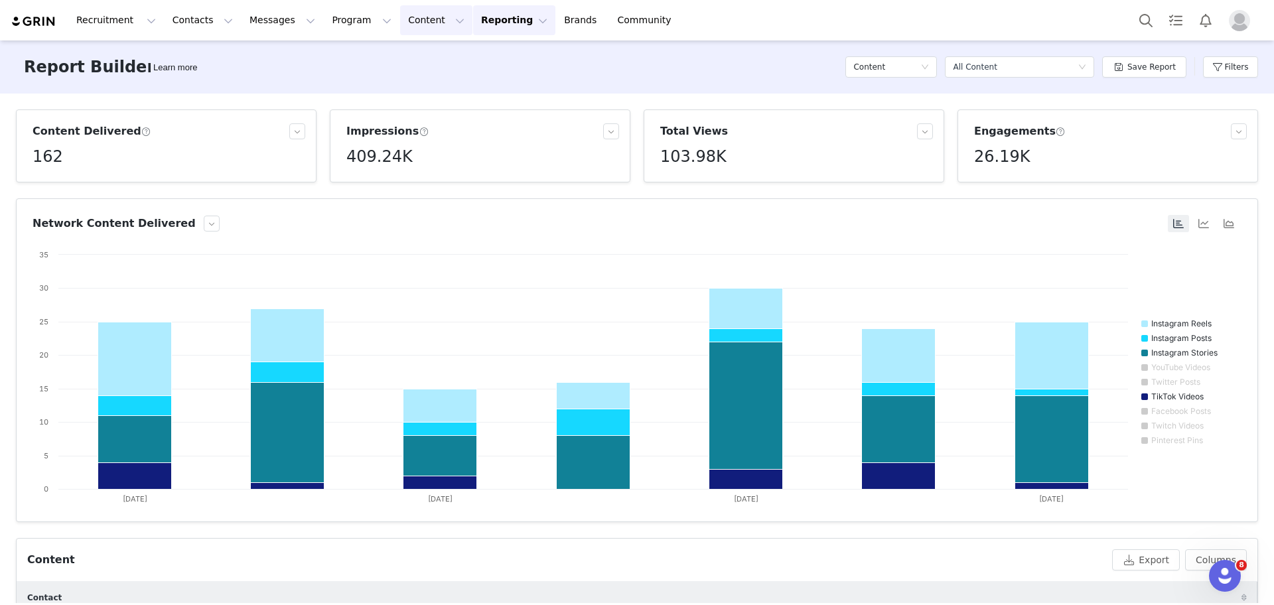
click at [400, 21] on button "Content Content" at bounding box center [436, 20] width 72 height 30
click at [276, 61] on div "Report Builder Learn more Content Select a report All Content Save Report Filte…" at bounding box center [637, 66] width 1274 height 53
click at [242, 22] on button "Messages Messages" at bounding box center [283, 20] width 82 height 30
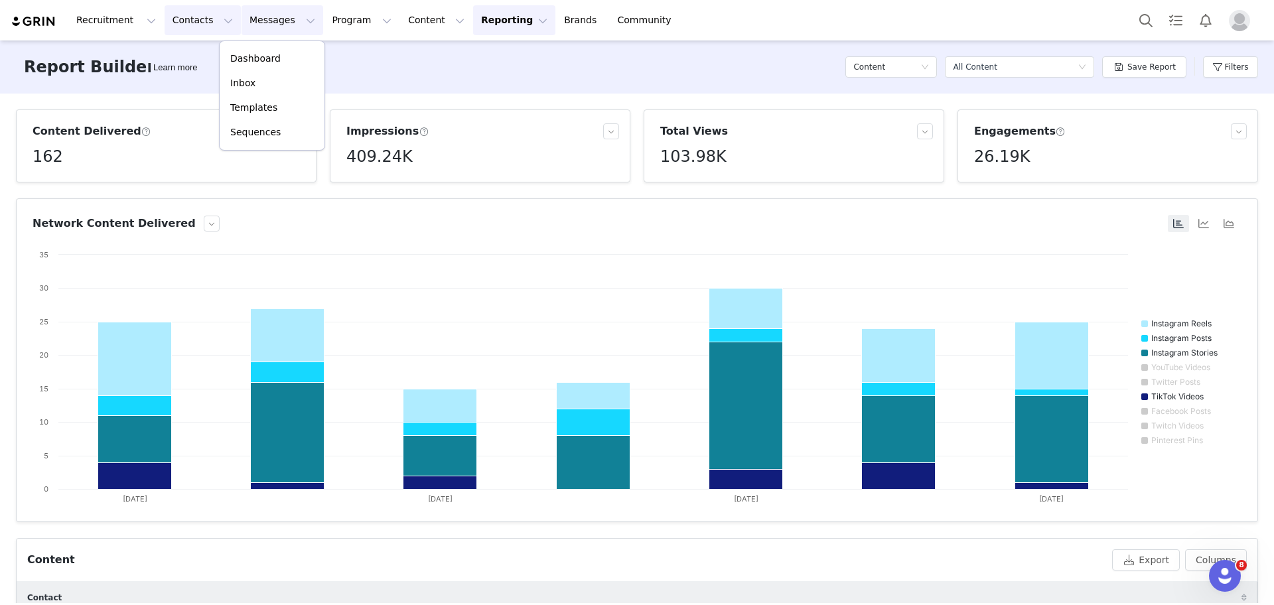
click at [205, 20] on button "Contacts Contacts" at bounding box center [203, 20] width 76 height 30
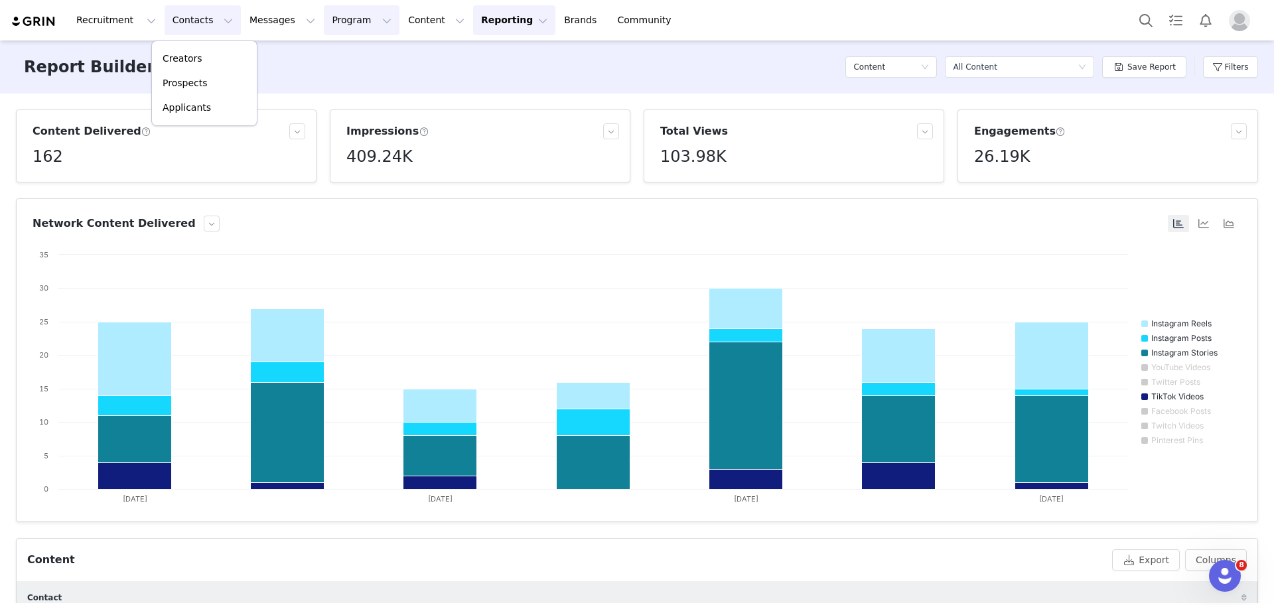
click at [344, 19] on button "Program Program" at bounding box center [362, 20] width 76 height 30
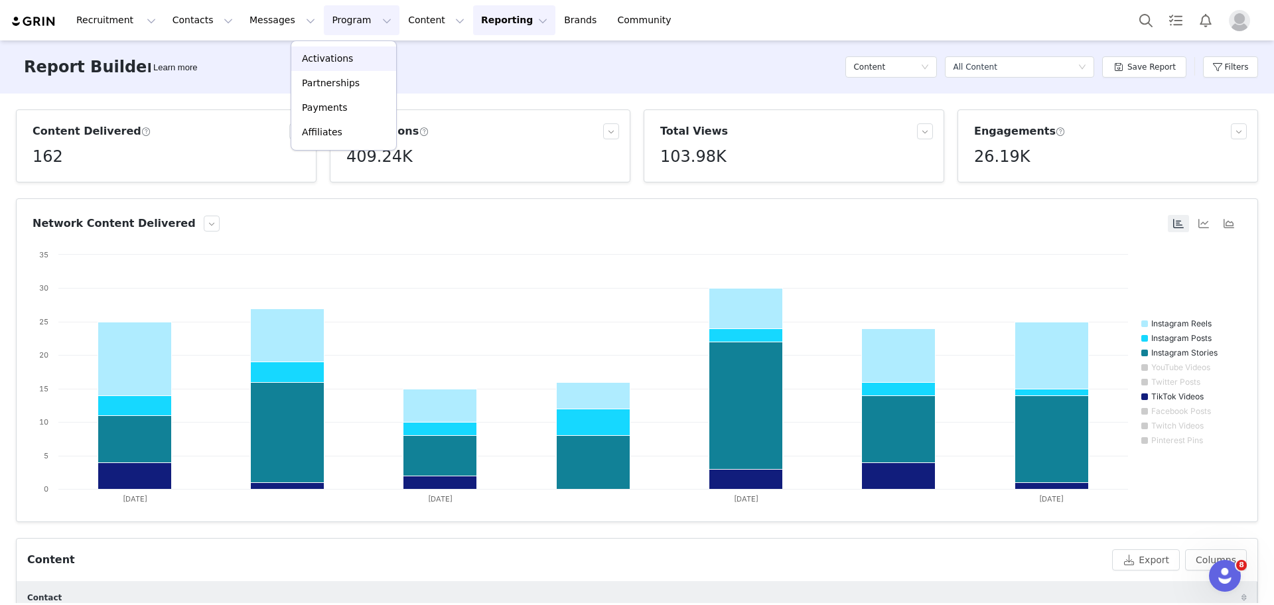
click at [346, 59] on p "Activations" at bounding box center [327, 59] width 51 height 14
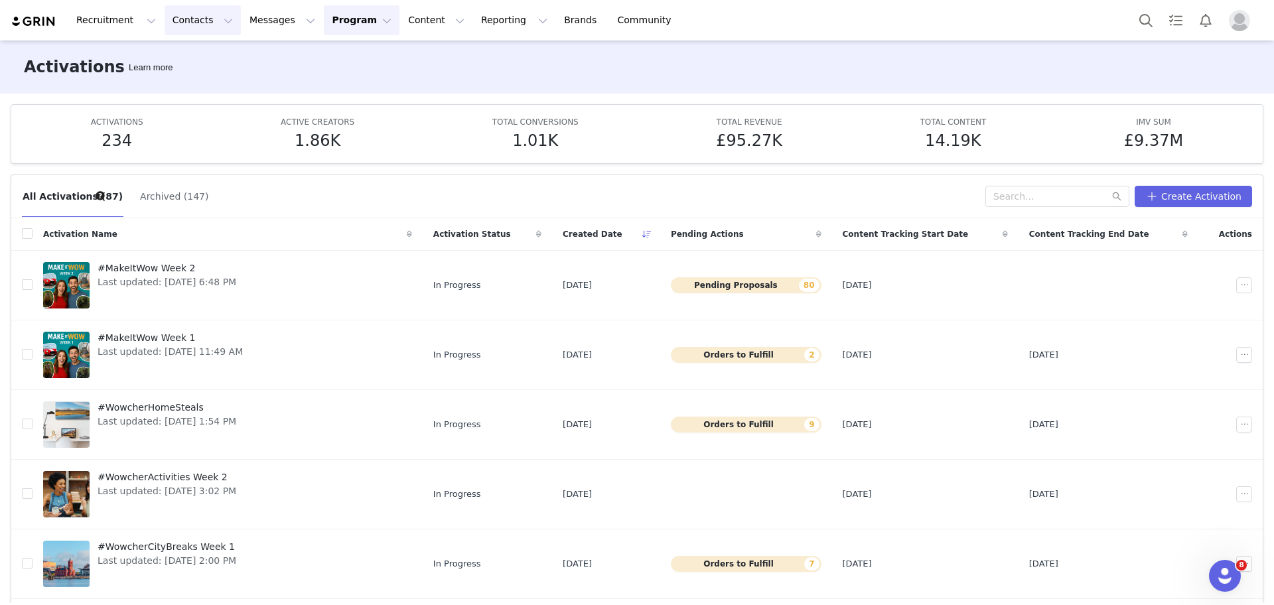
click at [189, 17] on button "Contacts Contacts" at bounding box center [203, 20] width 76 height 30
click at [194, 58] on p "Creators" at bounding box center [183, 59] width 40 height 14
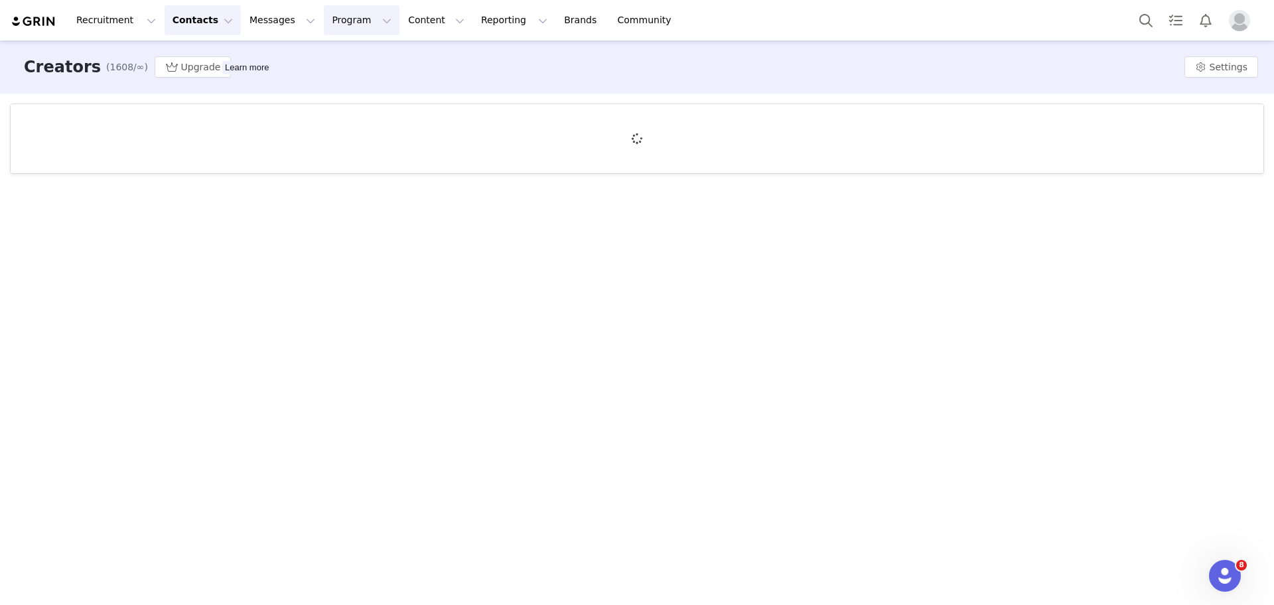
click at [324, 32] on button "Program Program" at bounding box center [362, 20] width 76 height 30
click at [318, 54] on p "Activations" at bounding box center [327, 59] width 51 height 14
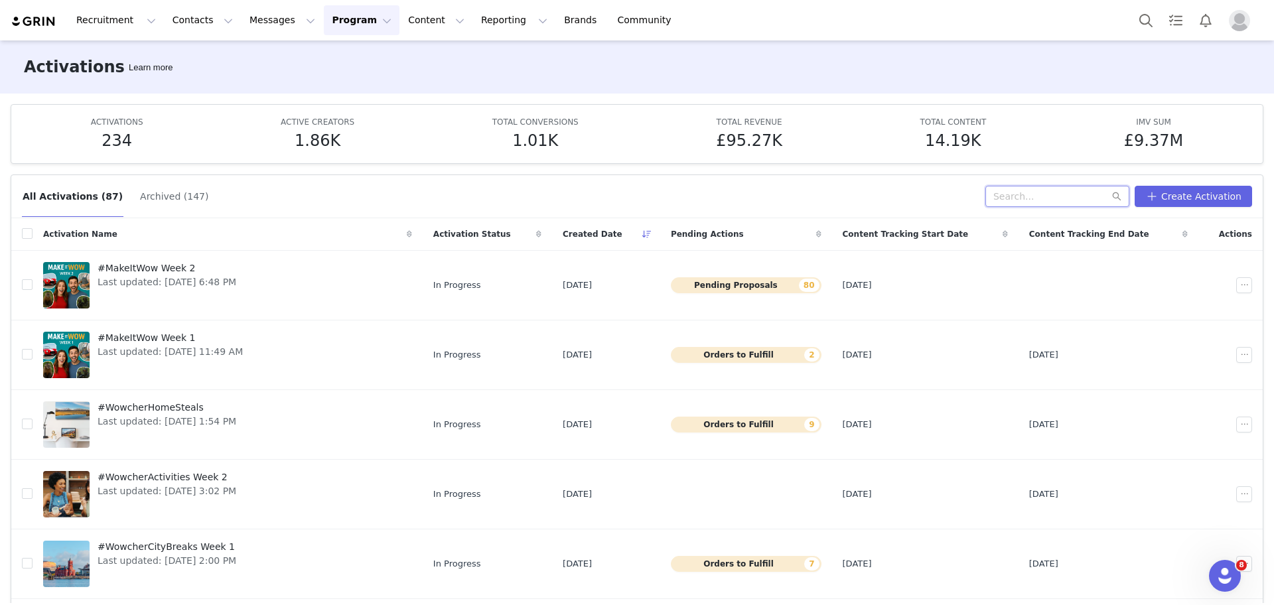
click at [1019, 197] on input "text" at bounding box center [1057, 196] width 144 height 21
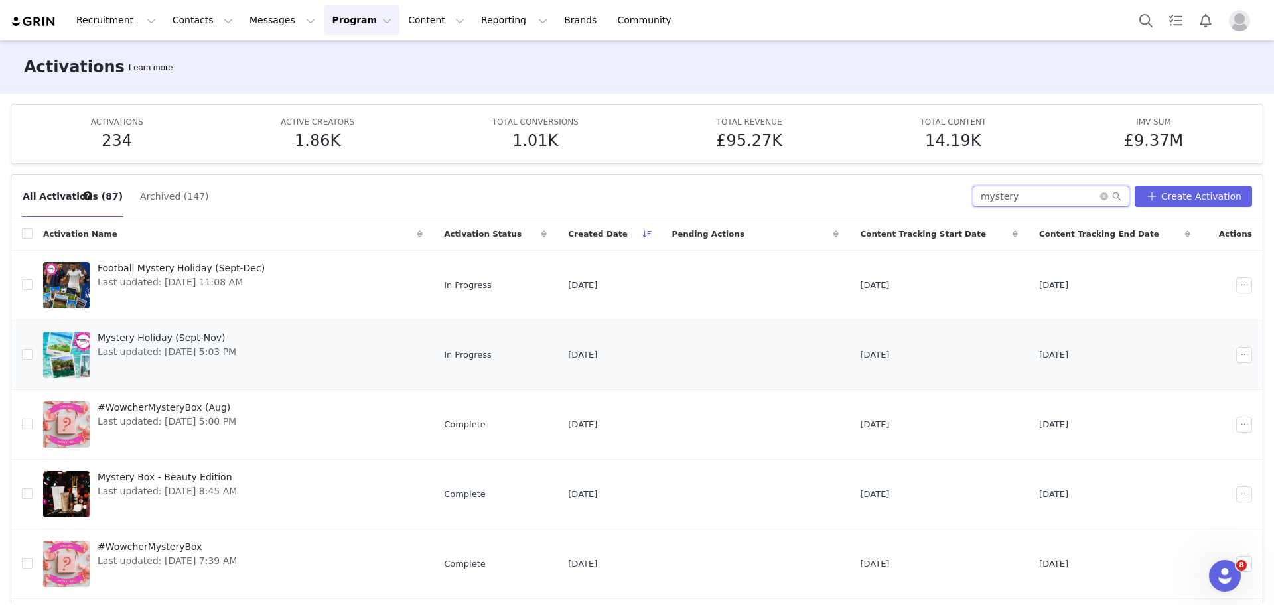
type input "mystery"
click at [202, 333] on span "Mystery Holiday (Sept-Nov)" at bounding box center [167, 338] width 139 height 14
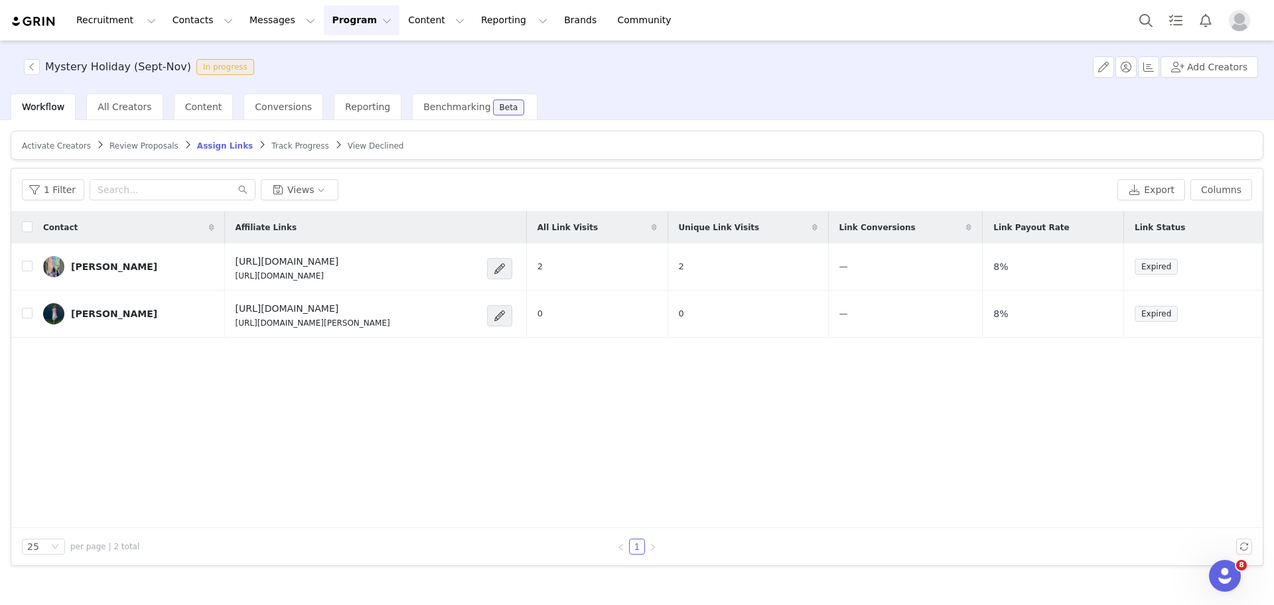
click at [282, 141] on span "Track Progress" at bounding box center [299, 145] width 57 height 9
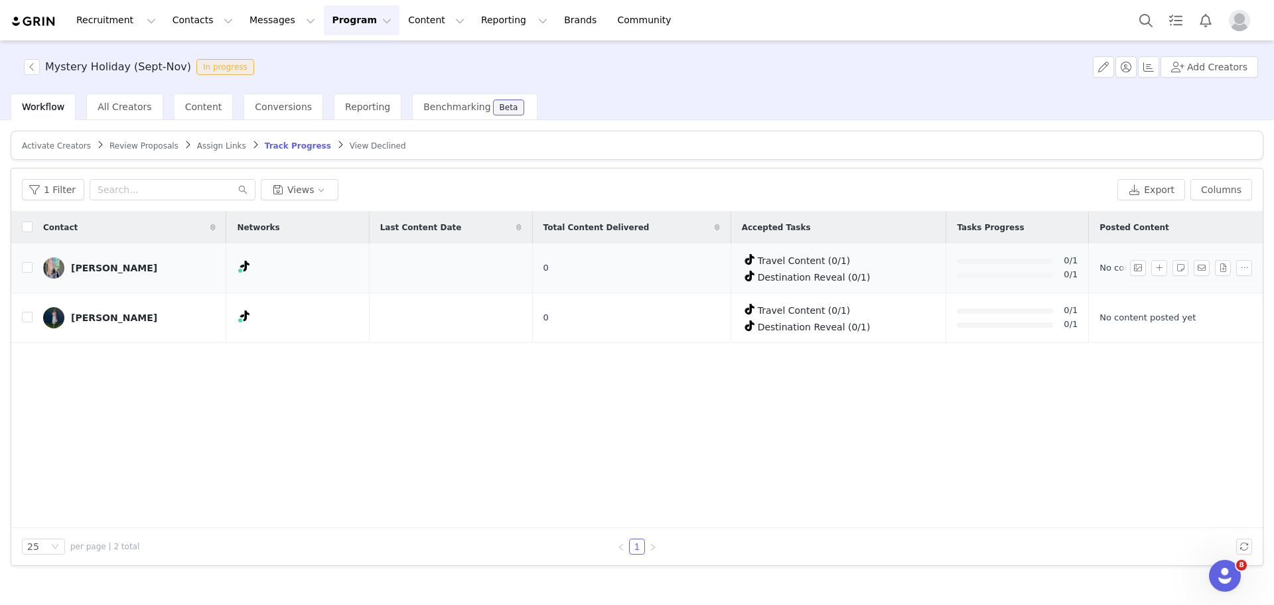
click at [82, 263] on div "Claire" at bounding box center [114, 268] width 86 height 11
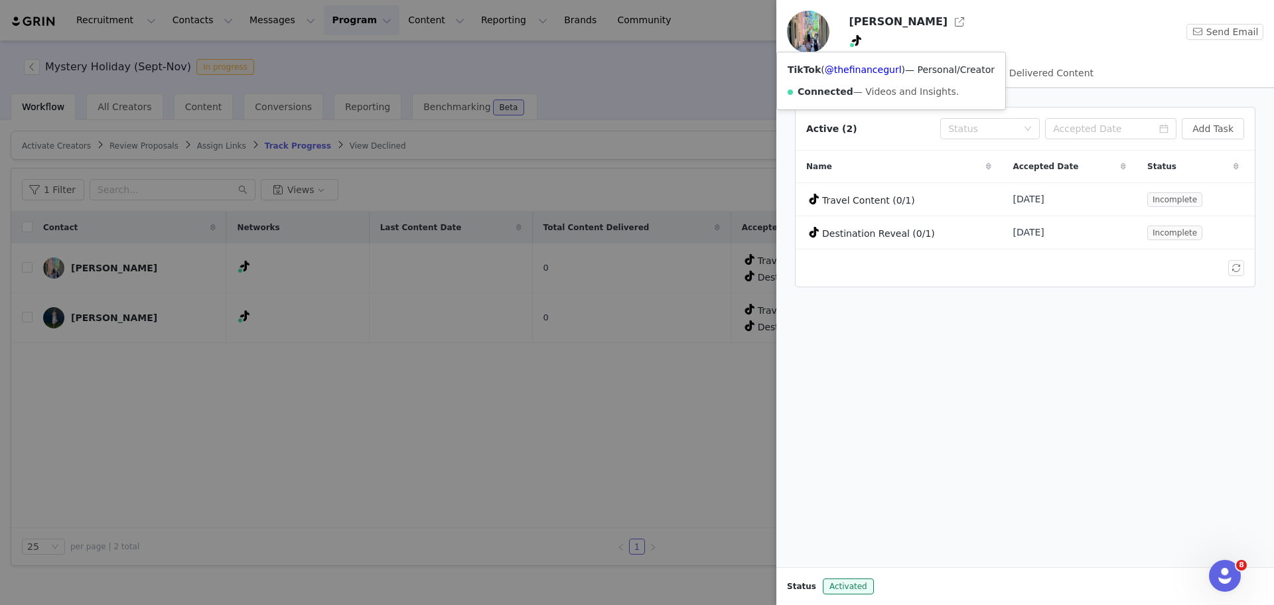
click at [853, 47] on span at bounding box center [852, 45] width 7 height 7
click at [855, 75] on link "@thefinancegurl" at bounding box center [863, 69] width 77 height 11
click at [518, 350] on div at bounding box center [637, 302] width 1274 height 605
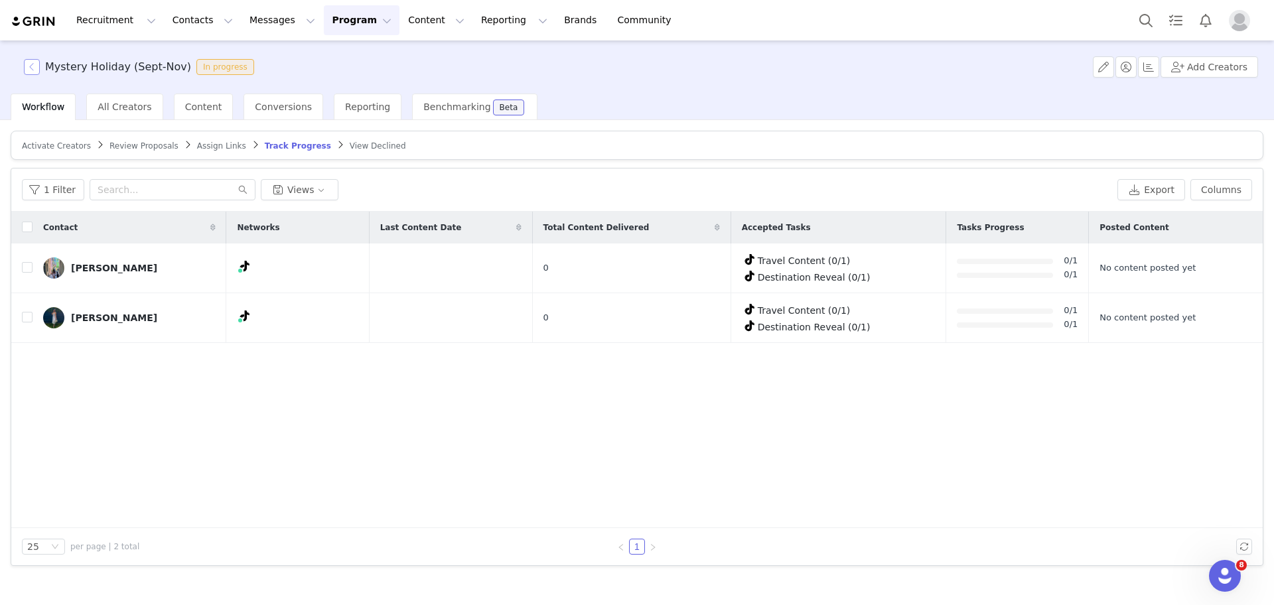
click at [31, 68] on button "button" at bounding box center [32, 67] width 16 height 16
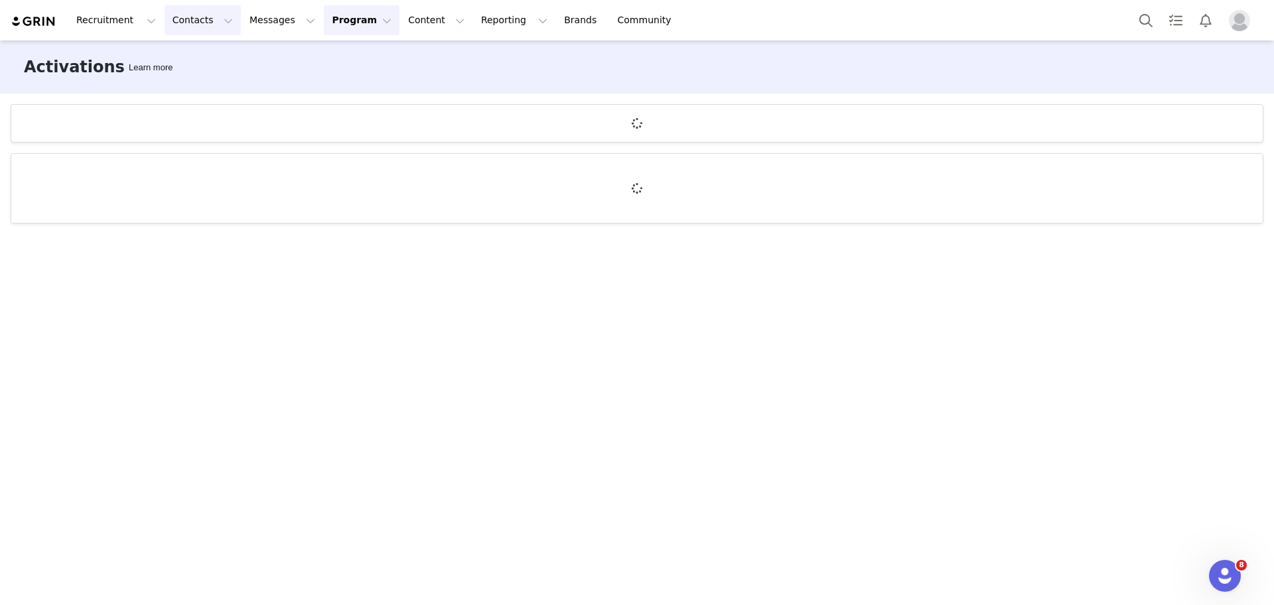
click at [172, 21] on button "Contacts Contacts" at bounding box center [203, 20] width 76 height 30
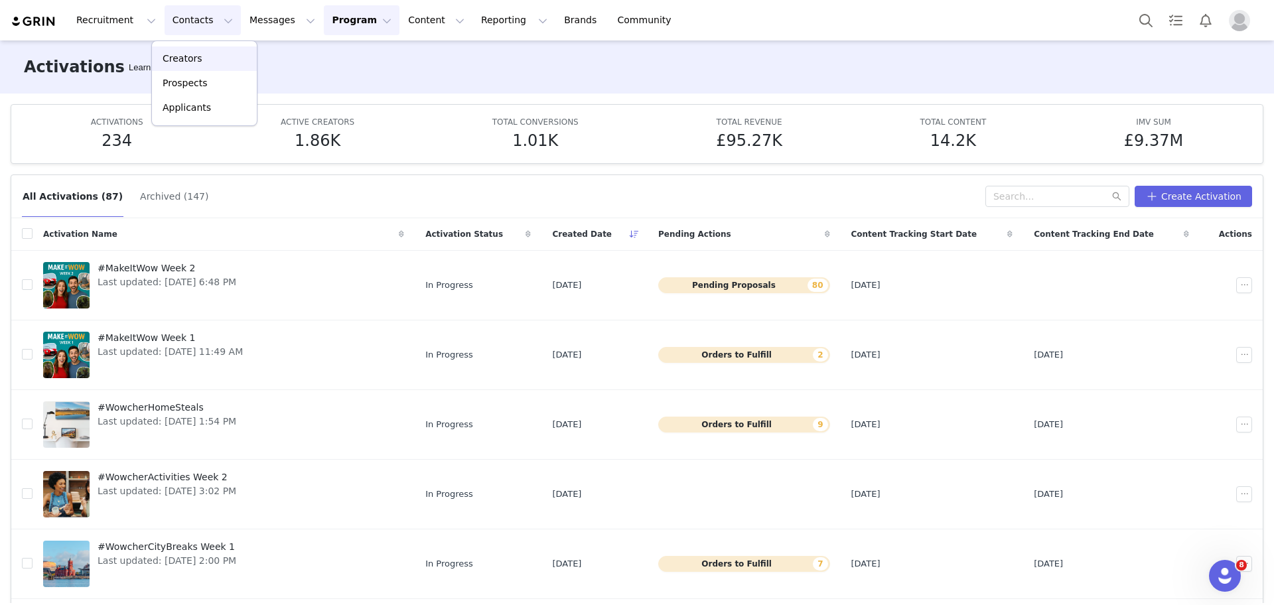
click at [194, 54] on p "Creators" at bounding box center [183, 59] width 40 height 14
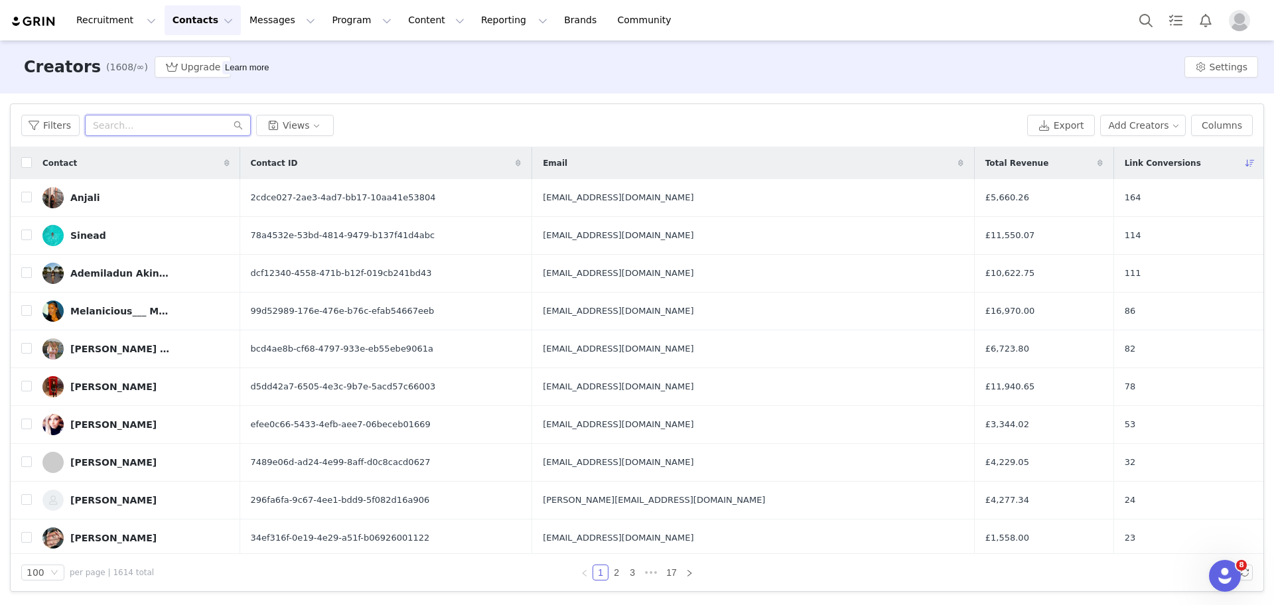
click at [171, 123] on input "text" at bounding box center [168, 125] width 166 height 21
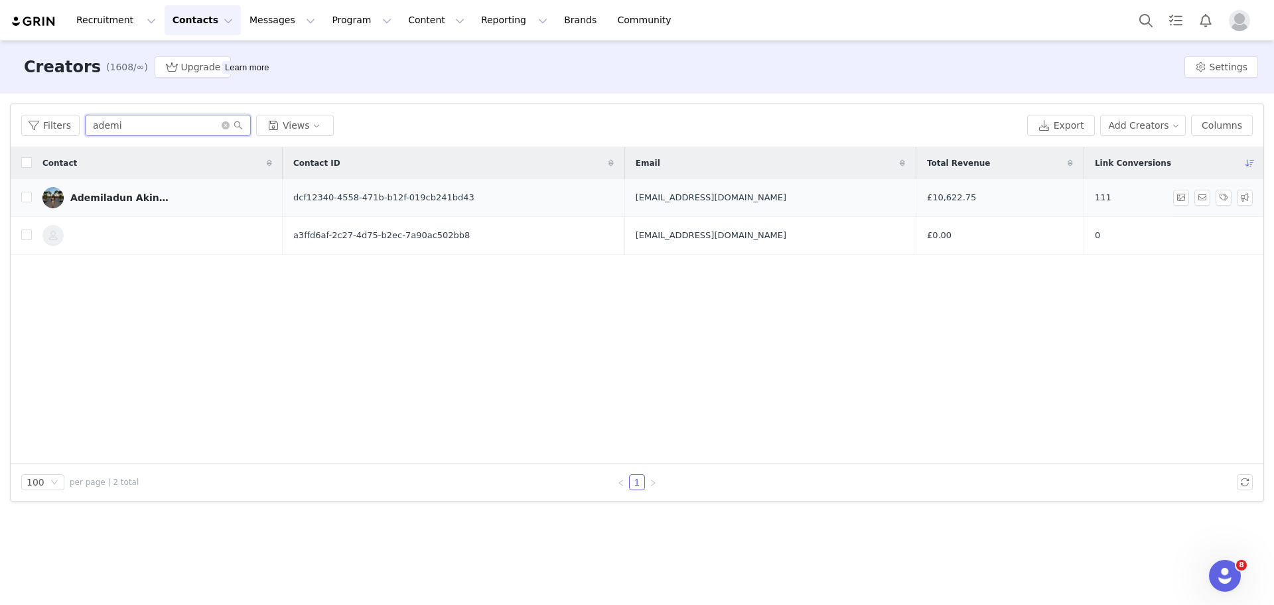
type input "ademi"
click at [141, 194] on div "Ademiladun Akinkunle" at bounding box center [120, 197] width 100 height 11
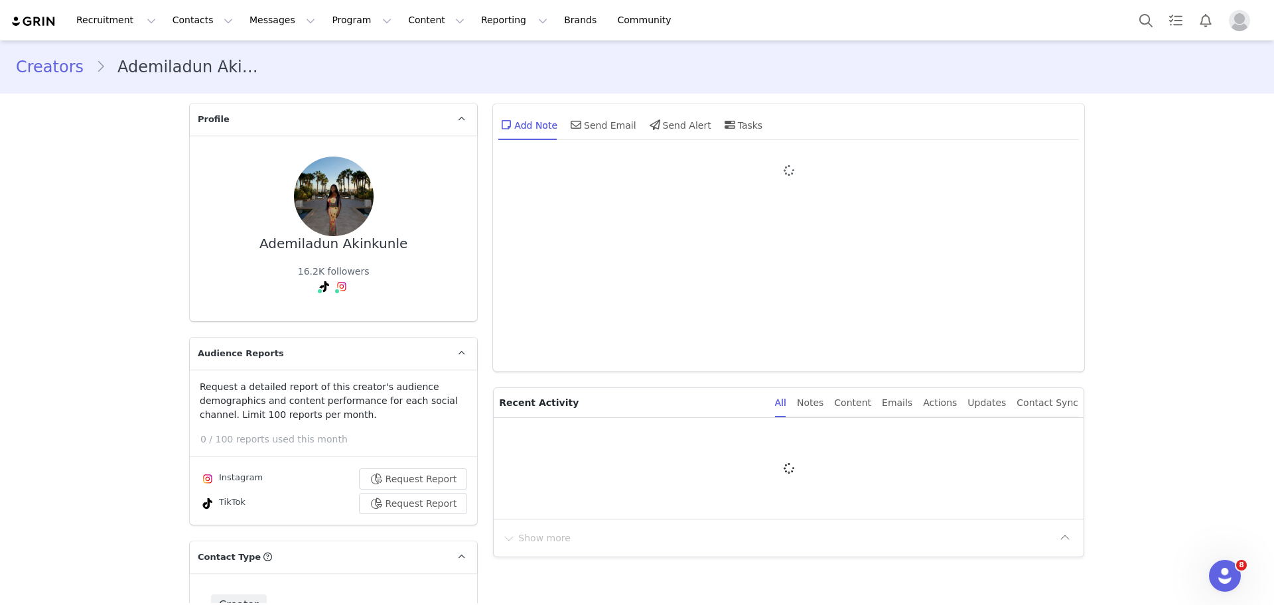
type input "+44 (United Kingdom)"
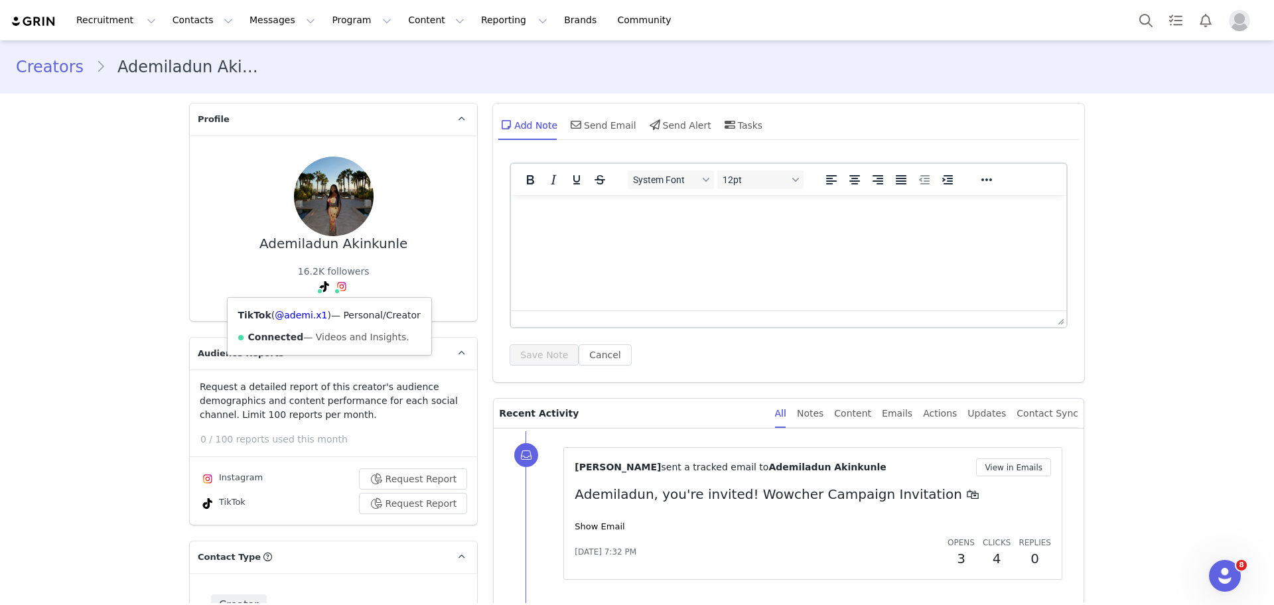
click at [320, 287] on icon at bounding box center [324, 286] width 9 height 11
click at [296, 317] on link "@ademi.x1" at bounding box center [301, 315] width 52 height 11
click at [326, 24] on button "Program Program" at bounding box center [362, 20] width 76 height 30
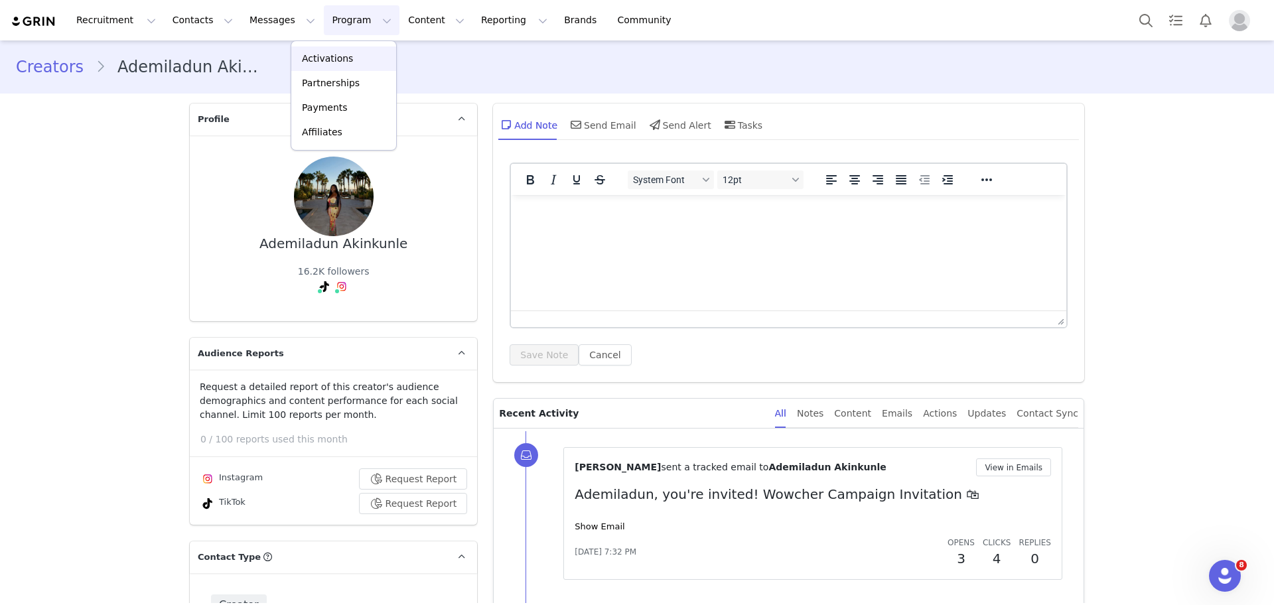
click at [344, 50] on link "Activations" at bounding box center [343, 58] width 105 height 25
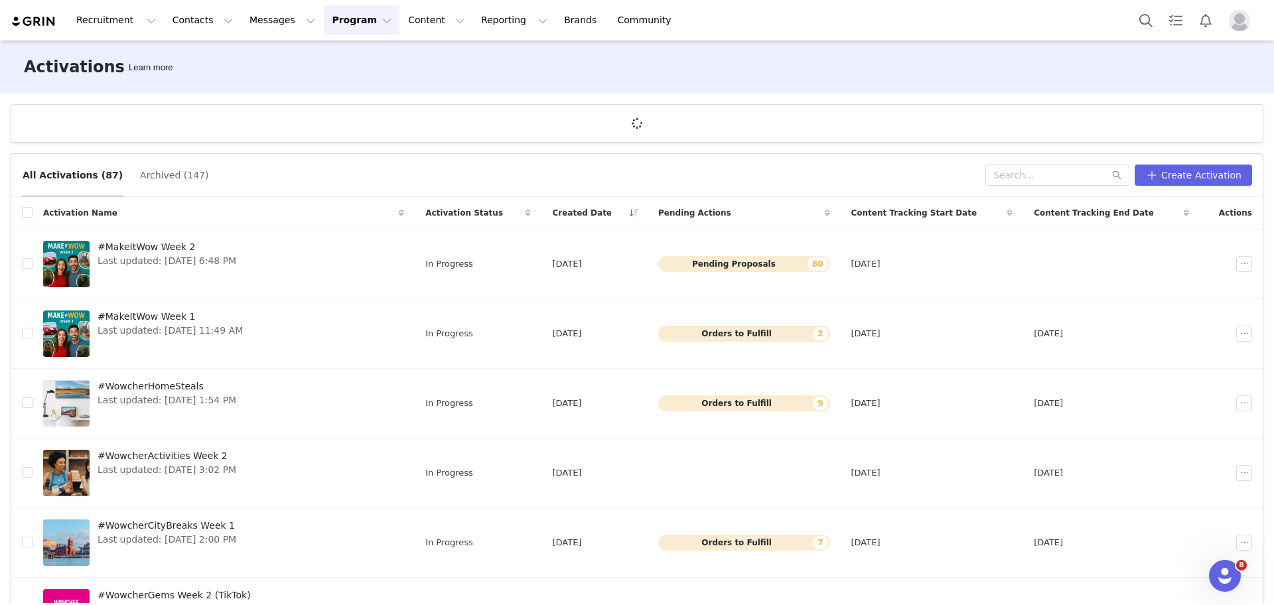
scroll to position [49, 0]
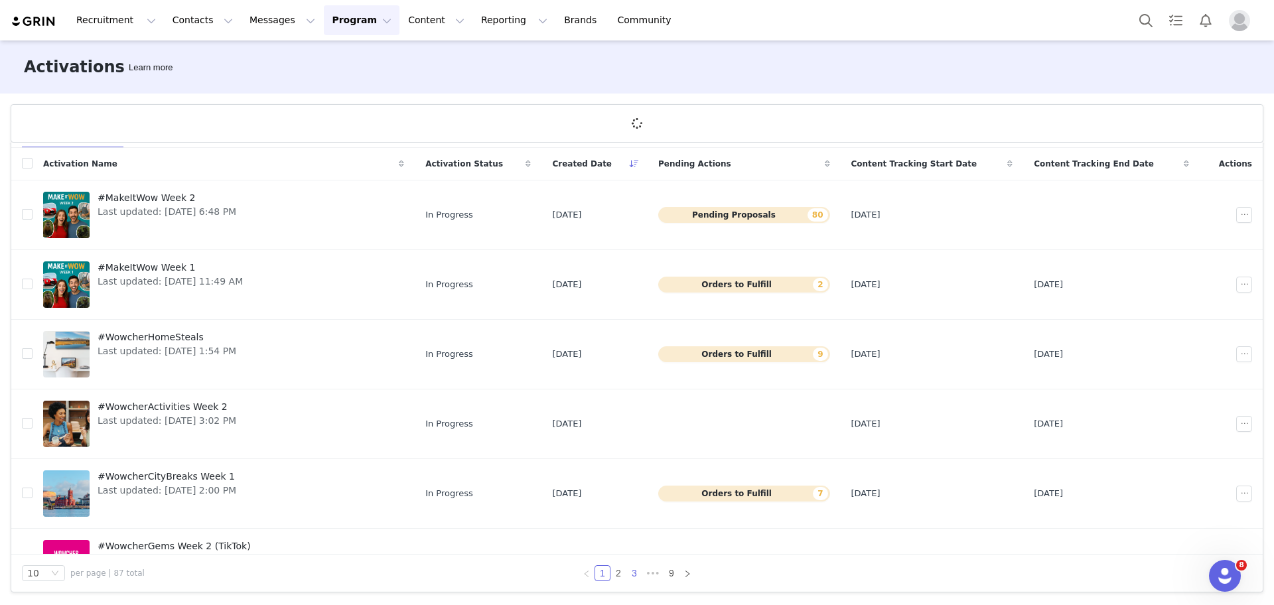
click at [627, 574] on link "3" at bounding box center [634, 573] width 15 height 15
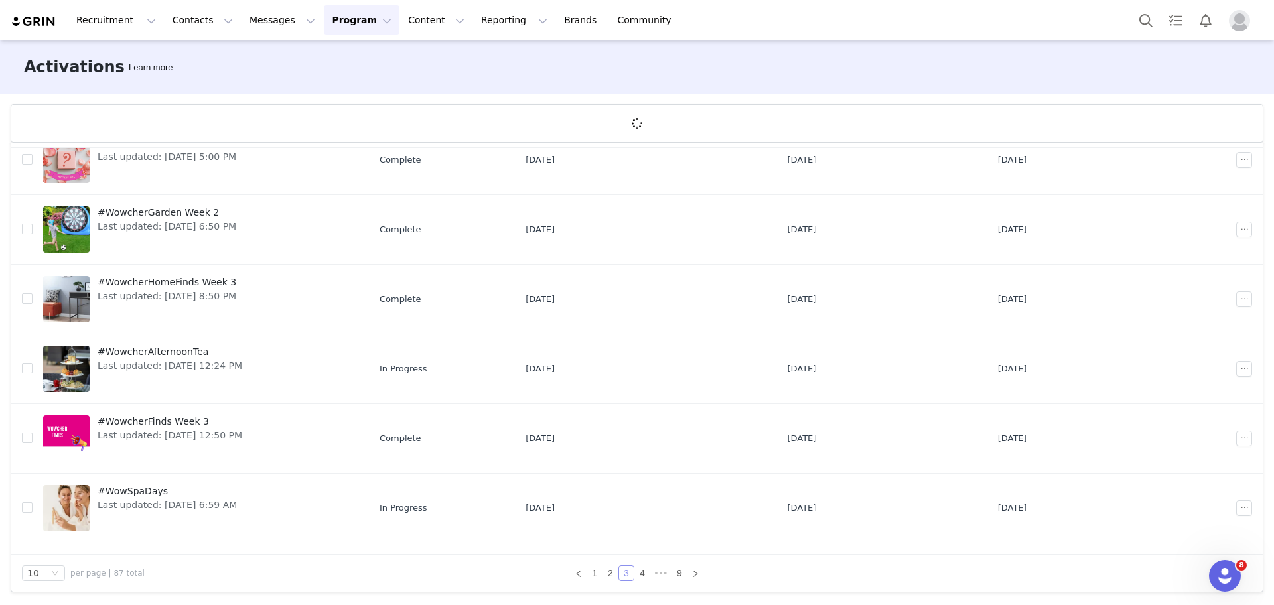
scroll to position [322, 0]
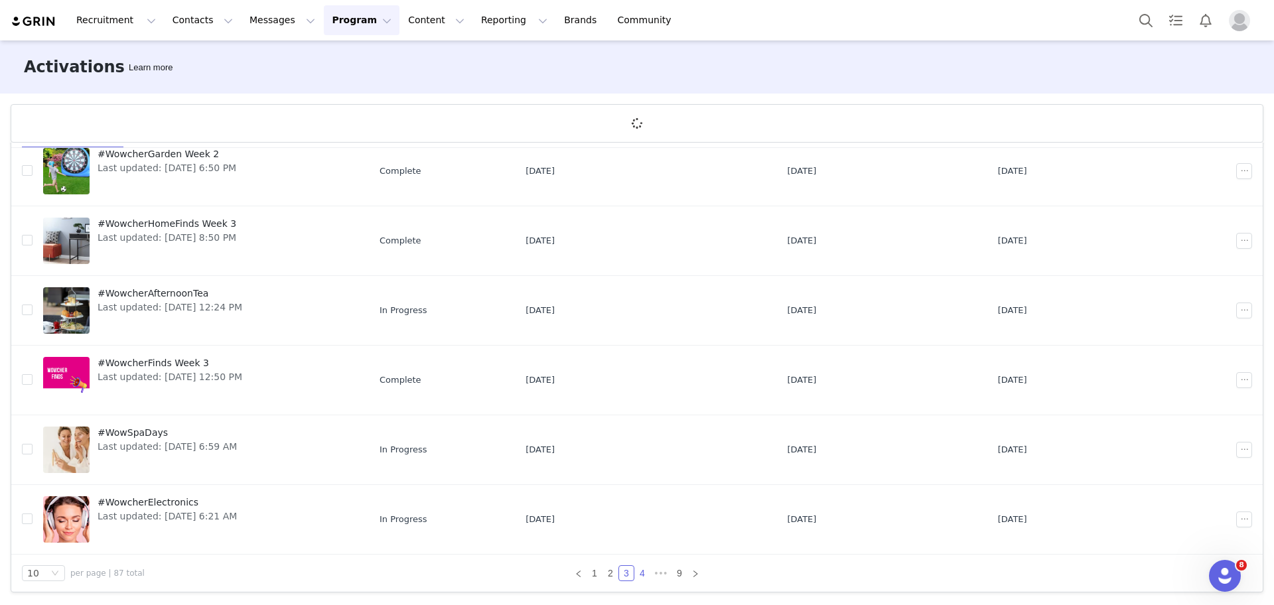
click at [635, 577] on link "4" at bounding box center [642, 573] width 15 height 15
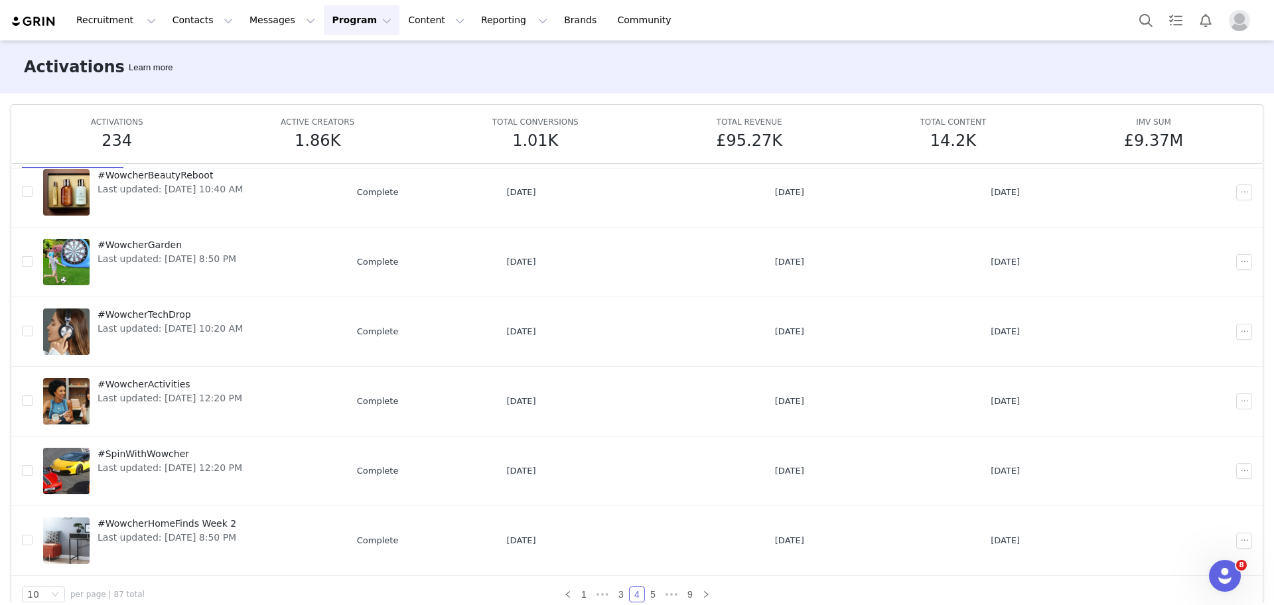
scroll to position [70, 0]
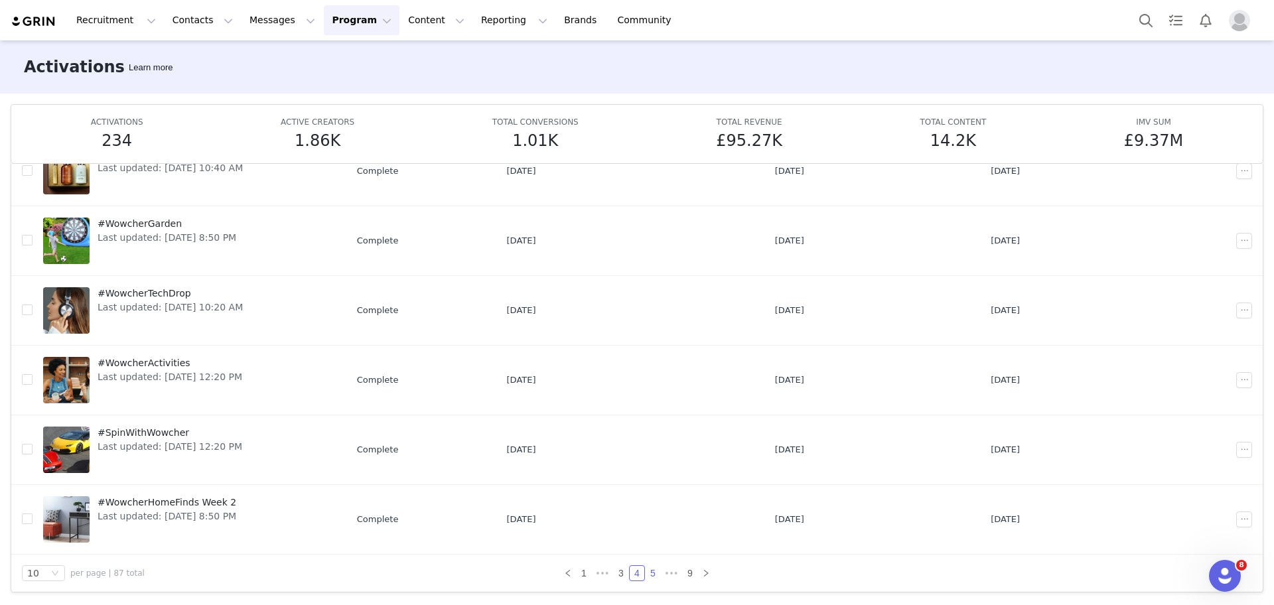
click at [648, 574] on link "5" at bounding box center [653, 573] width 15 height 15
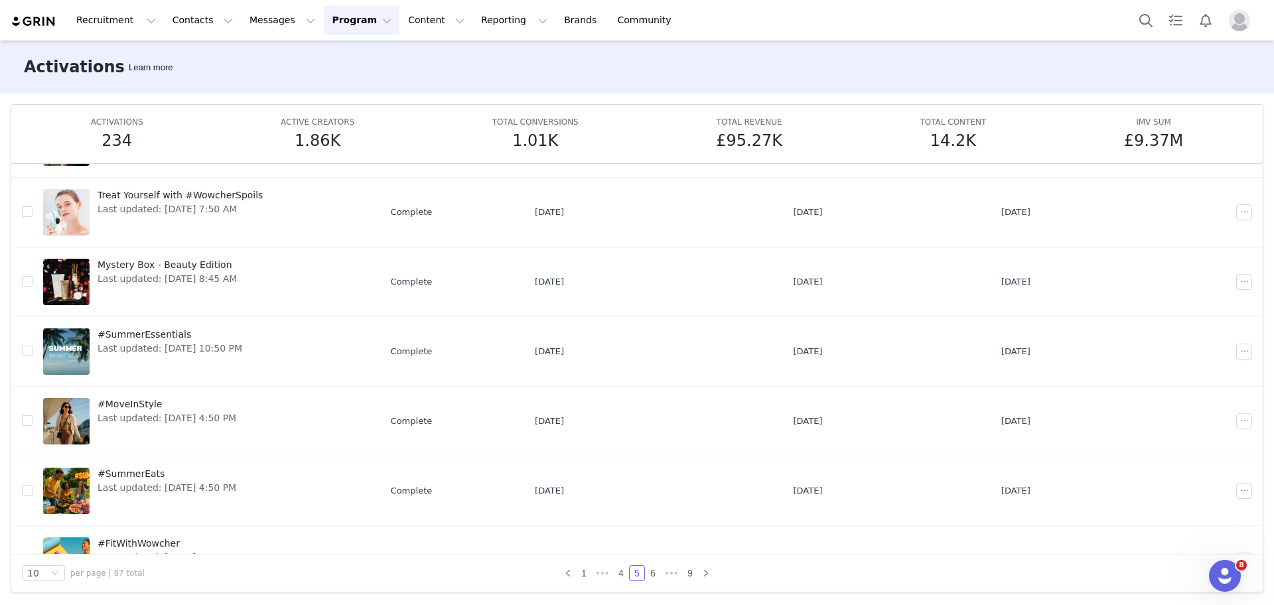
scroll to position [322, 0]
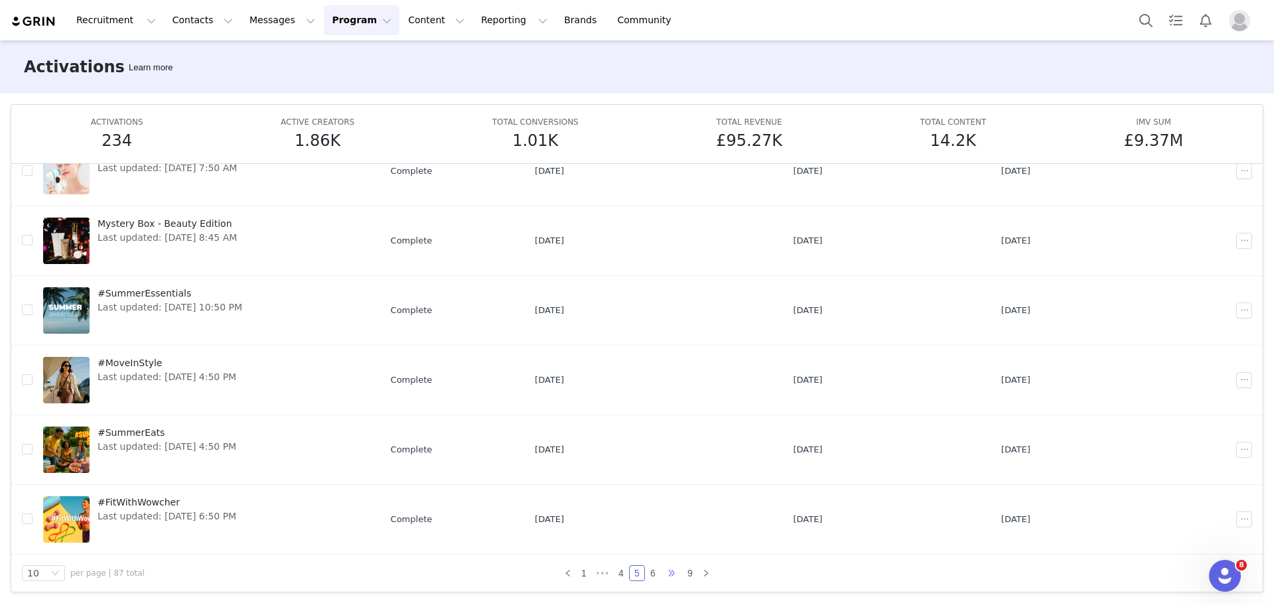
click at [661, 573] on span "•••" at bounding box center [671, 573] width 21 height 16
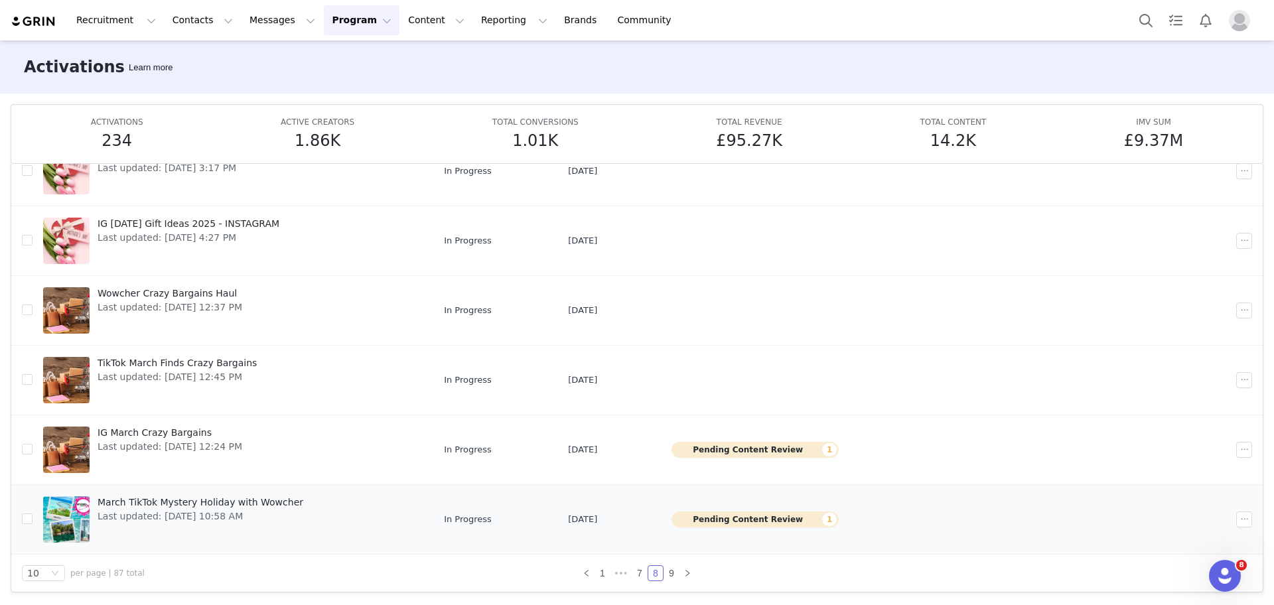
click at [320, 519] on link "March TikTok Mystery Holiday with Wowcher Last updated: Mar 20, 2025 10:58 AM" at bounding box center [233, 519] width 380 height 53
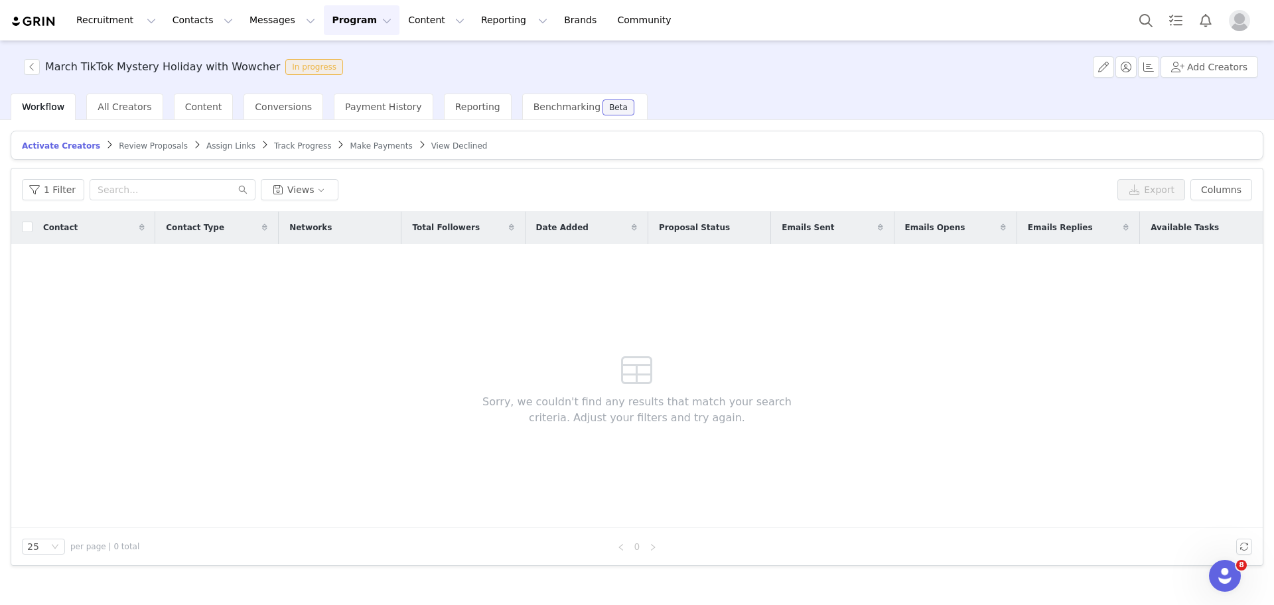
click at [276, 137] on article "Activate Creators Review Proposals Assign Links Track Progress Make Payments Vi…" at bounding box center [637, 145] width 1253 height 29
click at [279, 143] on span "Track Progress" at bounding box center [302, 145] width 57 height 9
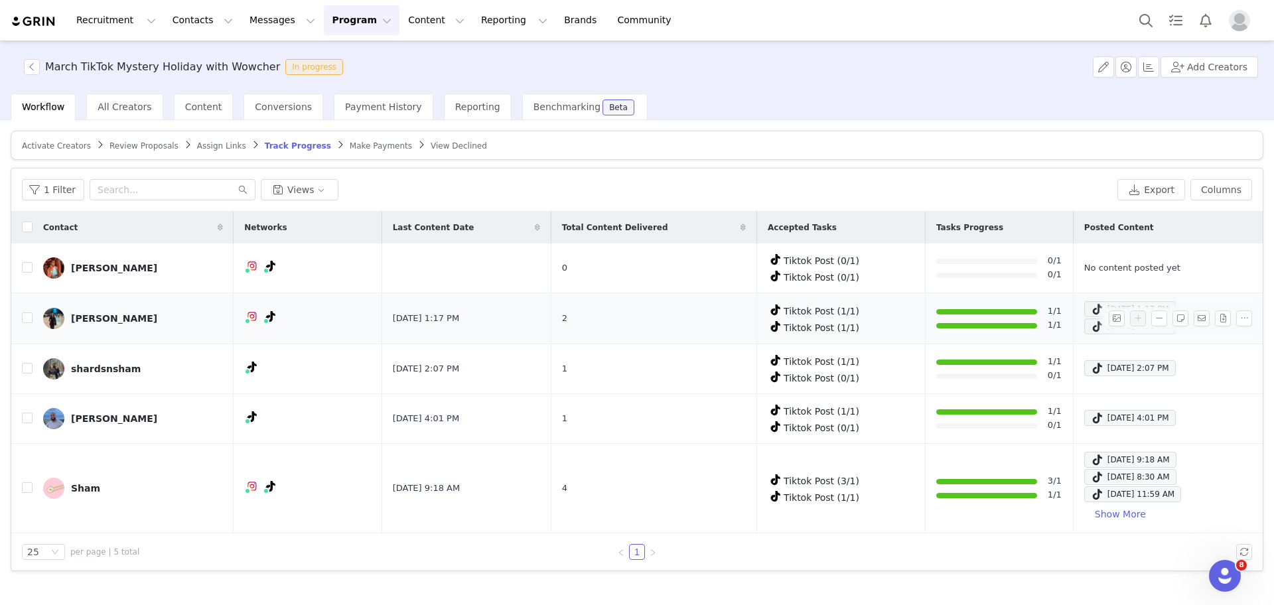
click at [90, 310] on link "Caitlin Kirkham" at bounding box center [133, 318] width 180 height 21
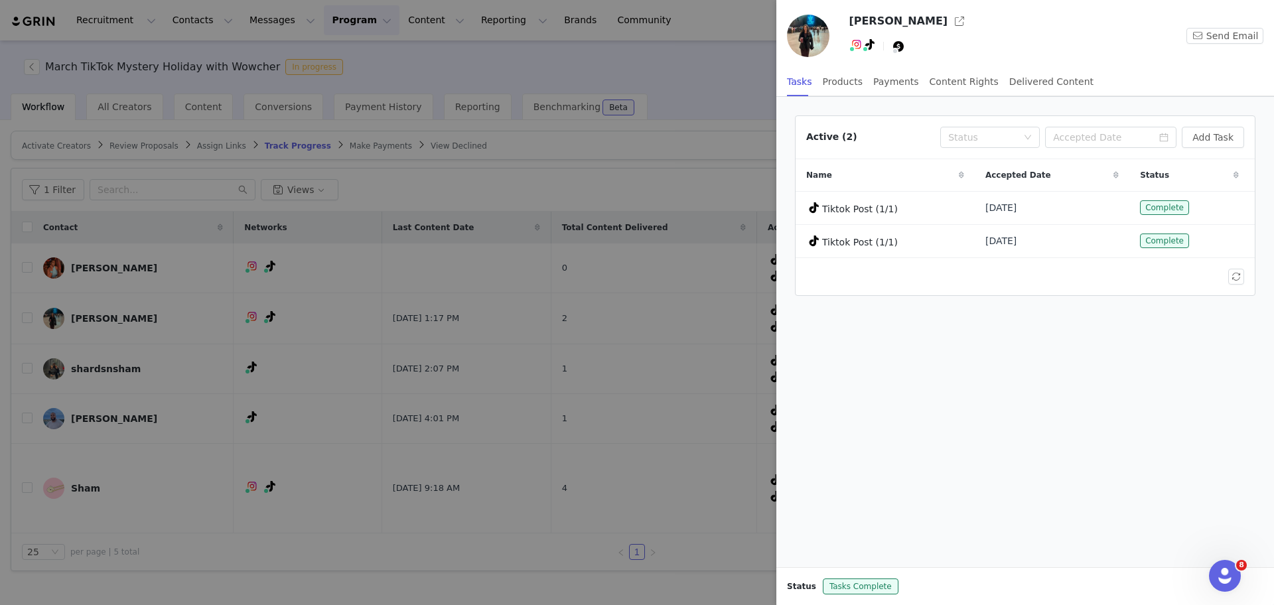
click at [690, 199] on div at bounding box center [637, 302] width 1274 height 605
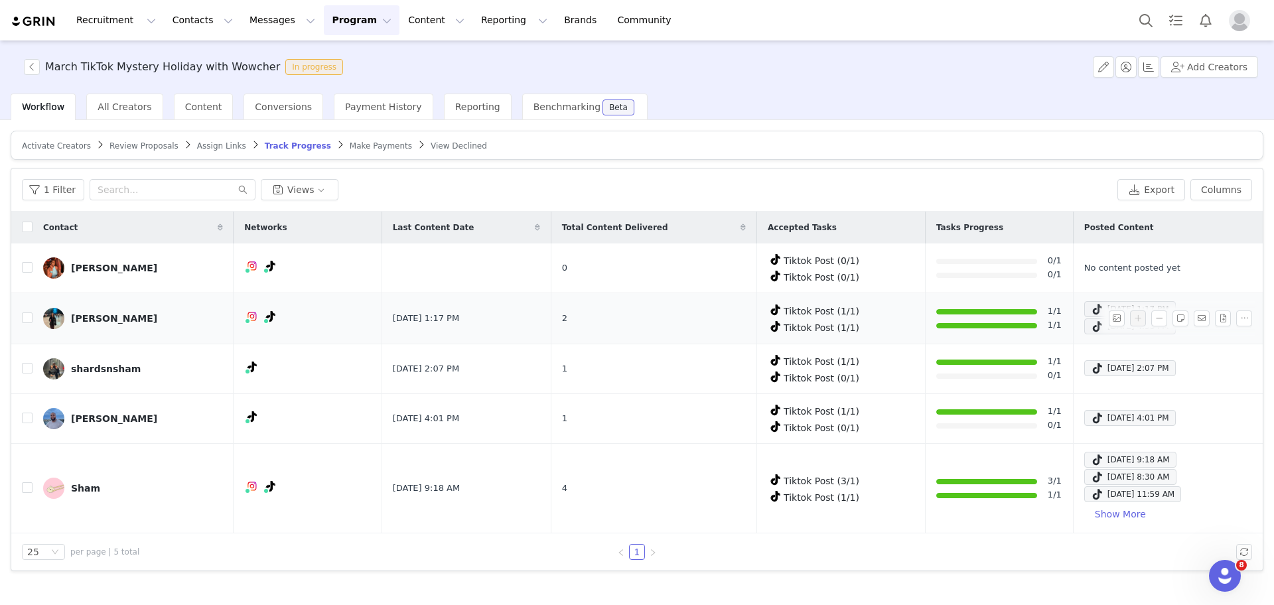
click at [962, 313] on div at bounding box center [986, 311] width 101 height 5
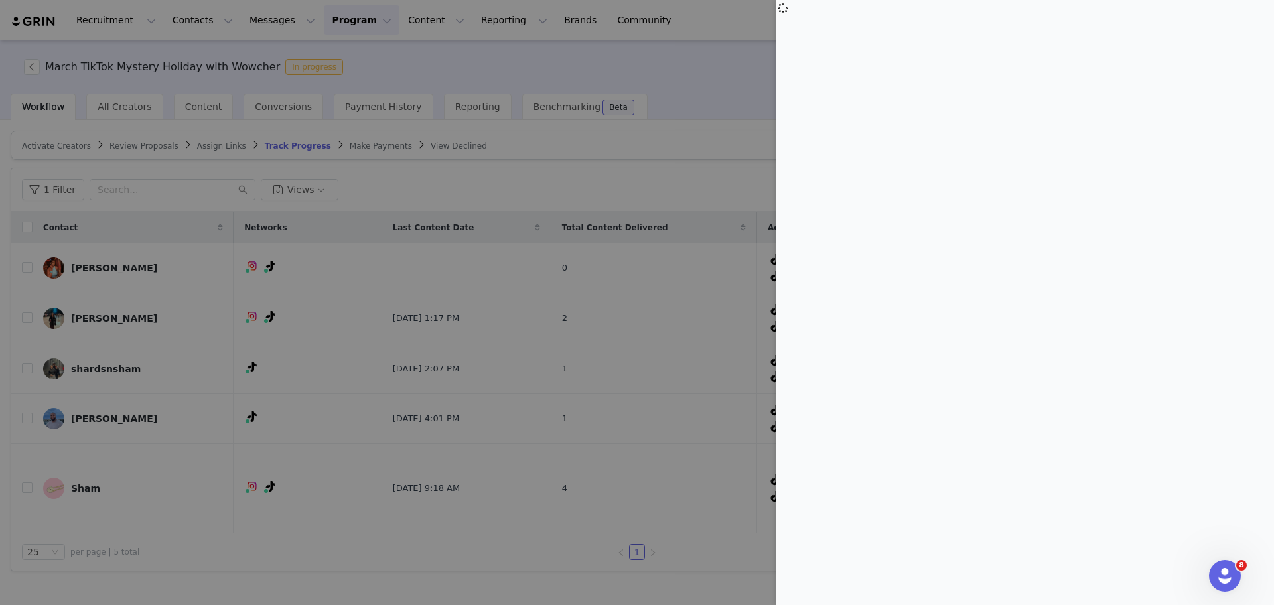
click at [707, 35] on div at bounding box center [637, 302] width 1274 height 605
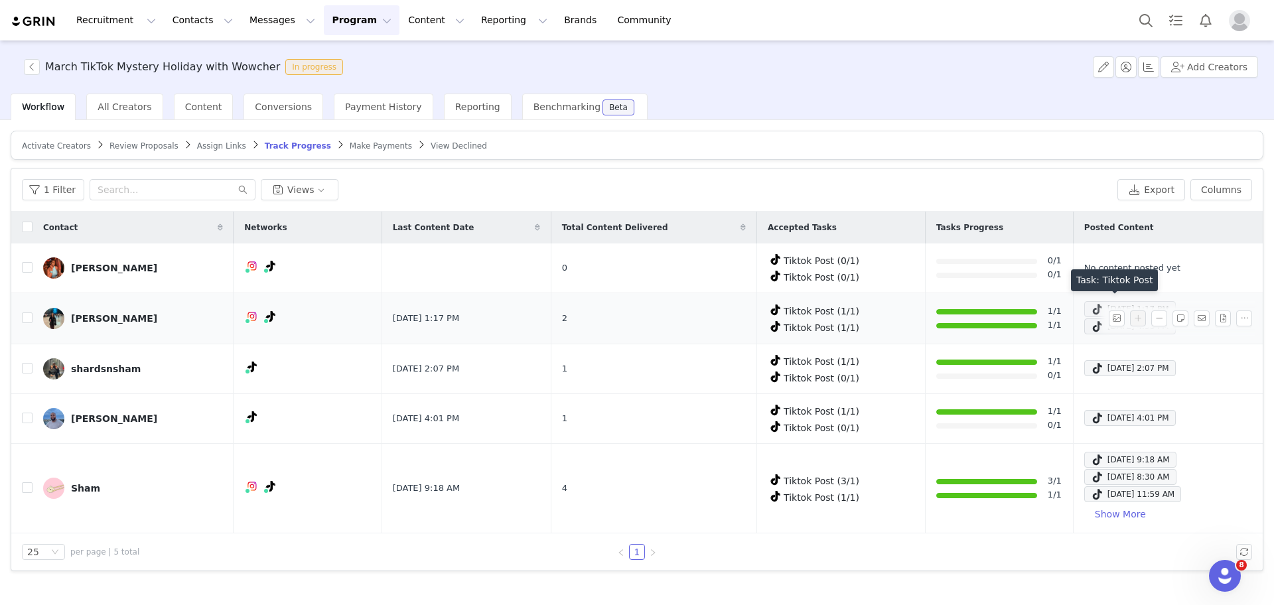
click at [1092, 308] on div "May 16, 2025 1:17 PM" at bounding box center [1130, 309] width 78 height 16
click at [1082, 346] on td "Mar 31, 2025 2:07 PM" at bounding box center [1165, 369] width 184 height 50
click at [124, 316] on div "Caitlin Kirkham" at bounding box center [114, 318] width 86 height 11
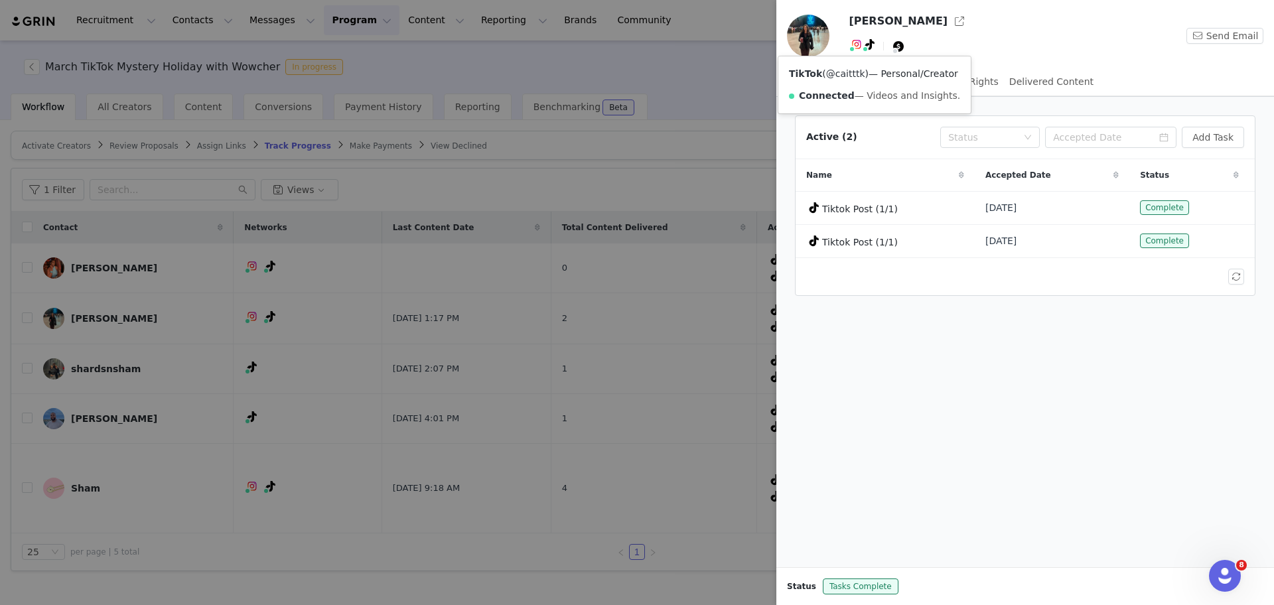
click at [843, 74] on link "@caitttk" at bounding box center [845, 73] width 39 height 11
click at [529, 56] on div at bounding box center [637, 302] width 1274 height 605
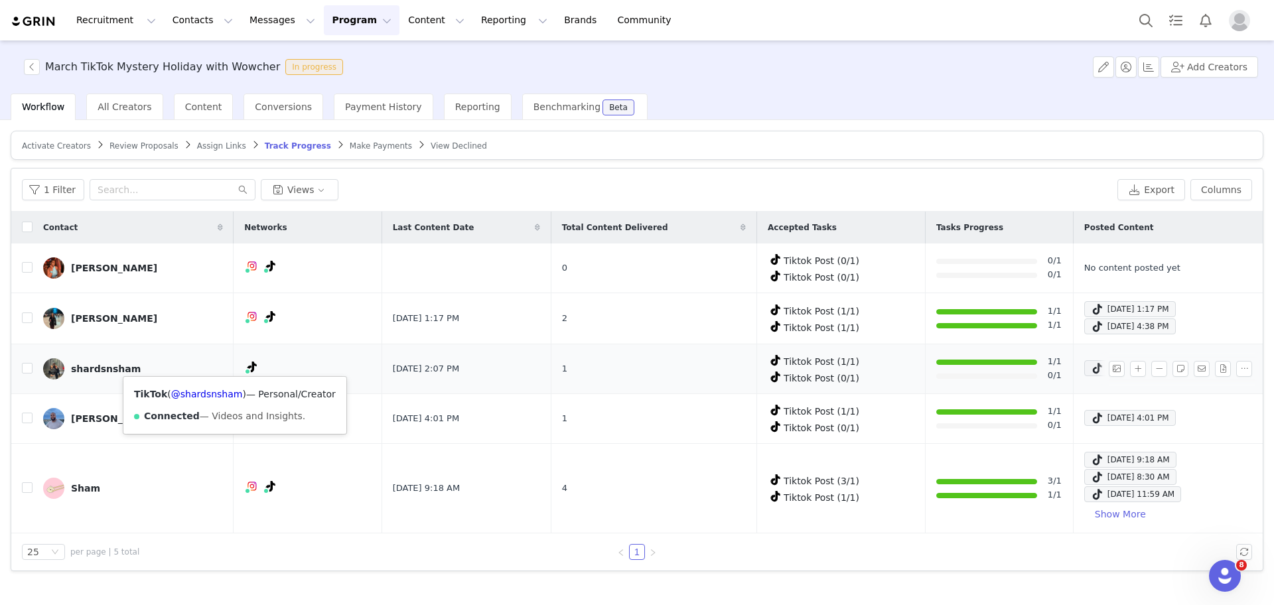
click at [244, 365] on span at bounding box center [252, 367] width 16 height 16
click at [210, 395] on link "@shardsnsham" at bounding box center [207, 394] width 72 height 11
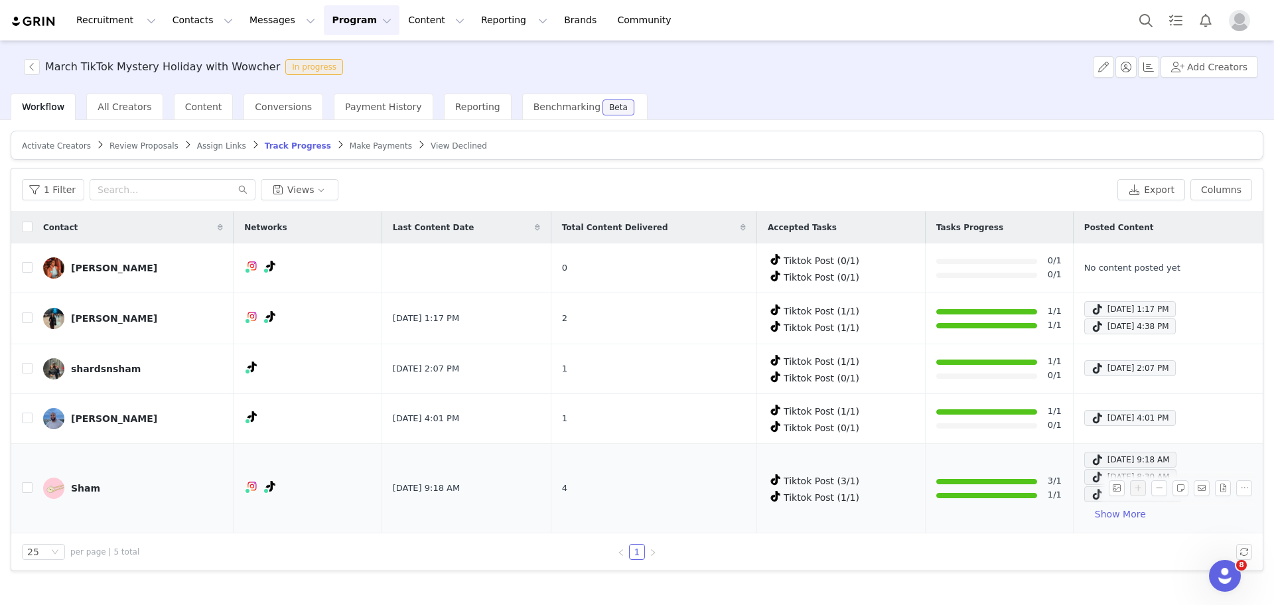
click at [78, 484] on div "Sham" at bounding box center [85, 488] width 29 height 11
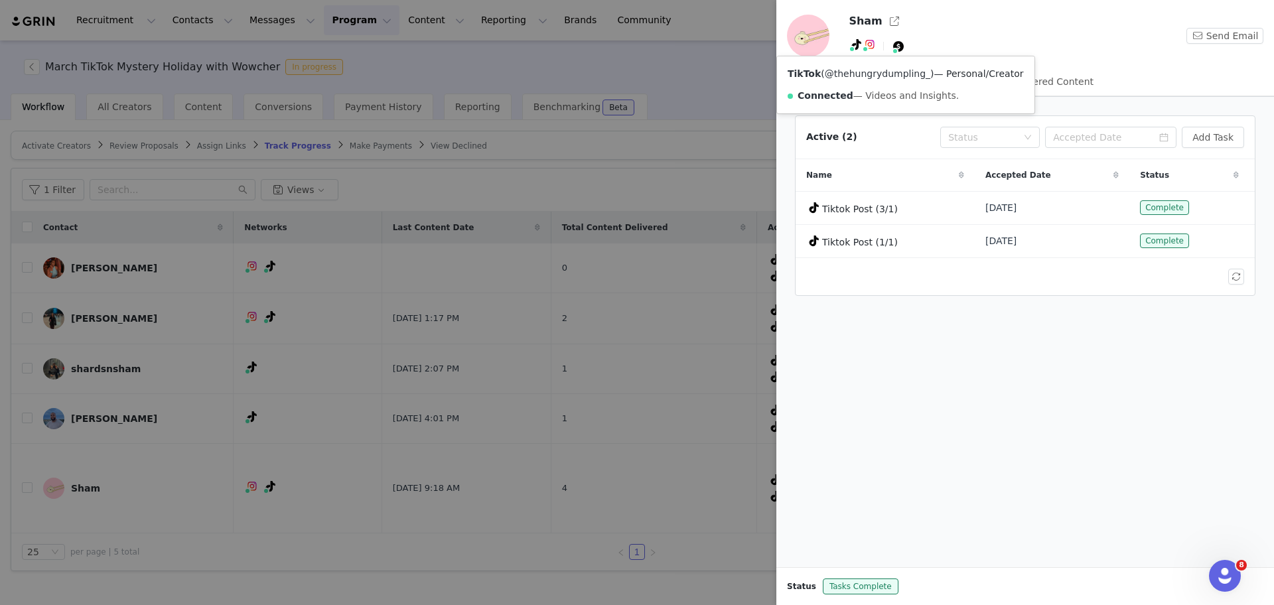
click at [845, 72] on link "@thehungrydumpling_" at bounding box center [878, 73] width 106 height 11
click at [275, 43] on div at bounding box center [637, 302] width 1274 height 605
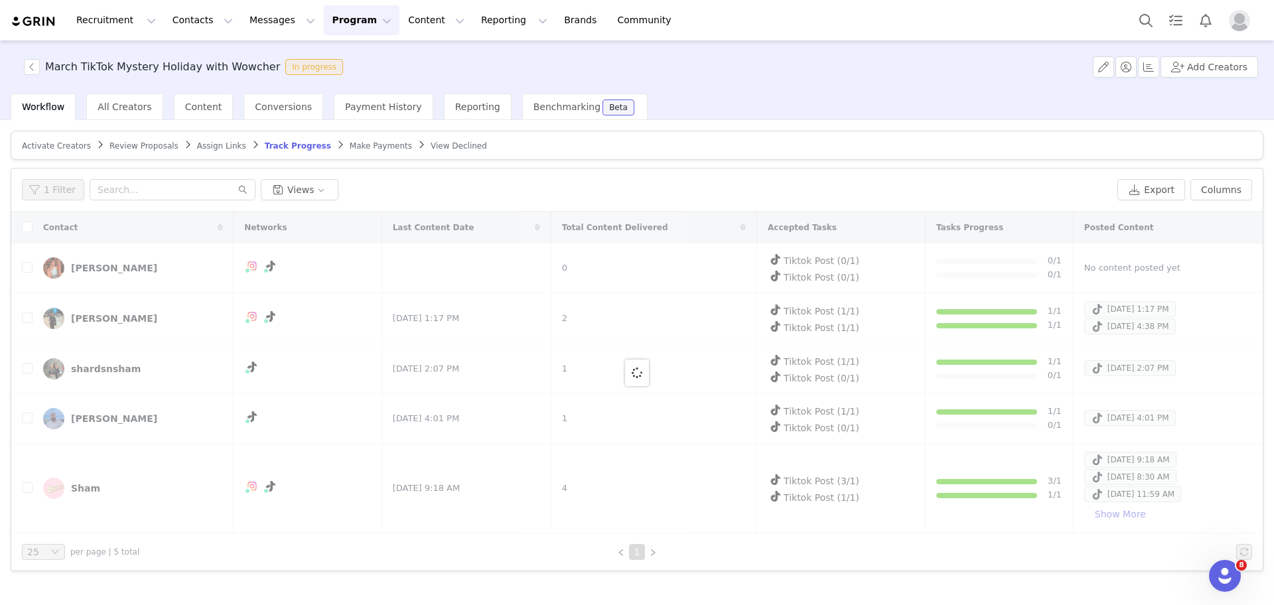
click at [324, 21] on button "Program Program" at bounding box center [362, 20] width 76 height 30
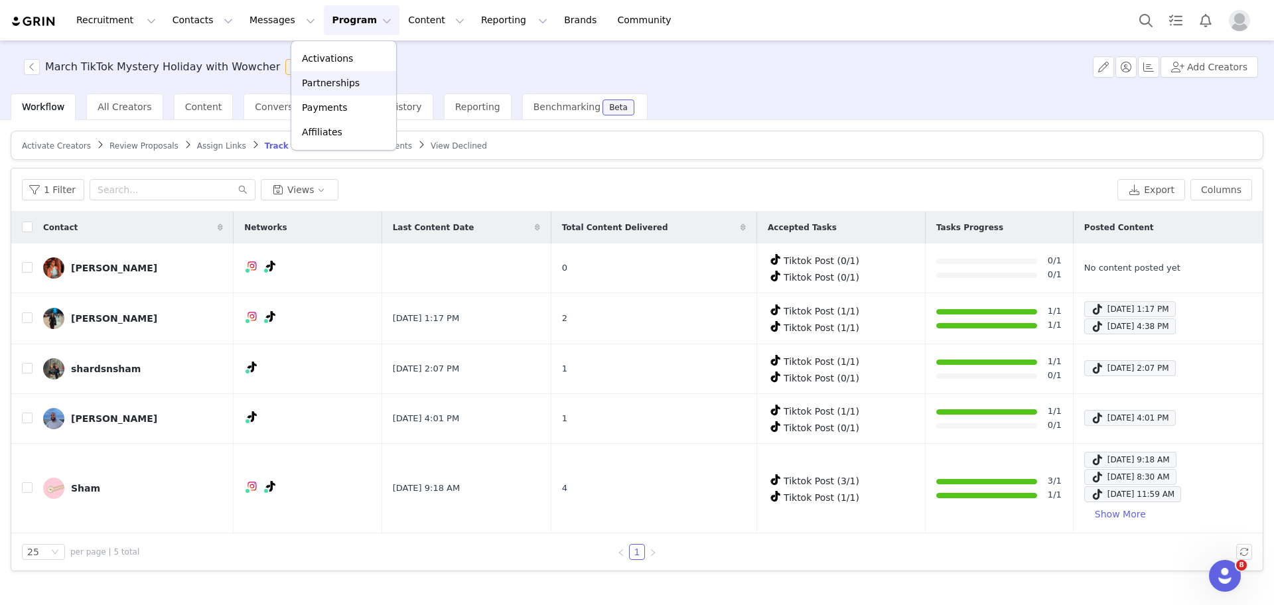
click at [354, 71] on link "Partnerships" at bounding box center [343, 83] width 105 height 25
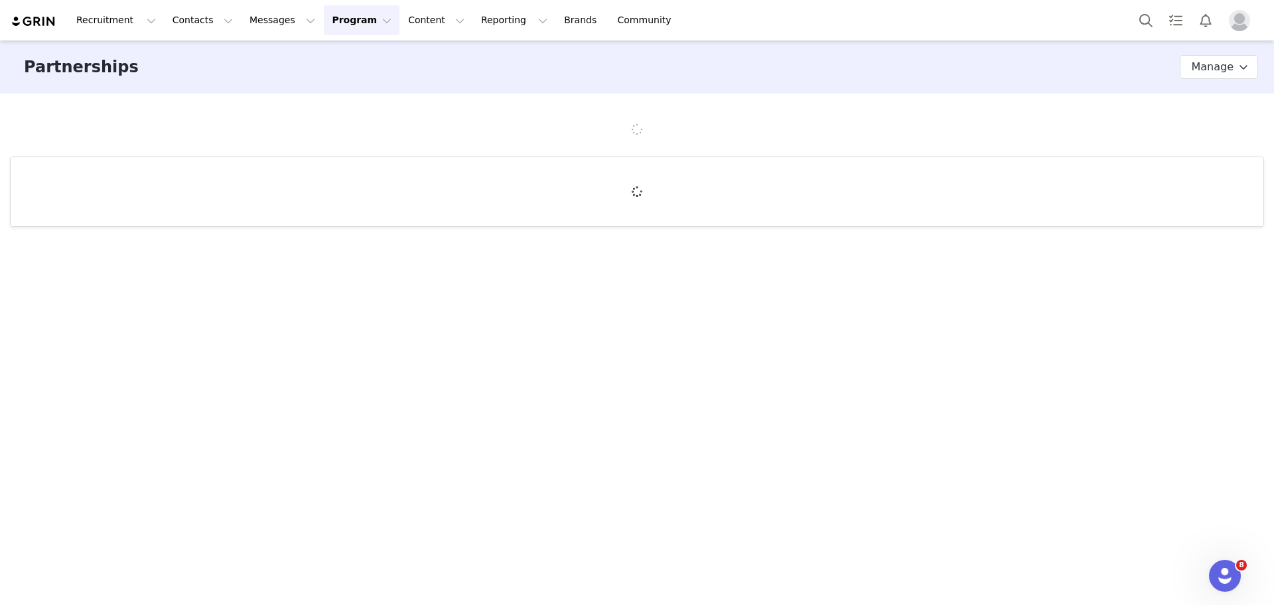
click at [350, 63] on div "Partnerships Partnership Stages Custom Properties Manage" at bounding box center [637, 66] width 1274 height 53
click at [336, 20] on button "Program Program" at bounding box center [362, 20] width 76 height 30
click at [346, 50] on link "Activations" at bounding box center [343, 58] width 105 height 25
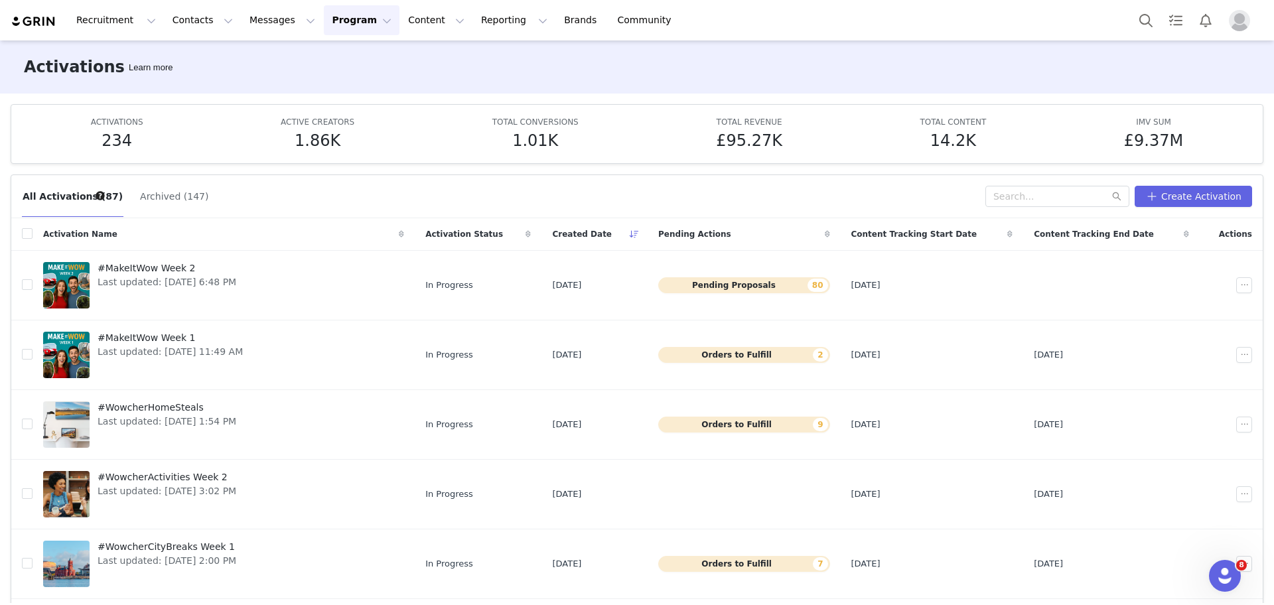
scroll to position [322, 0]
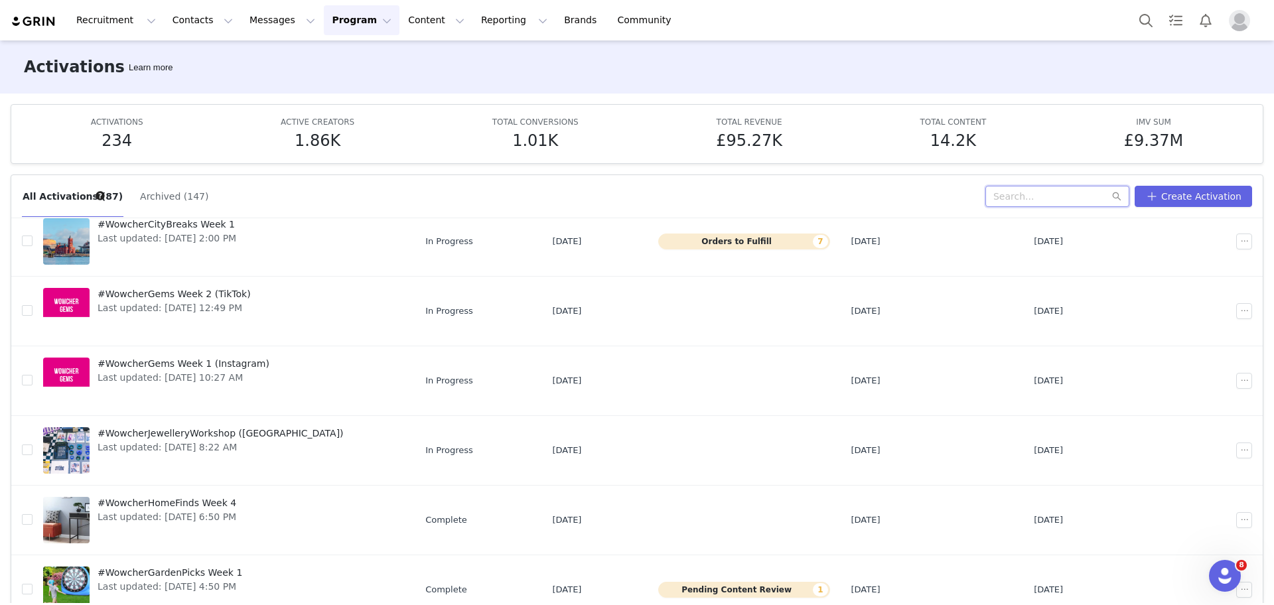
click at [1050, 195] on input "text" at bounding box center [1057, 196] width 144 height 21
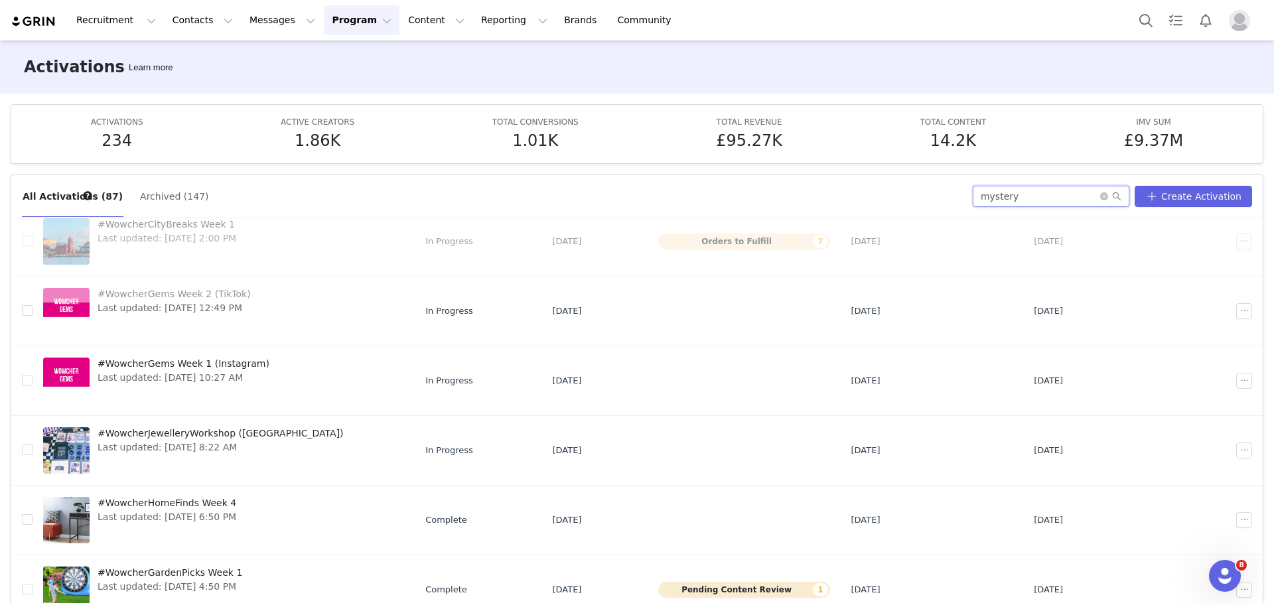
scroll to position [0, 0]
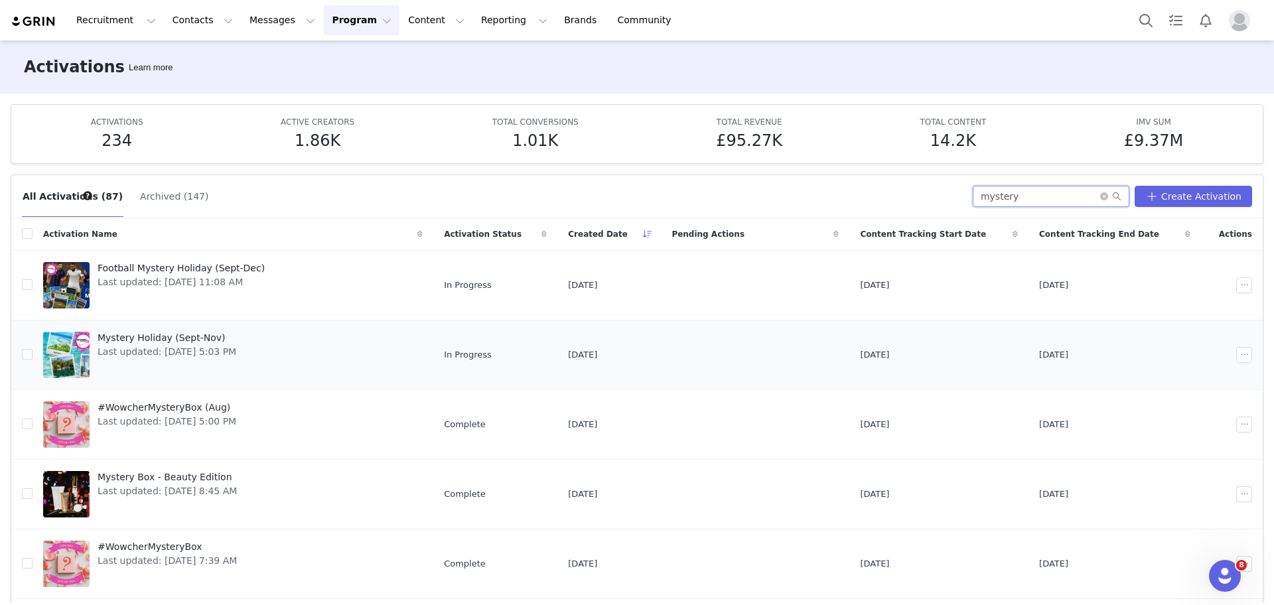
type input "mystery"
click at [198, 350] on span "Last updated: Jul 30, 2025 5:03 PM" at bounding box center [167, 352] width 139 height 14
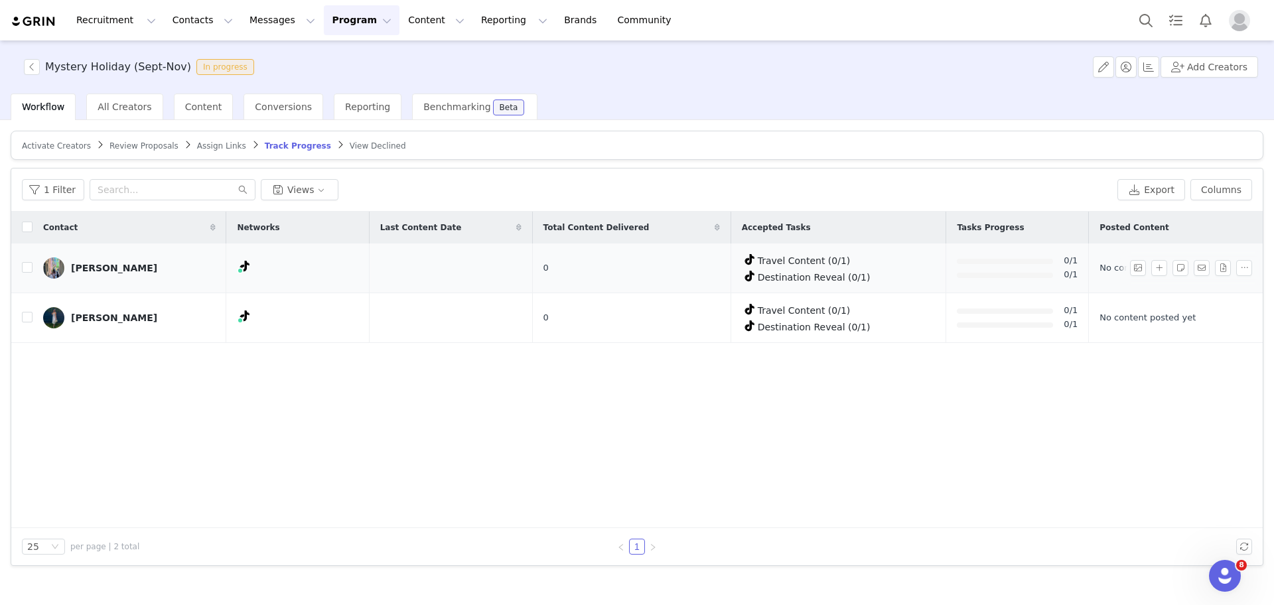
click at [74, 263] on div "Claire" at bounding box center [114, 268] width 86 height 11
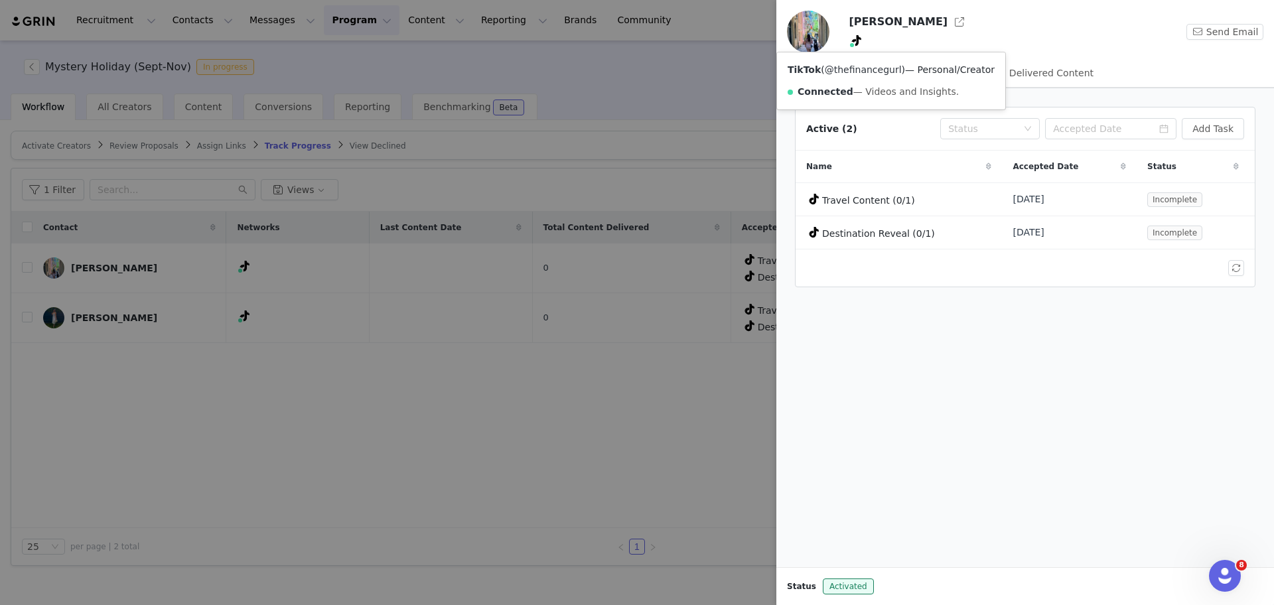
click at [855, 72] on link "@thefinancegurl" at bounding box center [863, 69] width 77 height 11
click at [133, 338] on div at bounding box center [637, 302] width 1274 height 605
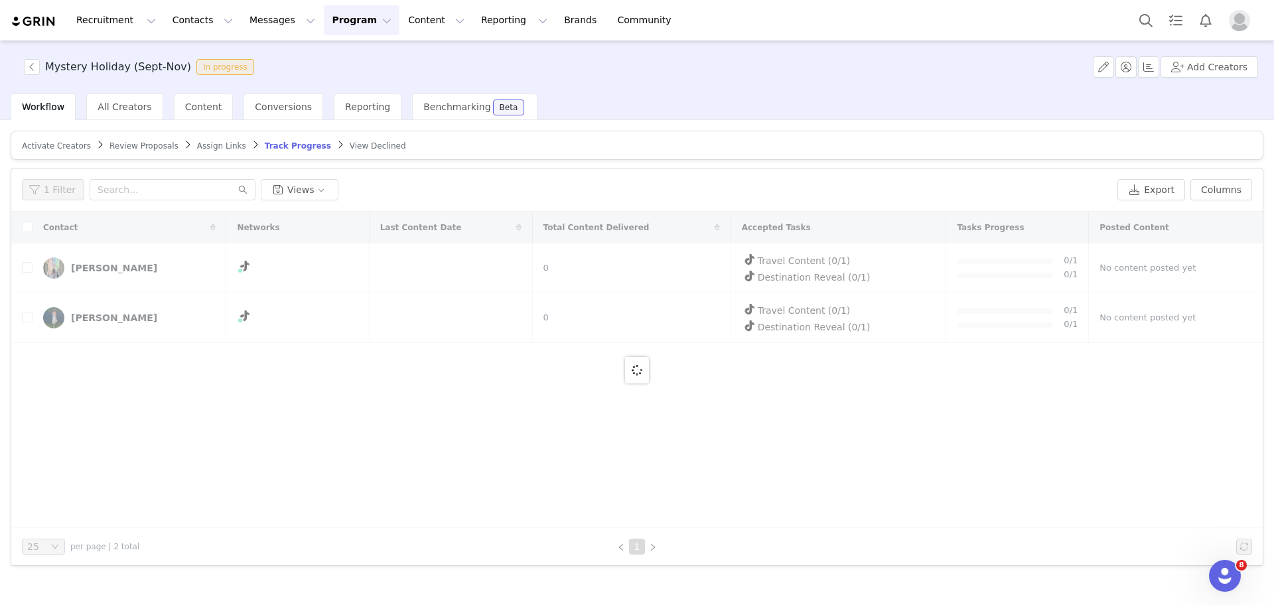
click at [210, 315] on div at bounding box center [636, 370] width 1251 height 317
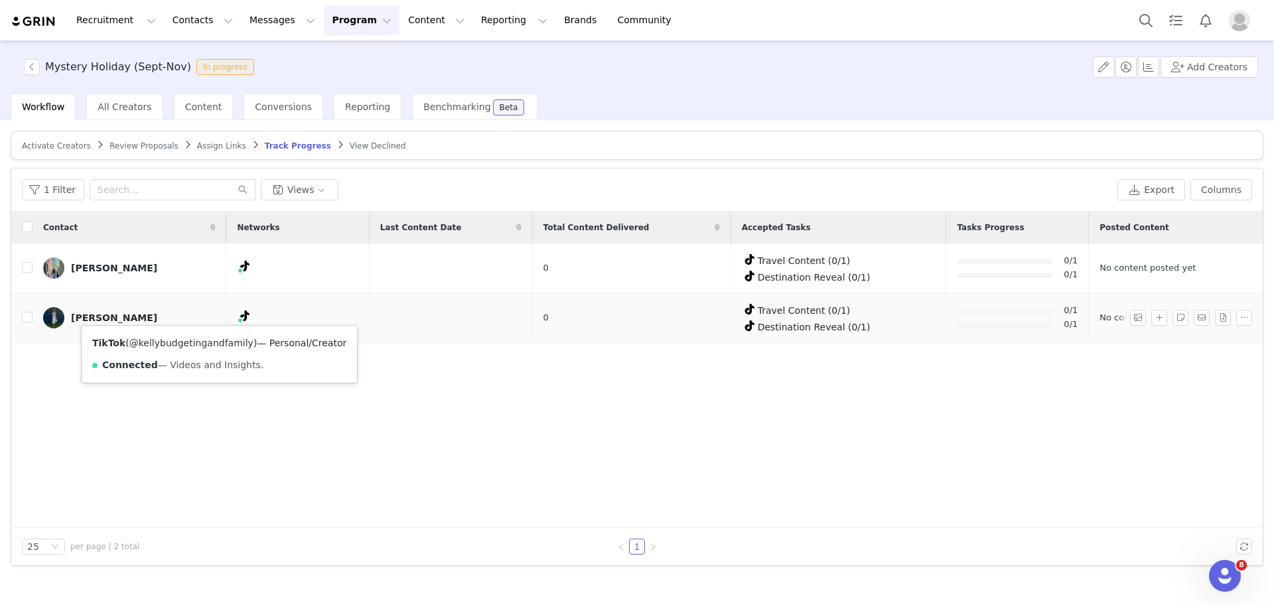
click at [201, 345] on link "@kellybudgetingandfamily" at bounding box center [191, 343] width 124 height 11
